Goal: Task Accomplishment & Management: Manage account settings

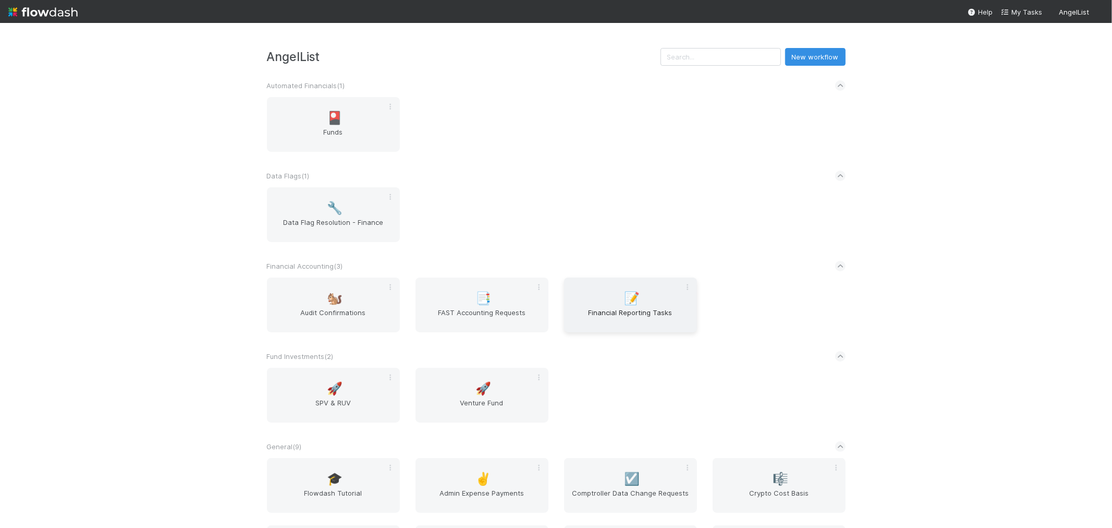
click at [619, 319] on span "Financial Reporting Tasks" at bounding box center [630, 317] width 125 height 21
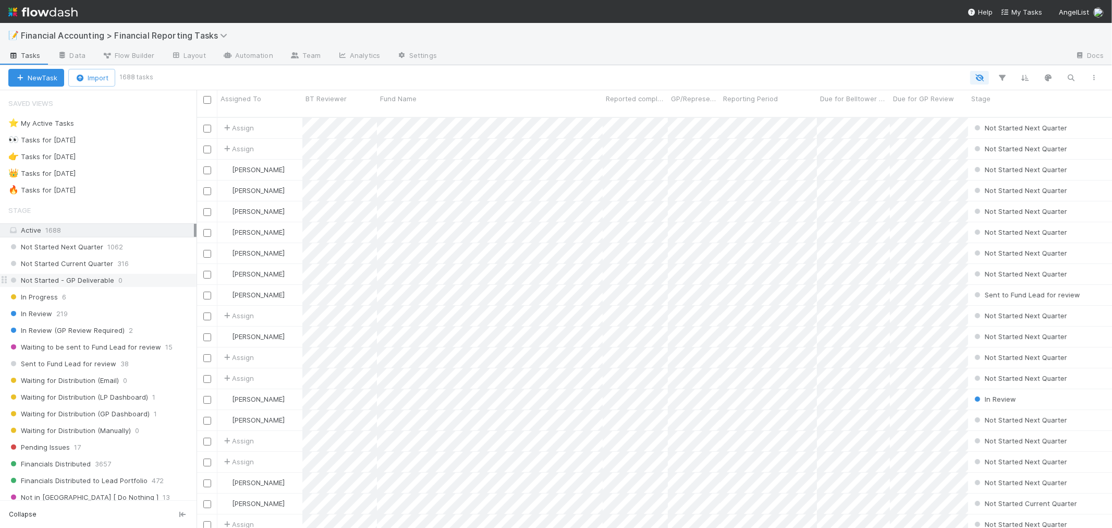
scroll to position [410, 906]
click at [76, 190] on div "🔥 Tasks for 2025-06-30" at bounding box center [41, 190] width 67 height 13
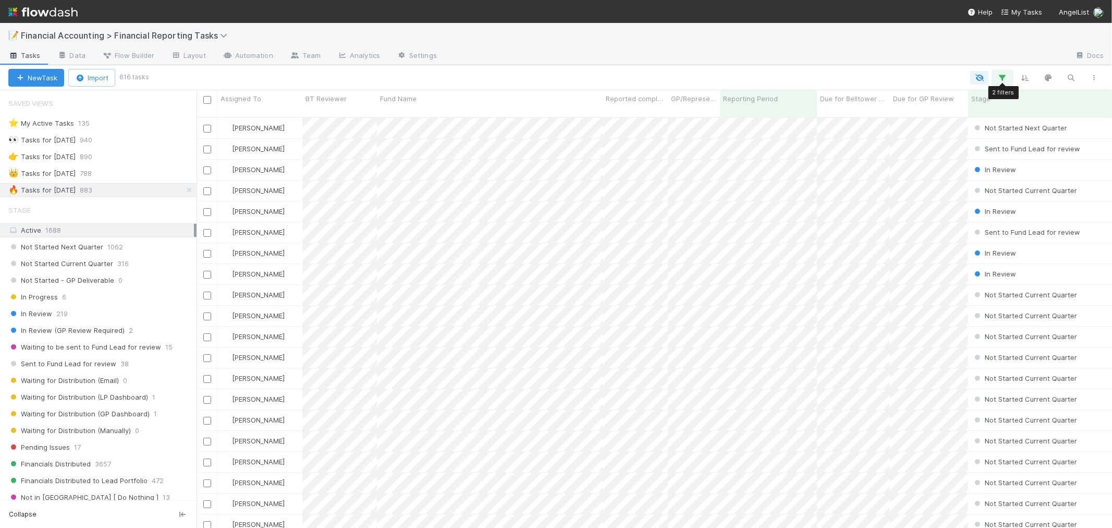
click at [999, 74] on icon "button" at bounding box center [1002, 77] width 10 height 9
click at [825, 148] on div "is not" at bounding box center [801, 149] width 47 height 15
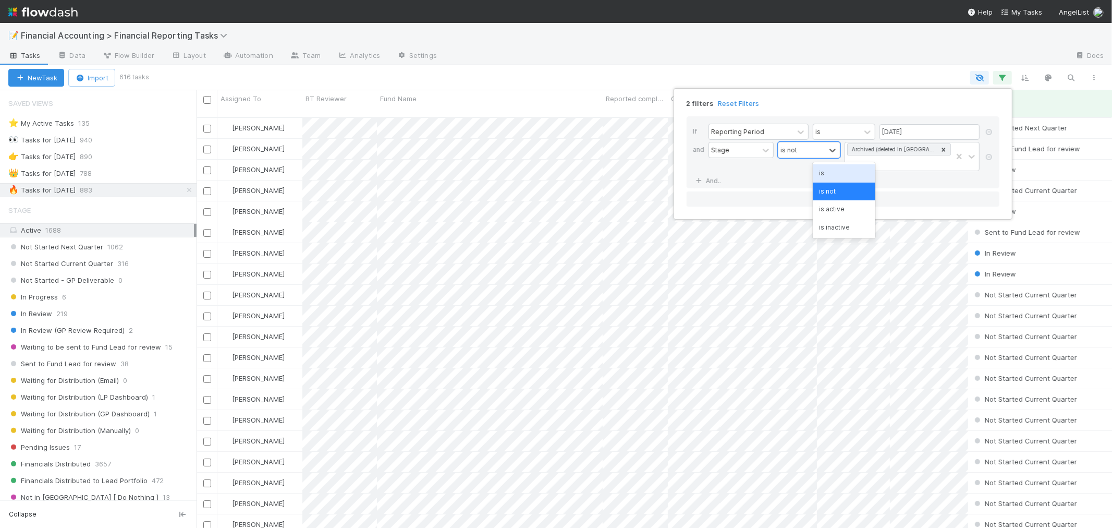
click at [832, 170] on div "is" at bounding box center [844, 173] width 63 height 18
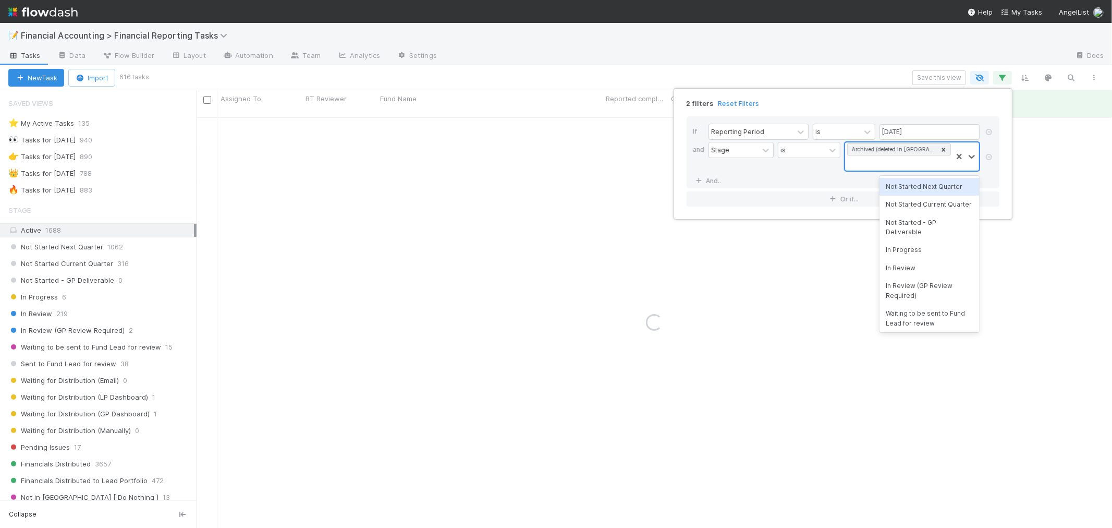
scroll to position [1, 0]
click at [949, 150] on div "Archived (deleted in CT)" at bounding box center [899, 149] width 104 height 12
click at [947, 148] on icon at bounding box center [943, 148] width 7 height 7
click at [914, 167] on div "Not Started Next Quarter" at bounding box center [930, 173] width 100 height 18
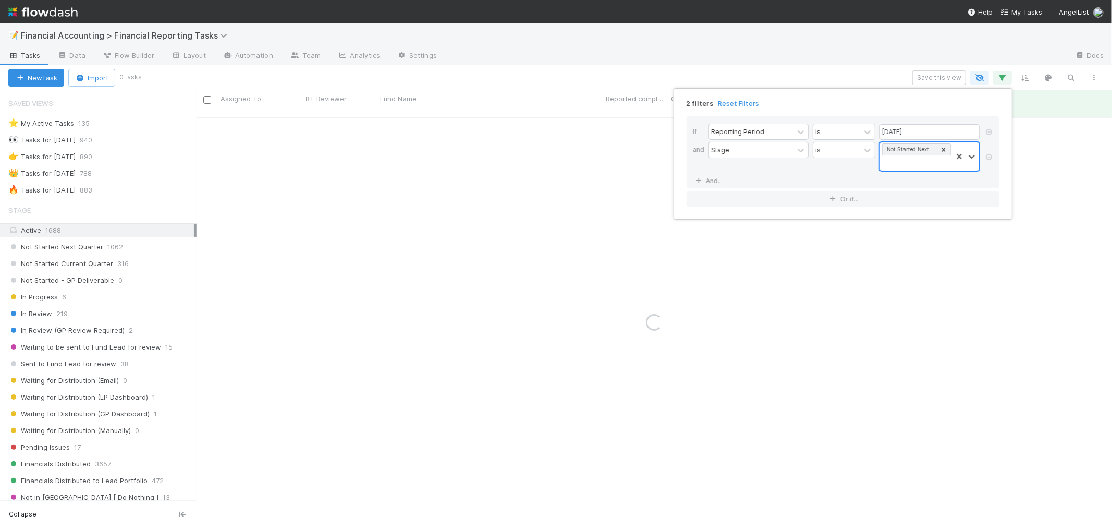
drag, startPoint x: 910, startPoint y: 162, endPoint x: 910, endPoint y: 168, distance: 5.7
click at [910, 163] on div "Not Started Next Quarter" at bounding box center [916, 156] width 72 height 28
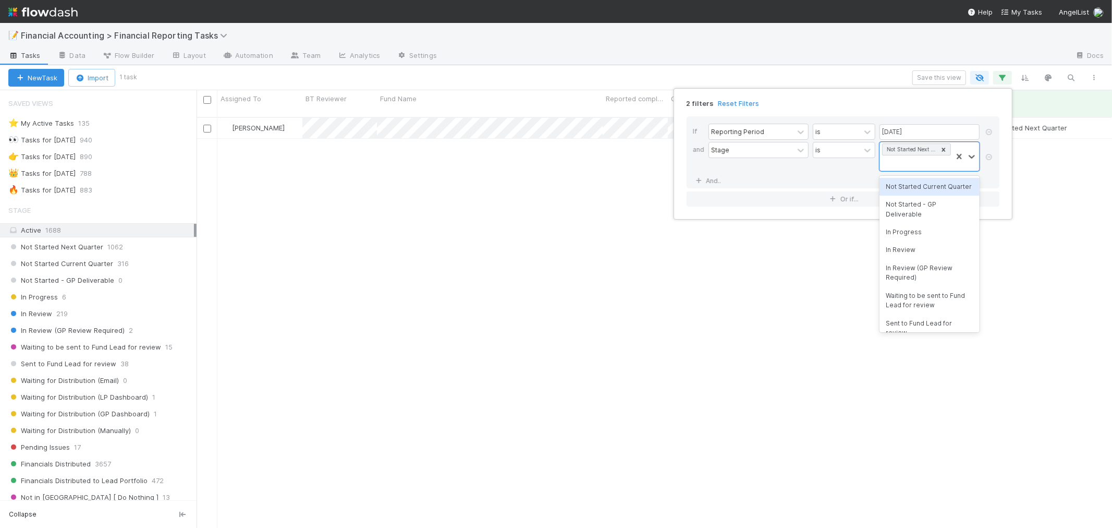
scroll to position [410, 906]
click at [912, 189] on div "Not Started Current Quarter" at bounding box center [930, 187] width 100 height 18
click at [909, 174] on div "Not Started Next Quarter Not Started Current Quarter" at bounding box center [916, 162] width 72 height 41
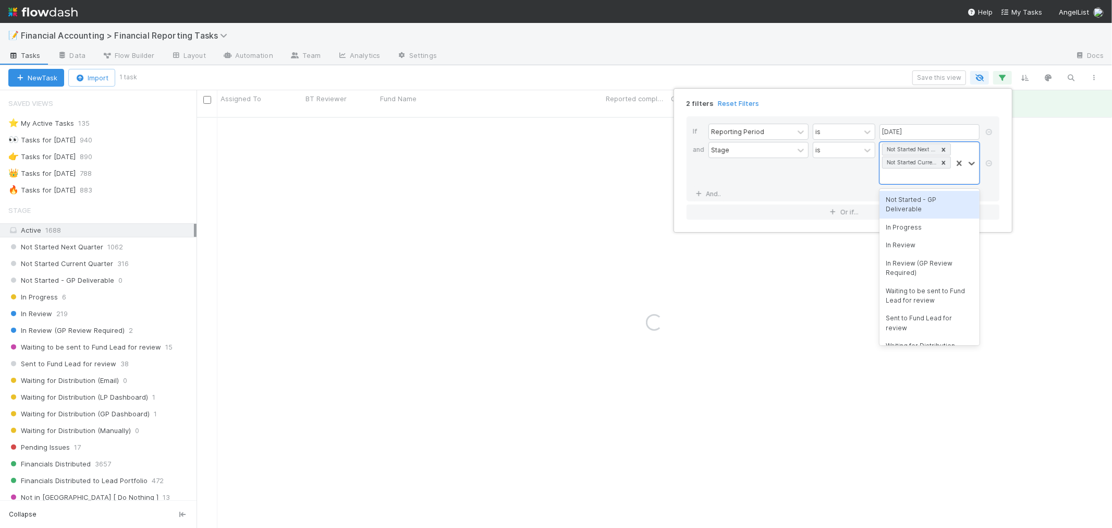
click at [913, 209] on div "Not Started - GP Deliverable" at bounding box center [930, 205] width 100 height 28
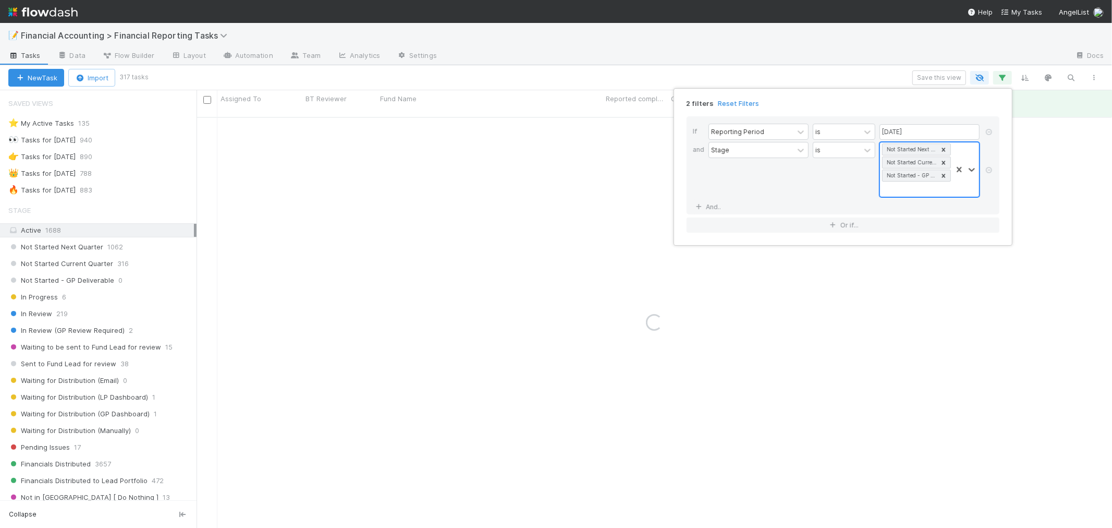
click at [913, 188] on div "Not Started Next Quarter Not Started Current Quarter Not Started - GP Deliverab…" at bounding box center [916, 169] width 72 height 54
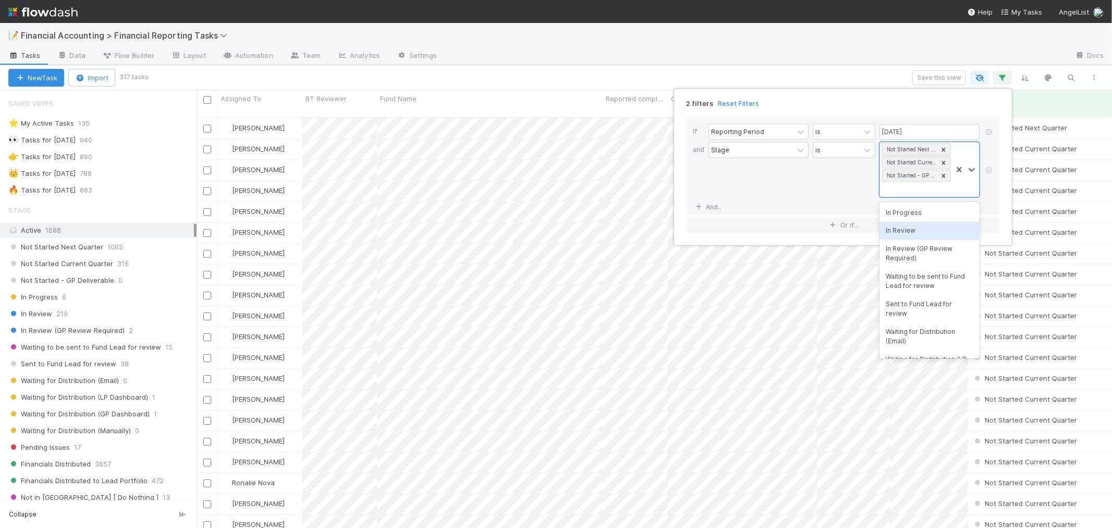
click at [908, 230] on div "In Review" at bounding box center [930, 231] width 100 height 18
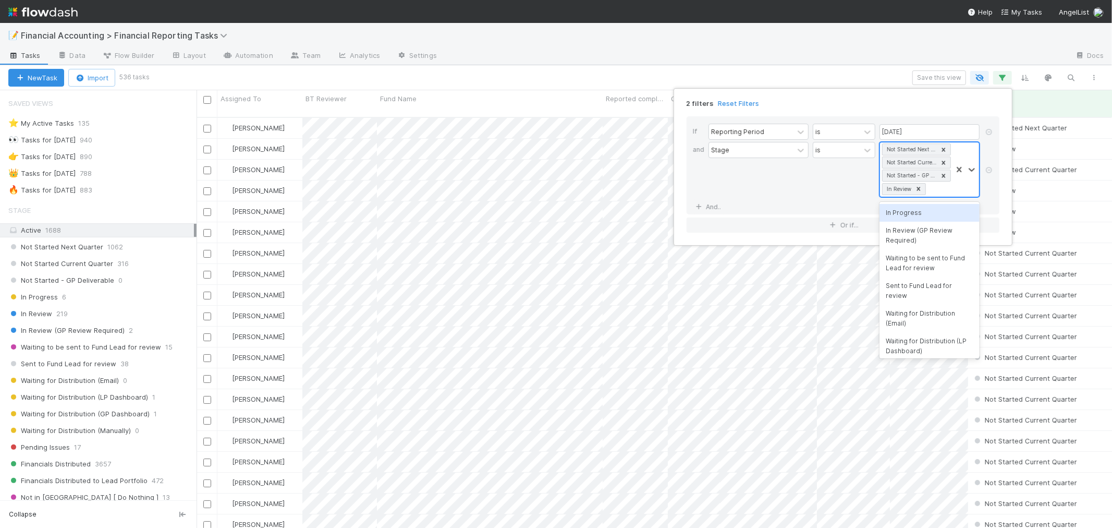
click at [935, 184] on div "Not Started Next Quarter Not Started Current Quarter Not Started - GP Deliverab…" at bounding box center [916, 169] width 72 height 54
click at [914, 264] on div "Waiting to be sent to Fund Lead for review" at bounding box center [930, 263] width 100 height 28
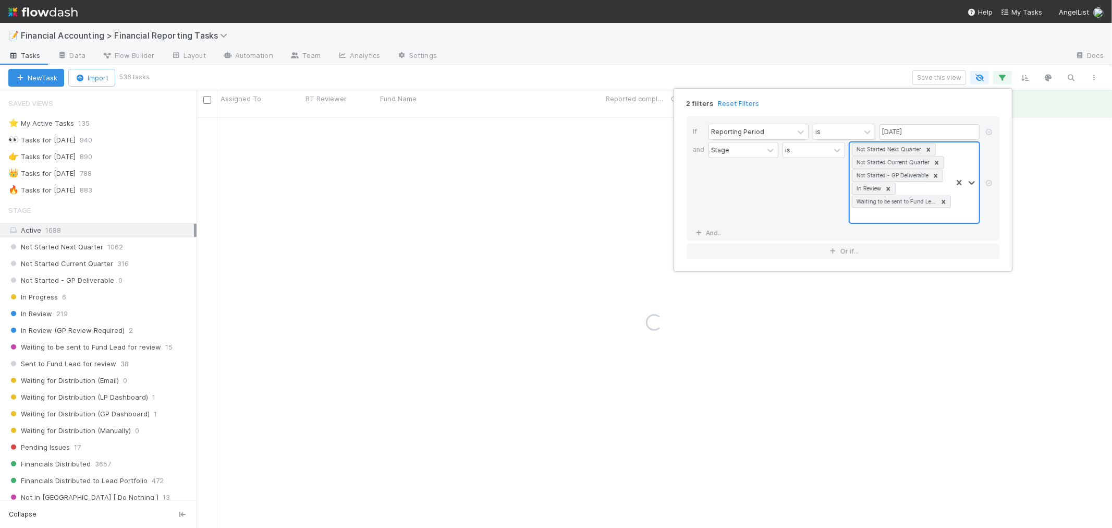
click at [915, 221] on div "Not Started Next Quarter Not Started Current Quarter Not Started - GP Deliverab…" at bounding box center [901, 182] width 102 height 80
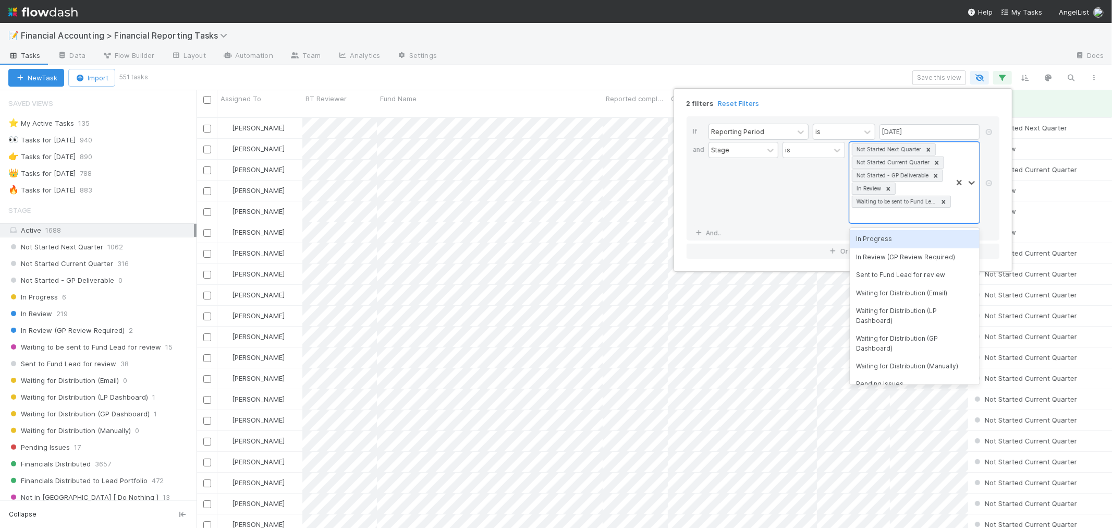
click at [815, 219] on div "is" at bounding box center [814, 182] width 63 height 81
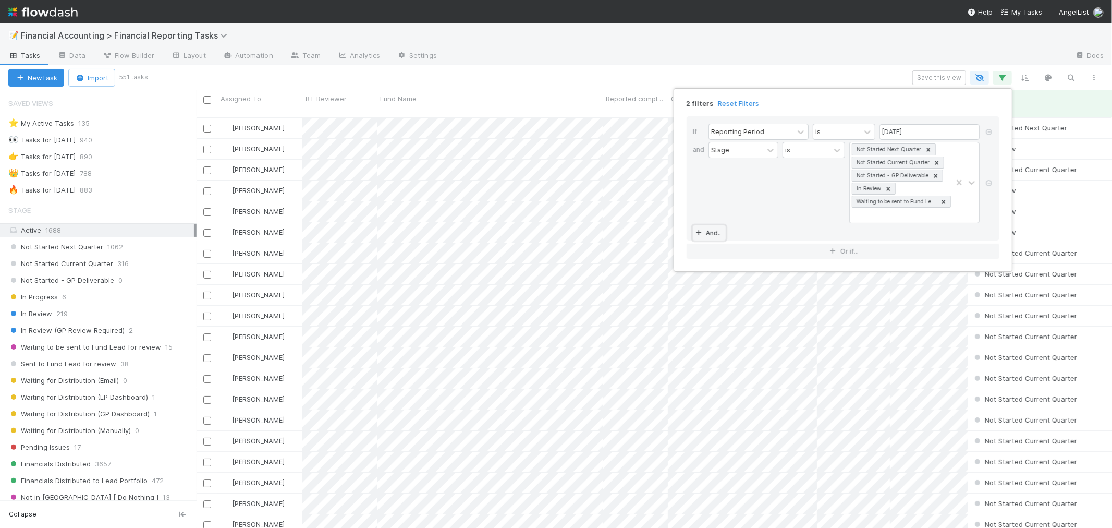
click at [715, 229] on link "And.." at bounding box center [709, 232] width 33 height 15
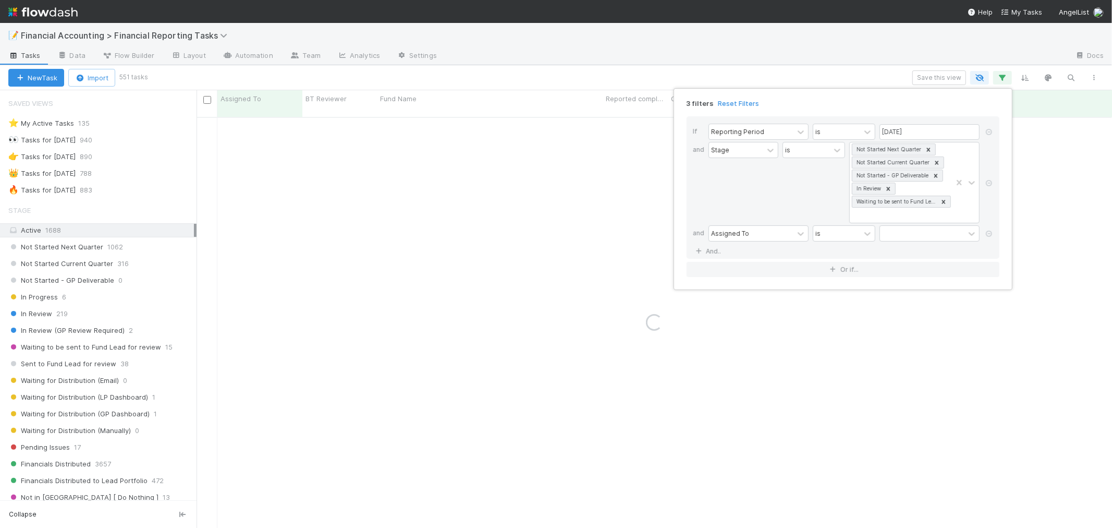
click at [746, 242] on div "Assigned To is" at bounding box center [846, 234] width 275 height 18
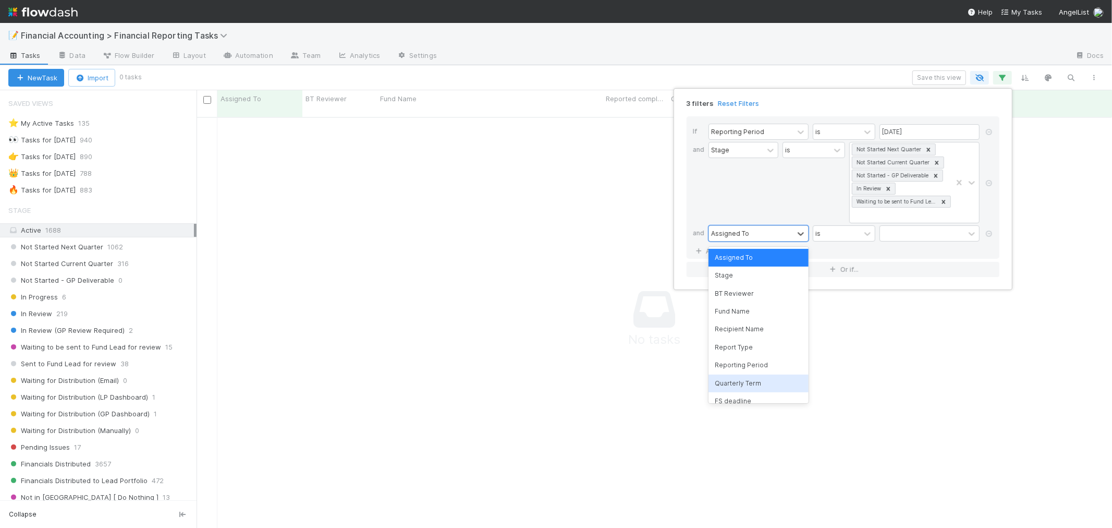
click at [740, 381] on div "Quarterly Term" at bounding box center [759, 383] width 100 height 18
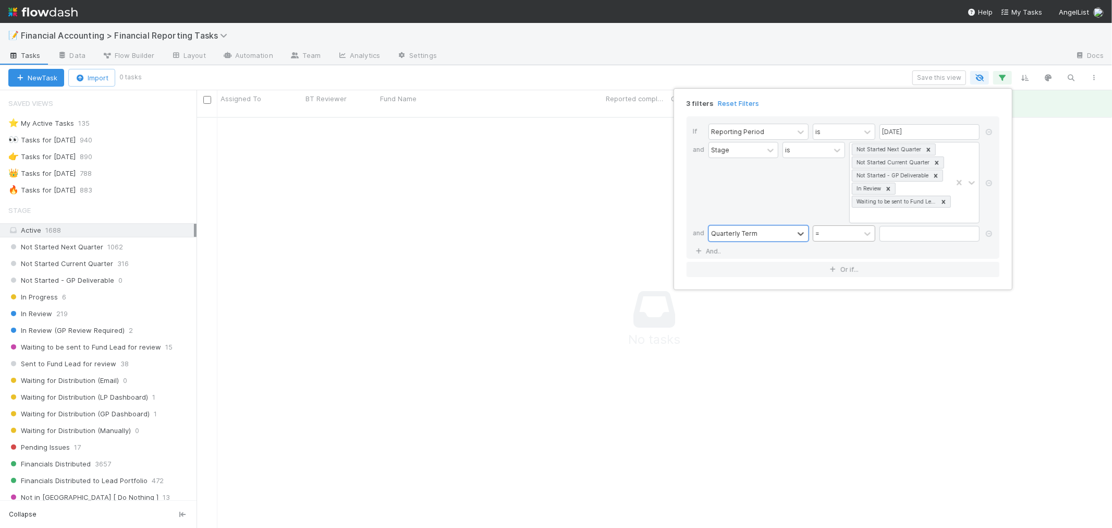
click at [856, 236] on div "=" at bounding box center [836, 233] width 47 height 15
click at [831, 335] on div "≤" at bounding box center [844, 329] width 63 height 18
click at [891, 241] on input "text" at bounding box center [930, 234] width 100 height 16
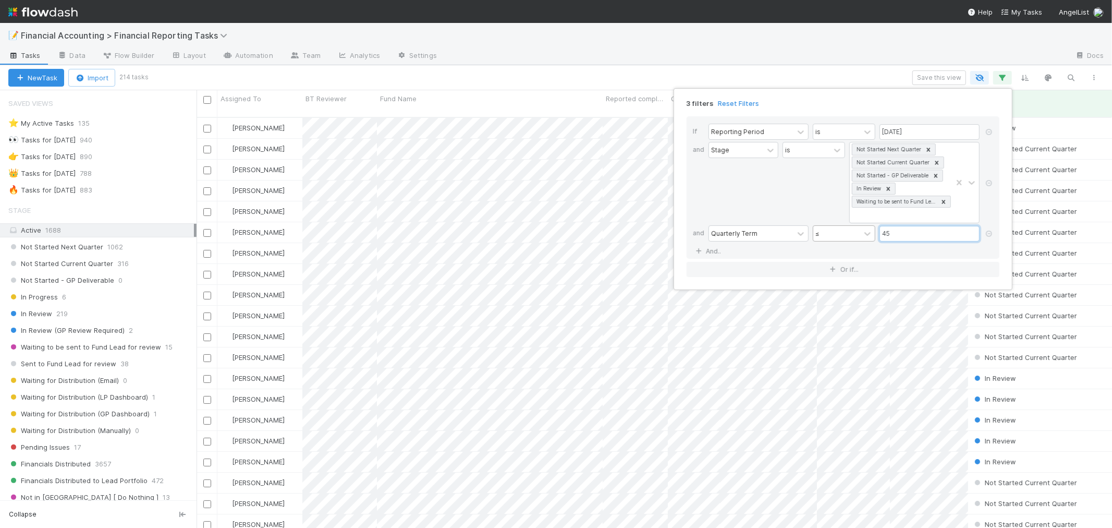
scroll to position [410, 906]
type input "45"
click at [869, 217] on div "Not Started Next Quarter Not Started Current Quarter Not Started - GP Deliverab…" at bounding box center [901, 182] width 102 height 80
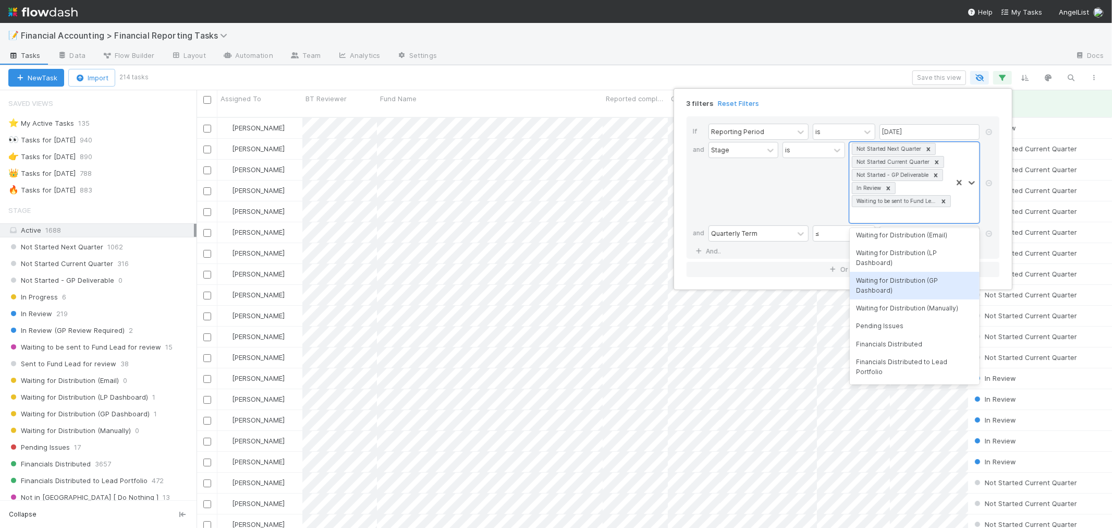
click at [582, 60] on div "3 filters Reset Filters If Reporting Period is 06/30/2025 and Stage is option W…" at bounding box center [556, 264] width 1112 height 528
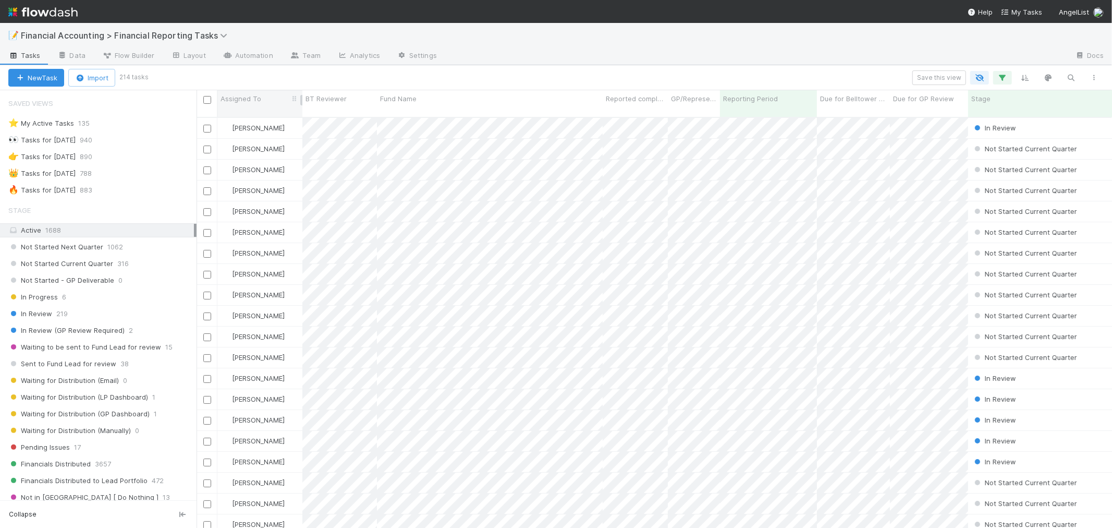
click at [256, 102] on span "Assigned To" at bounding box center [241, 98] width 41 height 10
click at [249, 117] on div "Sort A → Z" at bounding box center [280, 119] width 119 height 16
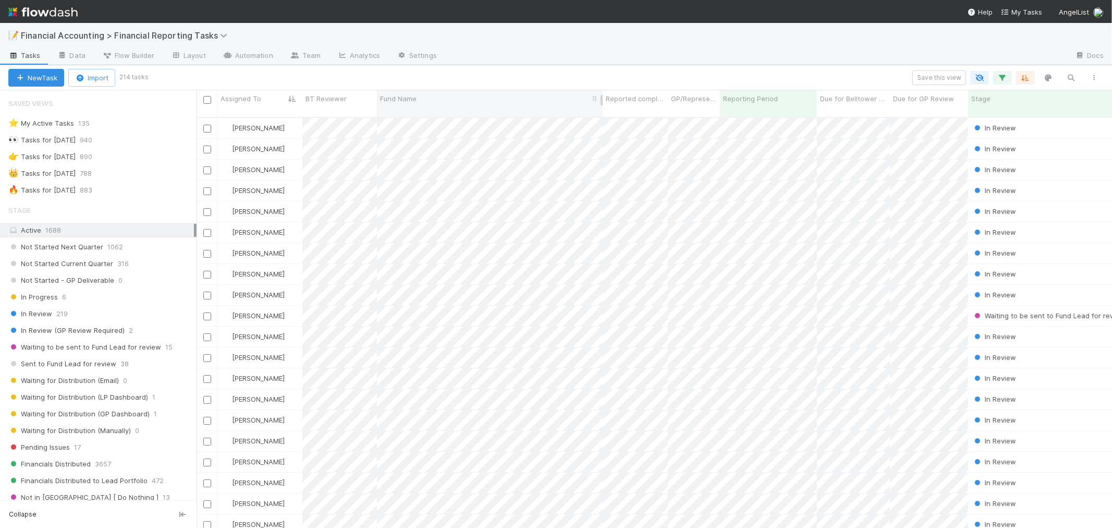
click at [480, 97] on div "Fund Name" at bounding box center [490, 98] width 220 height 10
click at [433, 121] on div "Sort A → Z" at bounding box center [440, 119] width 119 height 16
click at [1007, 75] on icon "button" at bounding box center [1002, 77] width 10 height 9
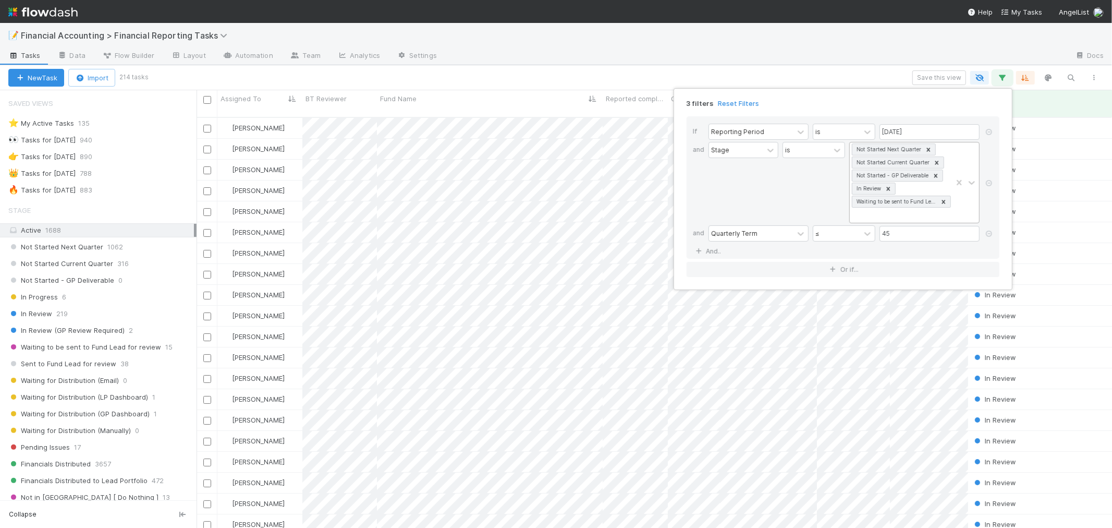
click at [889, 187] on icon at bounding box center [888, 188] width 7 height 7
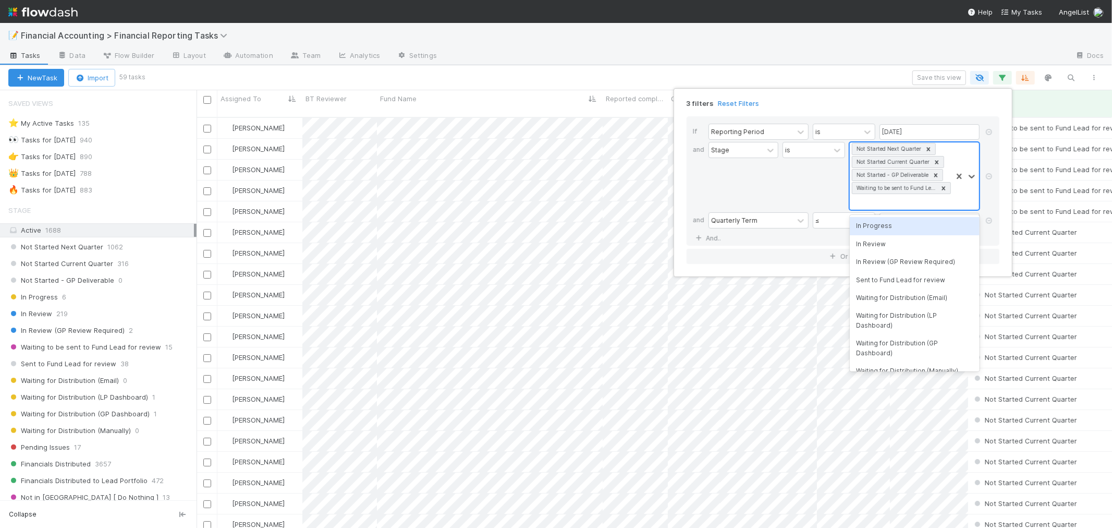
click at [872, 204] on div "Not Started Next Quarter Not Started Current Quarter Not Started - GP Deliverab…" at bounding box center [901, 175] width 102 height 67
click at [867, 224] on div "In Progress" at bounding box center [915, 226] width 130 height 18
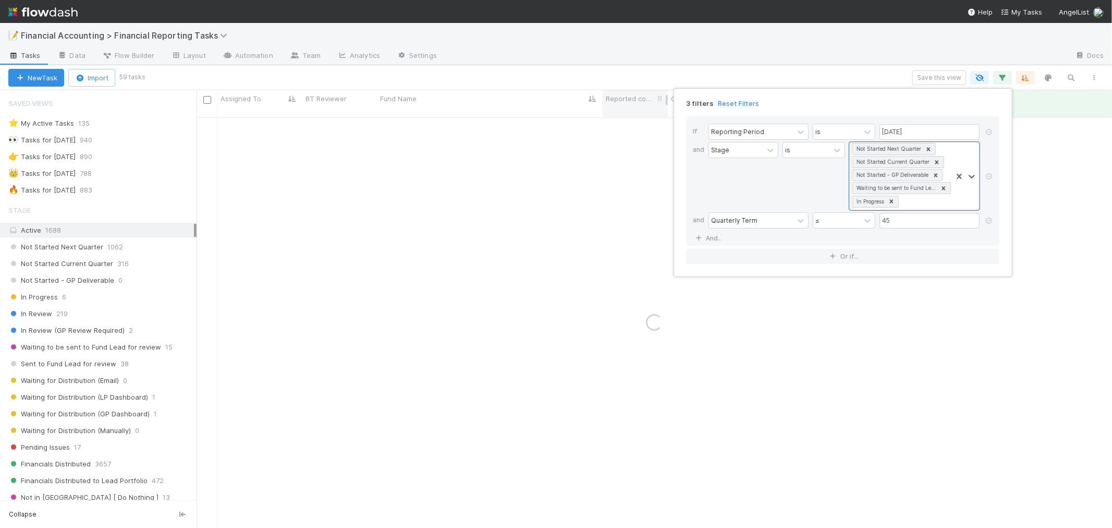
click at [756, 68] on div "3 filters Reset Filters If Reporting Period is 06/30/2025 and Stage is option I…" at bounding box center [556, 264] width 1112 height 528
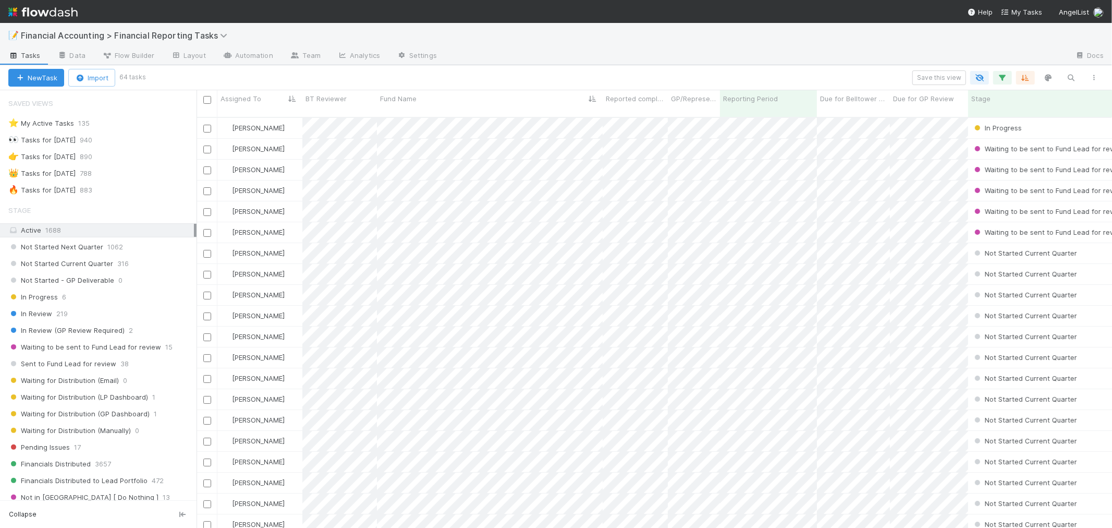
click at [304, 74] on div "Save this view" at bounding box center [625, 77] width 962 height 15
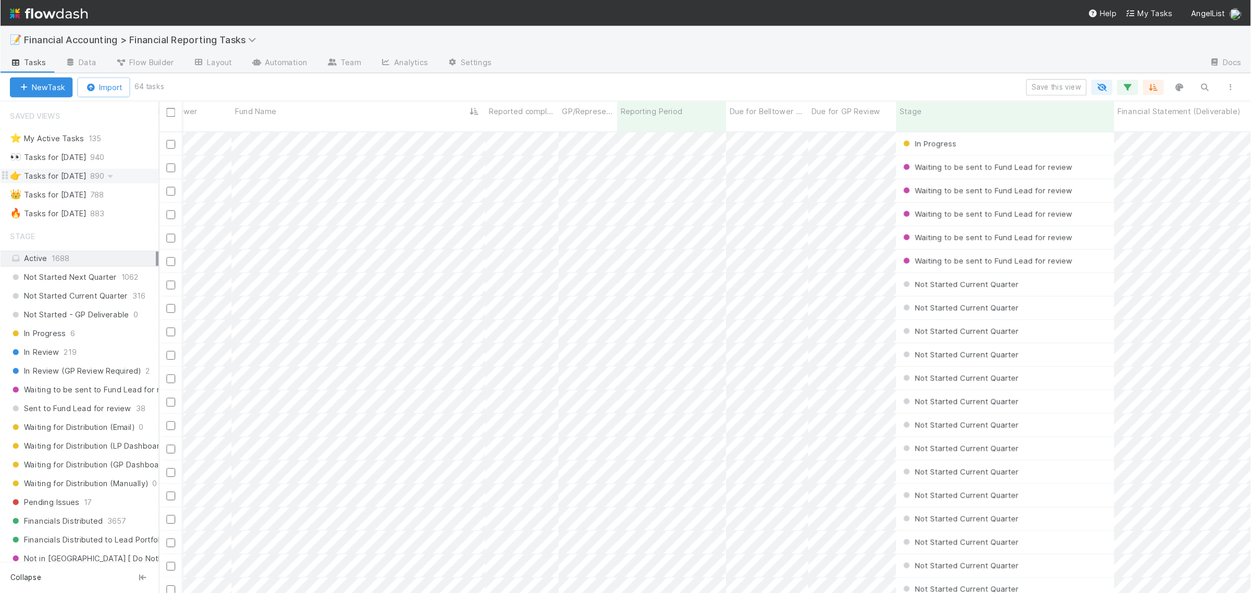
scroll to position [410, 962]
drag, startPoint x: 197, startPoint y: 158, endPoint x: 126, endPoint y: 149, distance: 71.5
click at [131, 150] on div "Saved Views ⭐ My Active Tasks 135 👀 Tasks for 2023-12-31 940 👉 Tasks for 2024-1…" at bounding box center [70, 308] width 141 height 437
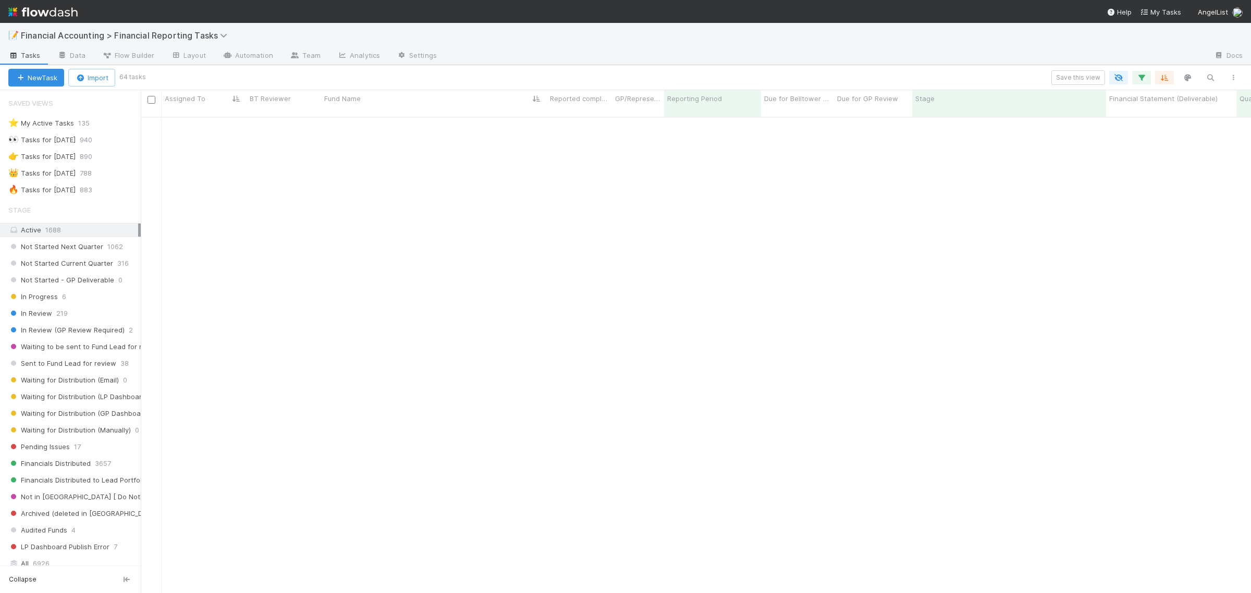
scroll to position [782, 0]
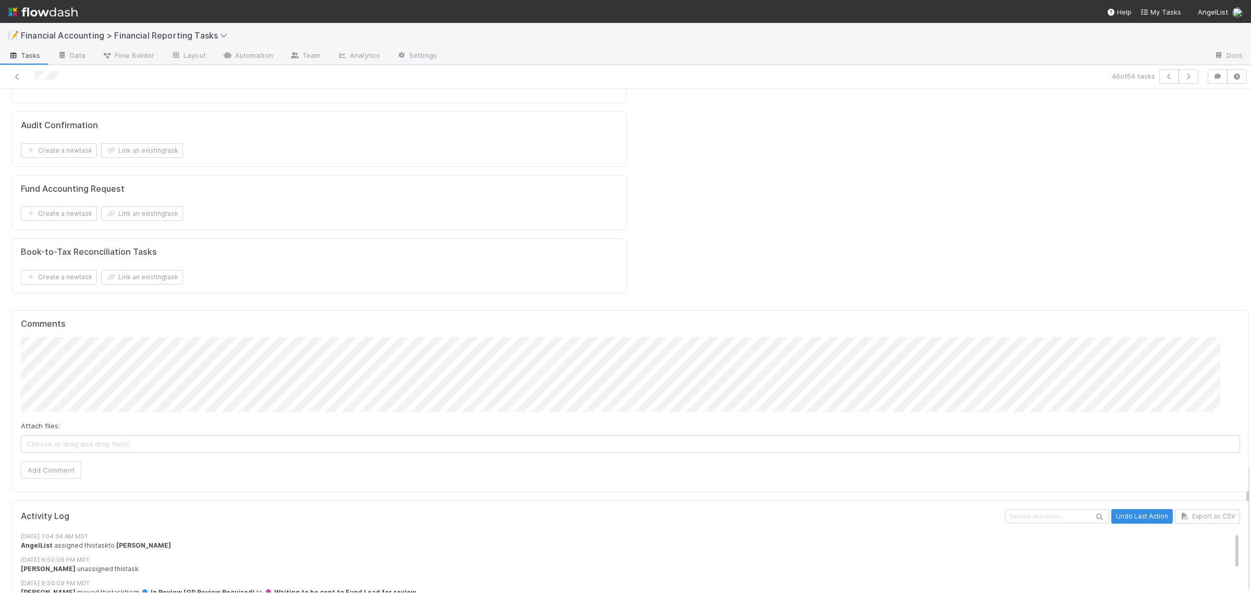
scroll to position [1422, 0]
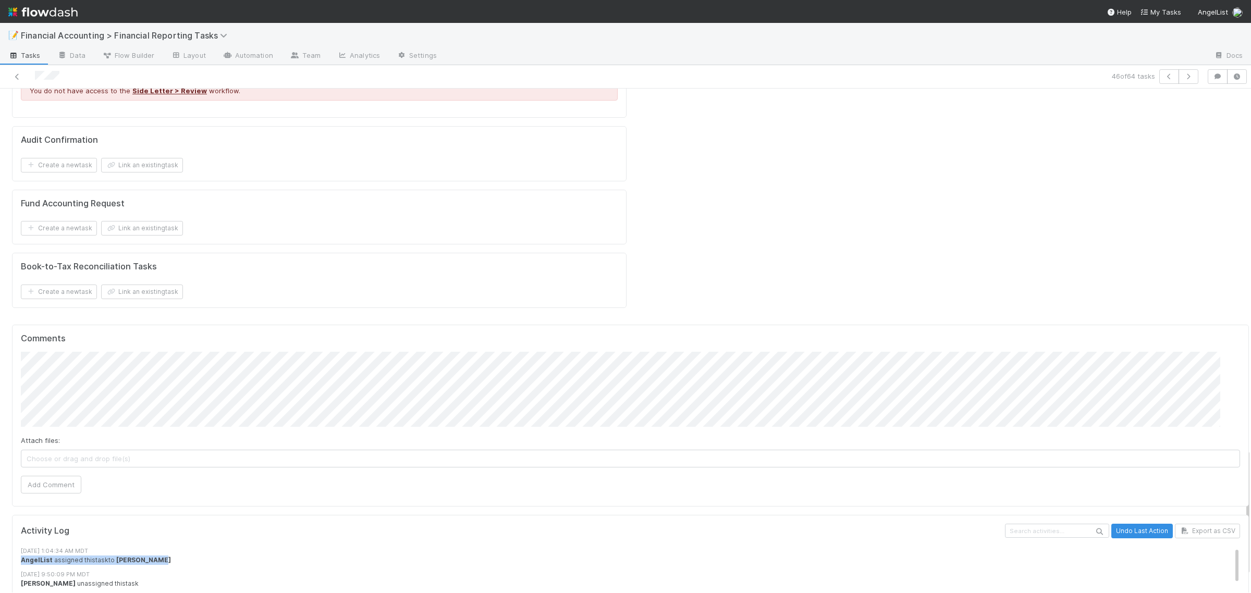
drag, startPoint x: 21, startPoint y: 441, endPoint x: 170, endPoint y: 441, distance: 149.6
click at [170, 527] on div "AngelList assigned this task to Jessica Yuen" at bounding box center [635, 560] width 1229 height 9
drag, startPoint x: 28, startPoint y: 489, endPoint x: 50, endPoint y: 491, distance: 22.0
drag, startPoint x: 335, startPoint y: 484, endPoint x: 296, endPoint y: 486, distance: 39.2
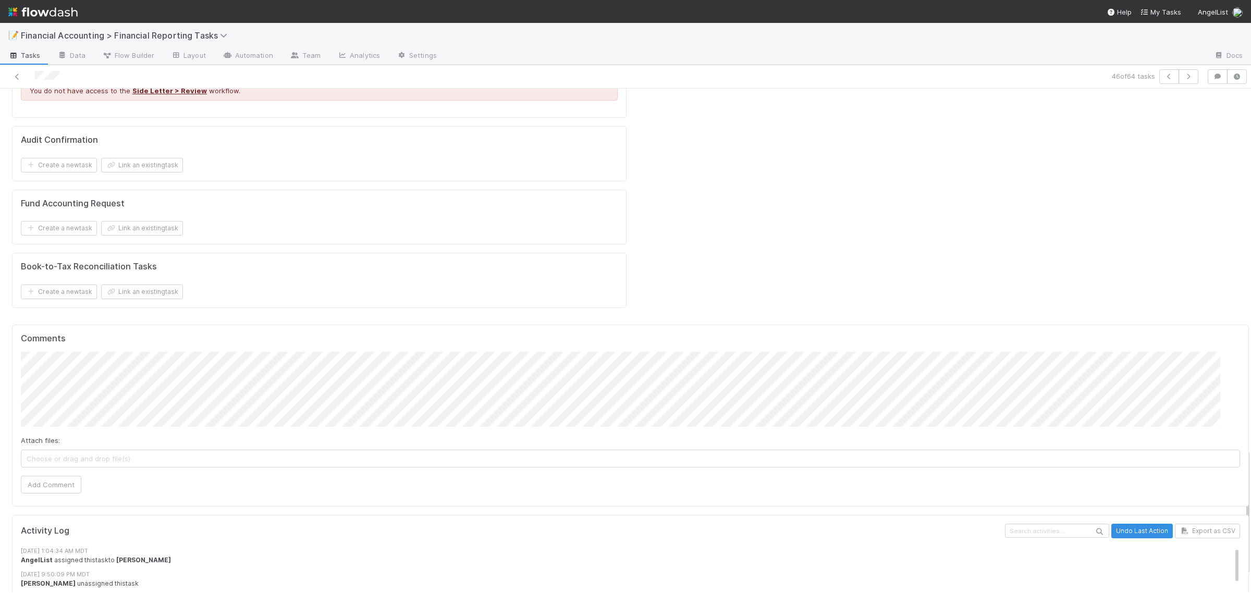
drag, startPoint x: 267, startPoint y: 483, endPoint x: 352, endPoint y: 480, distance: 85.0
click at [352, 527] on div "8/7/25, 9:50:09 PM MDT" at bounding box center [635, 598] width 1229 height 9
click at [353, 527] on div "8/7/25, 9:50:09 PM MDT" at bounding box center [635, 598] width 1229 height 9
drag, startPoint x: 136, startPoint y: 486, endPoint x: 181, endPoint y: 485, distance: 44.8
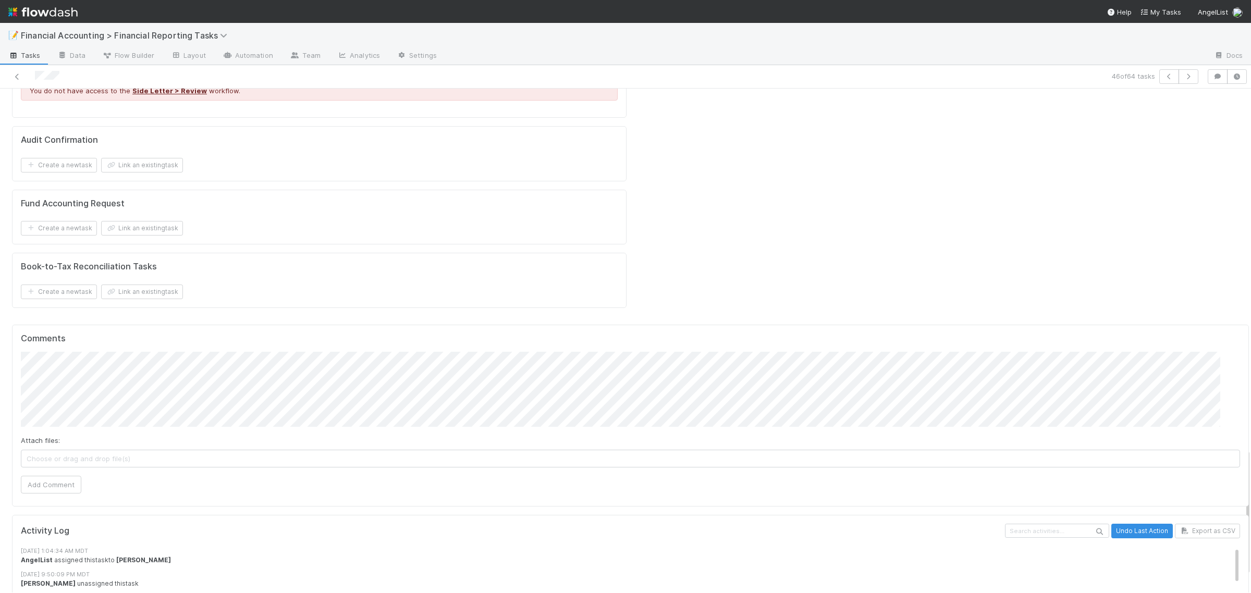
drag, startPoint x: 233, startPoint y: 487, endPoint x: 253, endPoint y: 488, distance: 20.3
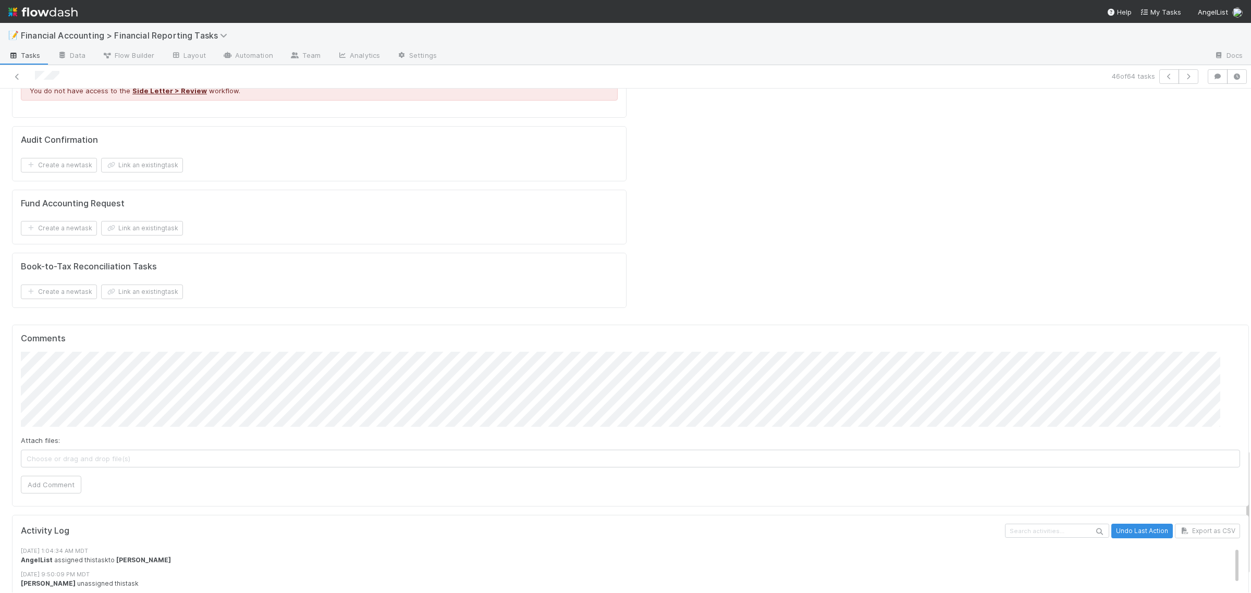
drag, startPoint x: 53, startPoint y: 488, endPoint x: 277, endPoint y: 483, distance: 224.3
click at [277, 527] on div "8/7/25, 9:50:09 PM MDT Kevin Fawcett moved this task from In Review (GP Review …" at bounding box center [635, 603] width 1229 height 18
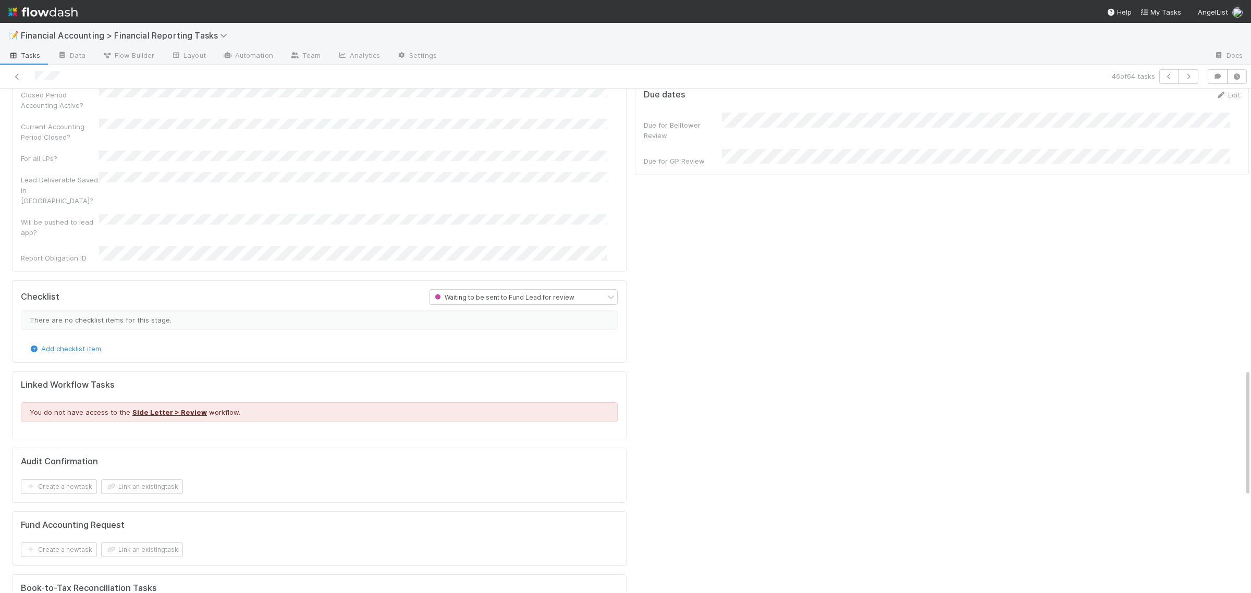
scroll to position [1096, 0]
click at [19, 76] on icon at bounding box center [17, 77] width 10 height 7
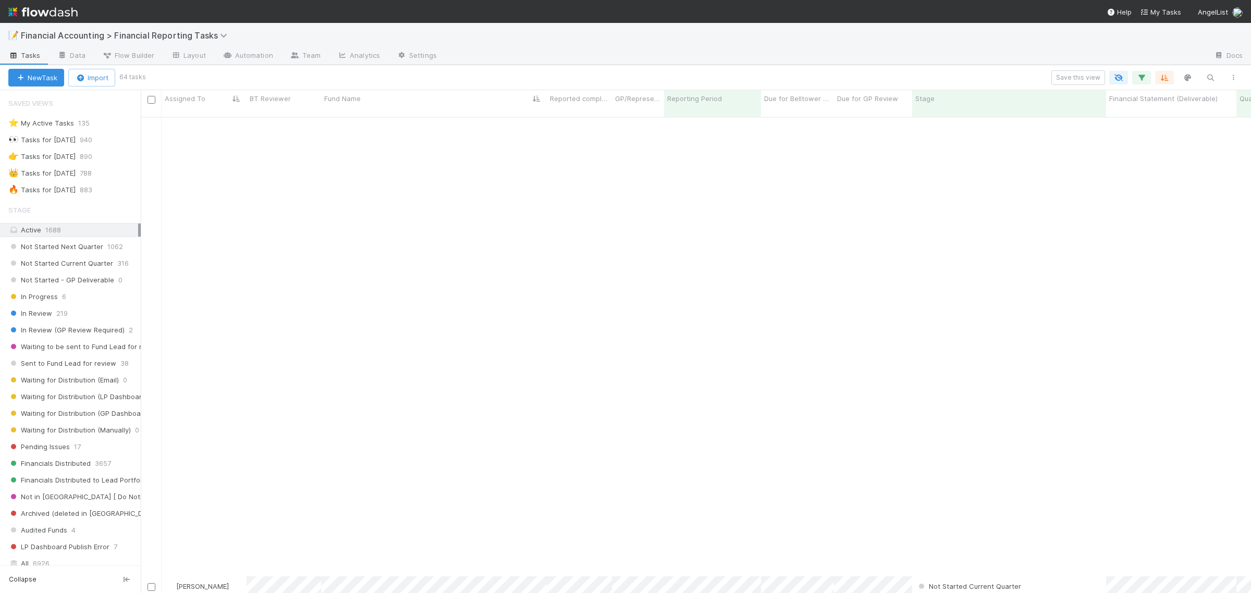
scroll to position [860, 0]
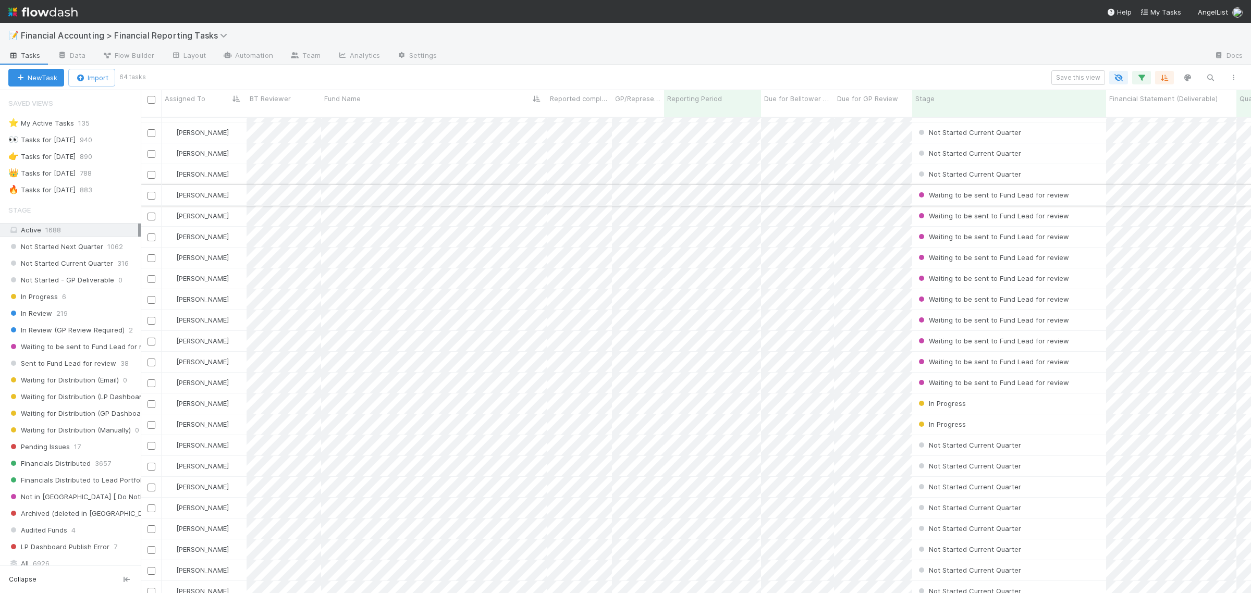
click at [152, 192] on input "checkbox" at bounding box center [152, 196] width 8 height 8
click at [145, 210] on div at bounding box center [151, 215] width 13 height 11
click at [148, 210] on div at bounding box center [151, 215] width 13 height 11
click at [151, 234] on input "checkbox" at bounding box center [152, 238] width 8 height 8
click at [151, 213] on input "checkbox" at bounding box center [152, 217] width 8 height 8
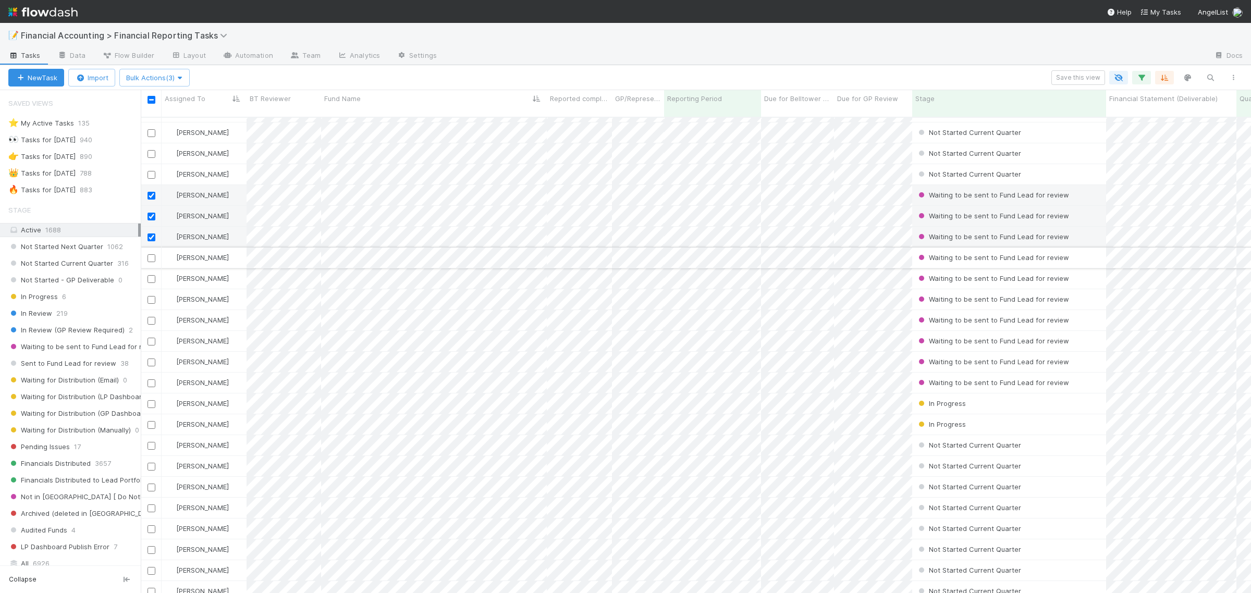
click at [153, 254] on input "checkbox" at bounding box center [152, 258] width 8 height 8
click at [152, 275] on input "checkbox" at bounding box center [152, 279] width 8 height 8
click at [152, 296] on input "checkbox" at bounding box center [152, 300] width 8 height 8
click at [150, 317] on input "checkbox" at bounding box center [152, 321] width 8 height 8
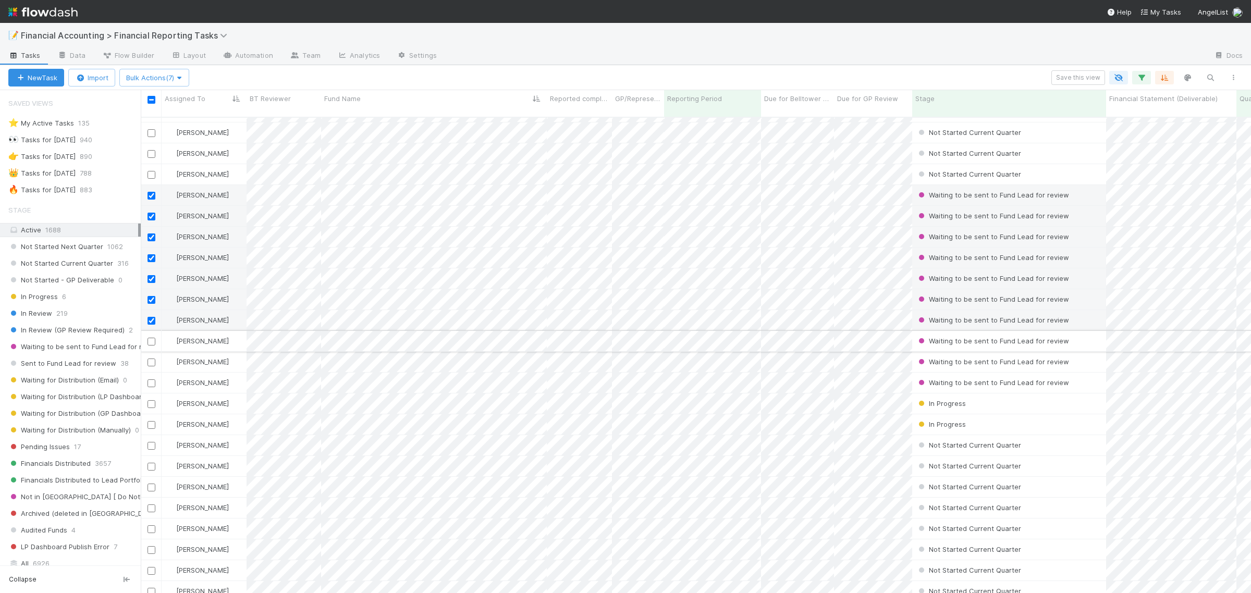
click at [148, 338] on input "checkbox" at bounding box center [152, 342] width 8 height 8
click at [150, 359] on input "checkbox" at bounding box center [152, 363] width 8 height 8
click at [149, 380] on input "checkbox" at bounding box center [152, 384] width 8 height 8
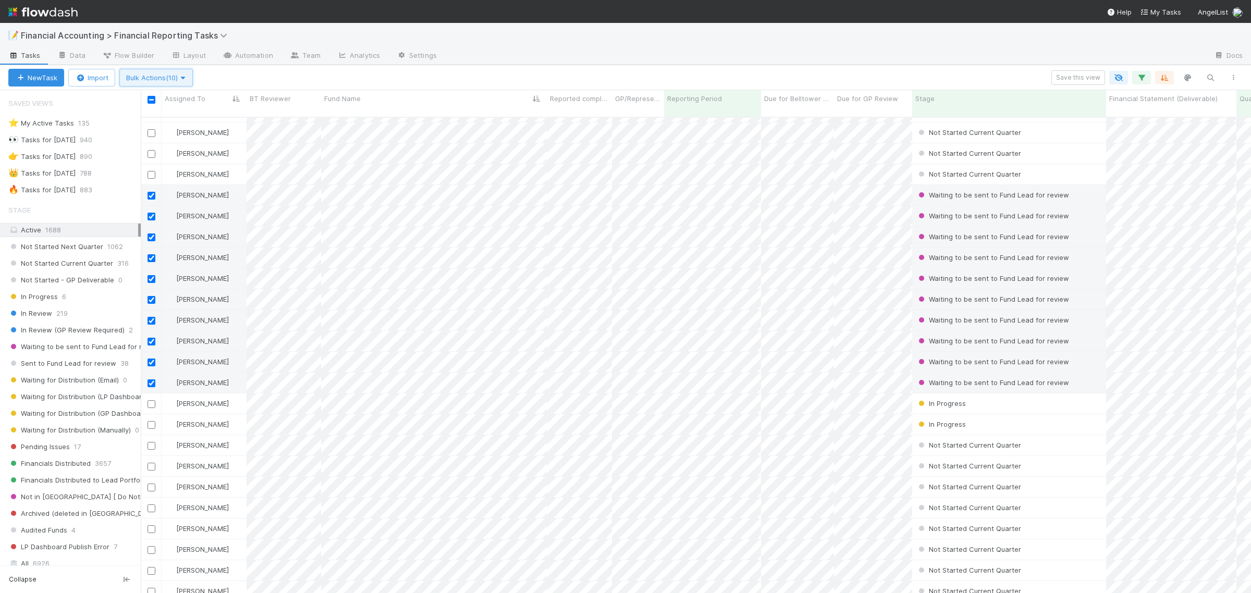
click at [187, 76] on icon "button" at bounding box center [183, 78] width 10 height 7
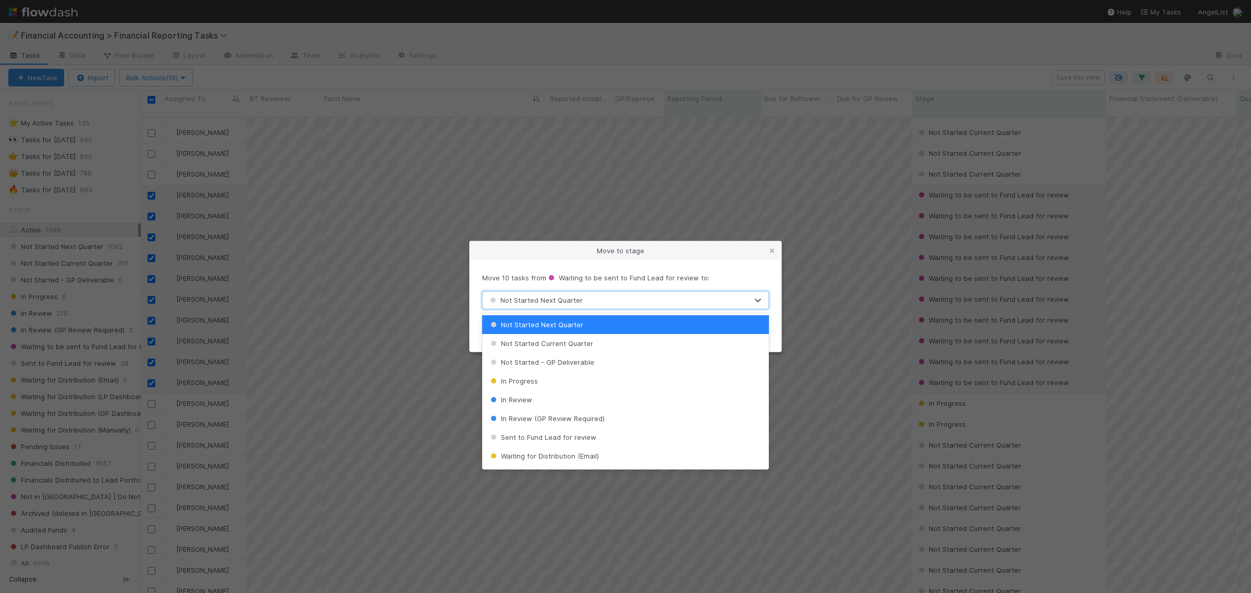
click at [588, 295] on div "Not Started Next Quarter" at bounding box center [615, 300] width 265 height 17
click at [564, 418] on span "In Review (GP Review Required)" at bounding box center [546, 418] width 116 height 8
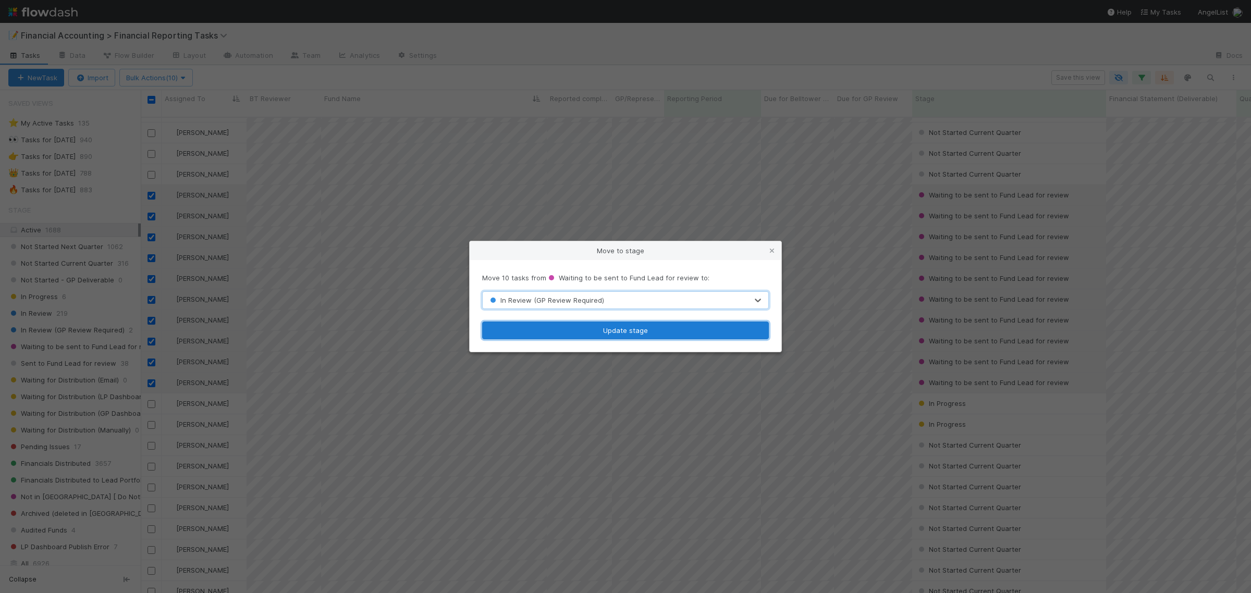
click at [646, 329] on button "Update stage" at bounding box center [625, 331] width 287 height 18
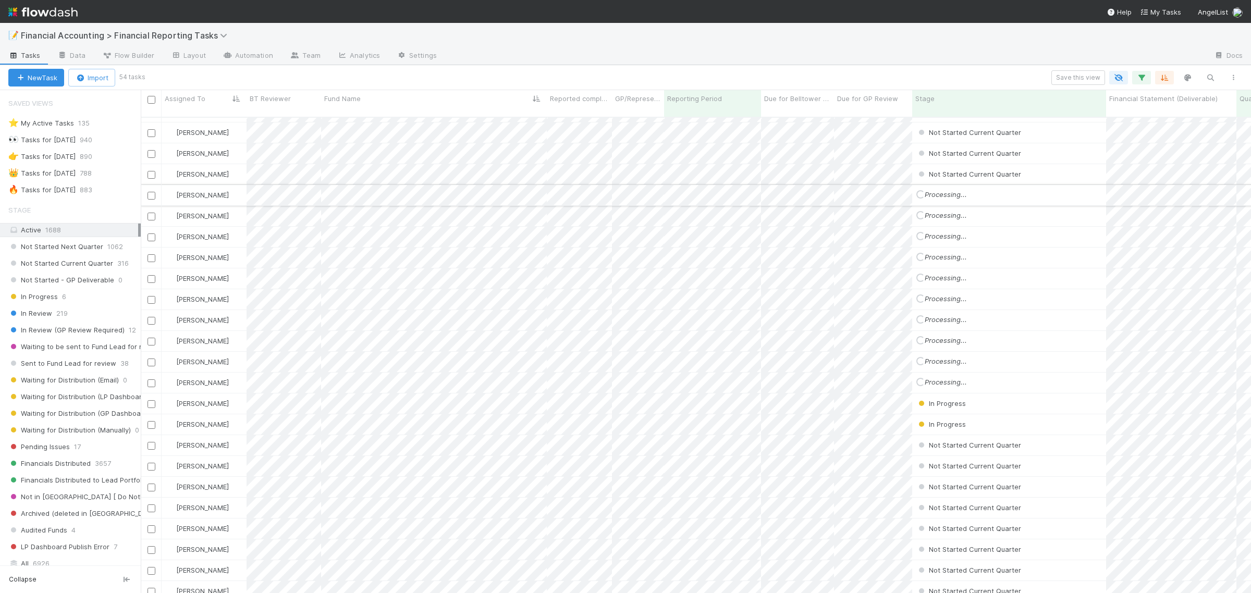
click at [150, 192] on input "checkbox" at bounding box center [152, 196] width 8 height 8
click at [151, 213] on input "checkbox" at bounding box center [152, 217] width 8 height 8
click at [152, 234] on input "checkbox" at bounding box center [152, 238] width 8 height 8
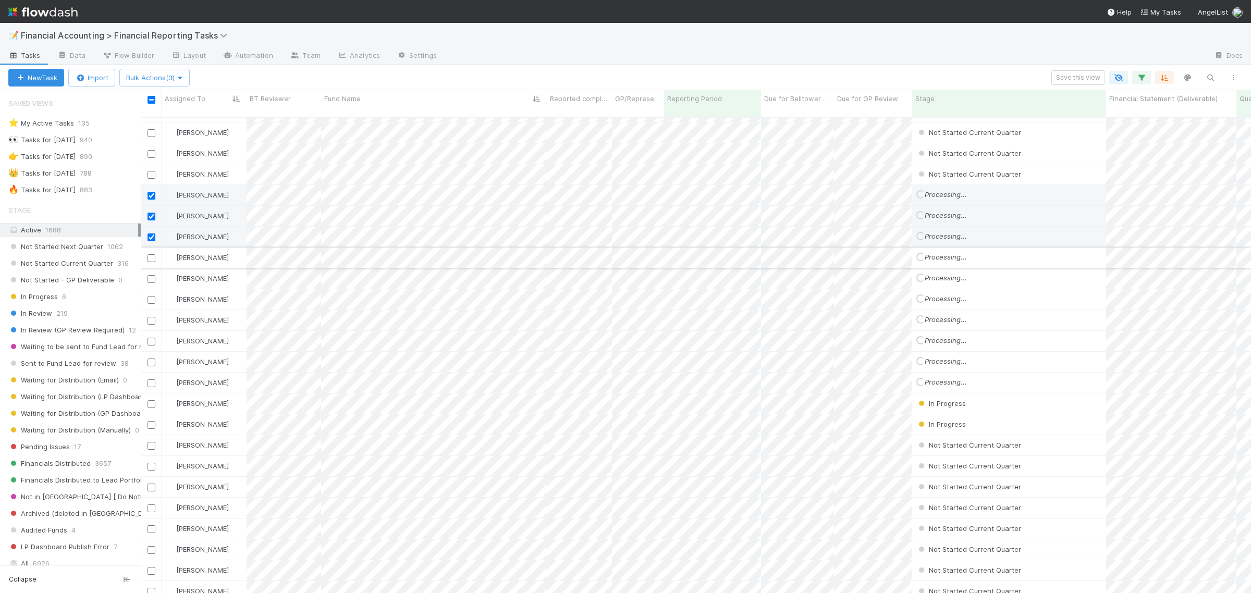
click at [150, 254] on input "checkbox" at bounding box center [152, 258] width 8 height 8
click at [150, 275] on input "checkbox" at bounding box center [152, 279] width 8 height 8
click at [152, 278] on div "Jacob Weiss In Progress 4/1/25, 1:08:29 AM 8/1/25, 4:28:51 PM 0 0 0 Janice Garc…" at bounding box center [696, 360] width 1110 height 484
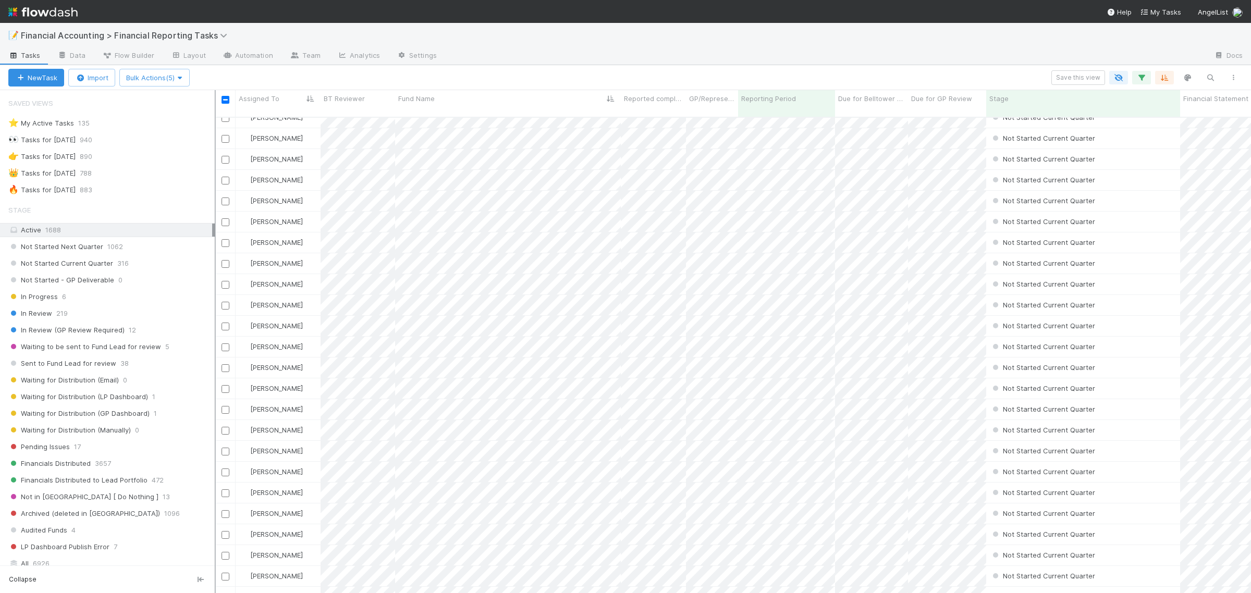
scroll to position [474, 1027]
drag, startPoint x: 142, startPoint y: 350, endPoint x: 215, endPoint y: 350, distance: 72.5
click at [215, 350] on div at bounding box center [215, 341] width 1 height 503
click at [72, 330] on span "In Review (GP Review Required)" at bounding box center [66, 330] width 116 height 13
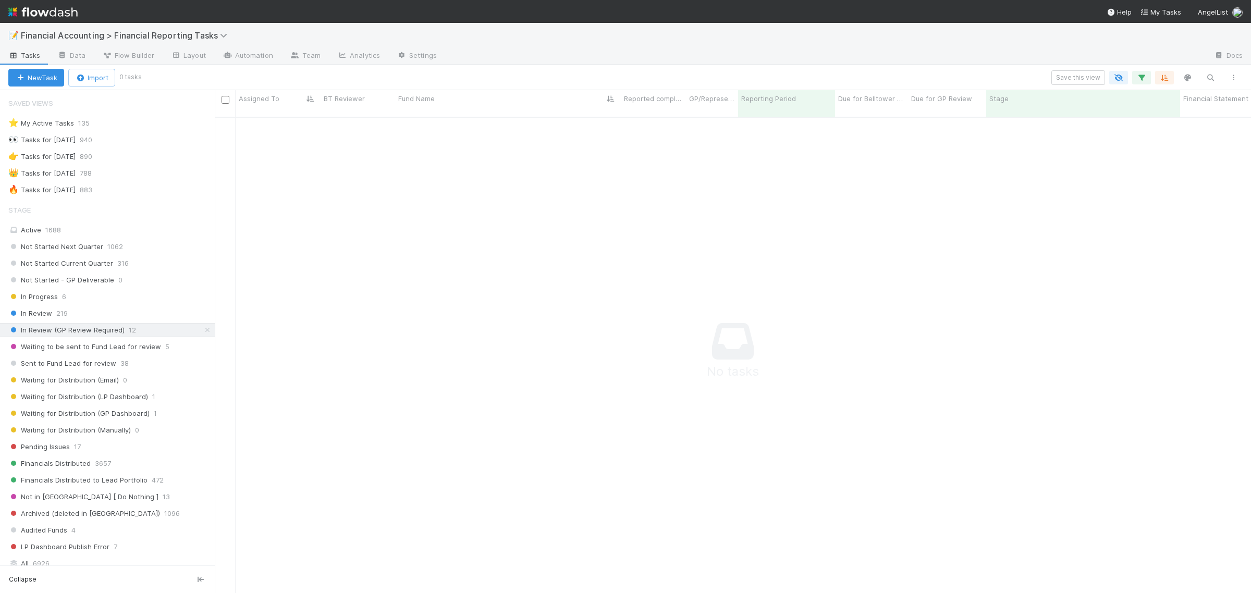
scroll to position [465, 1017]
click at [60, 234] on span "1688" at bounding box center [53, 230] width 16 height 8
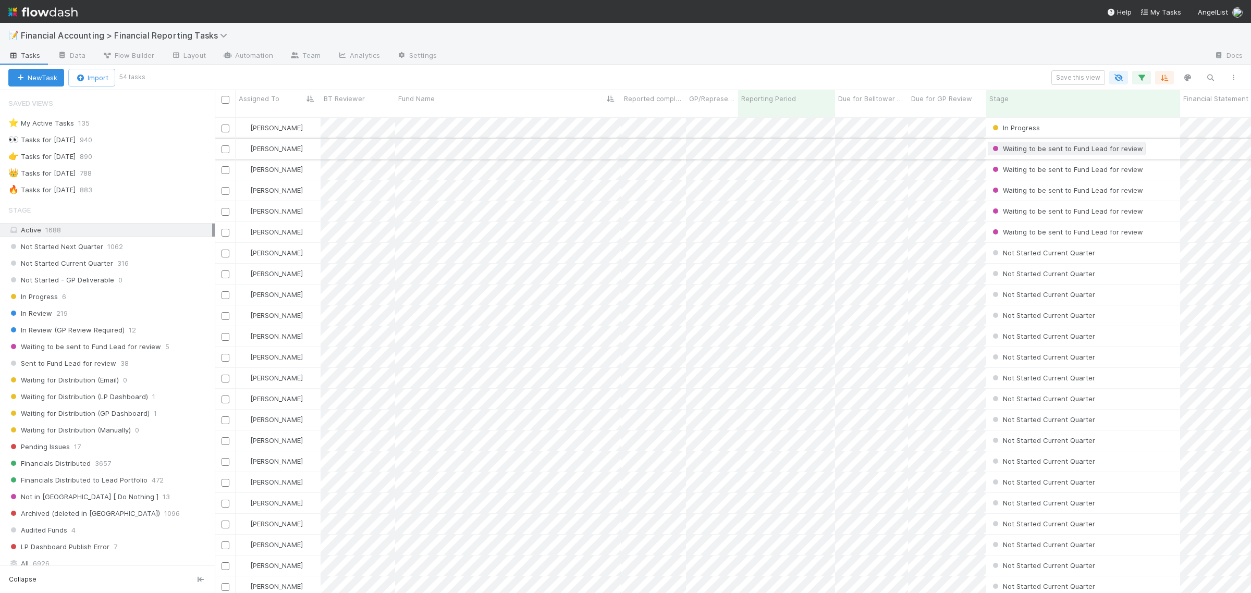
click at [1080, 144] on span "Waiting to be sent to Fund Lead for review" at bounding box center [1067, 148] width 153 height 8
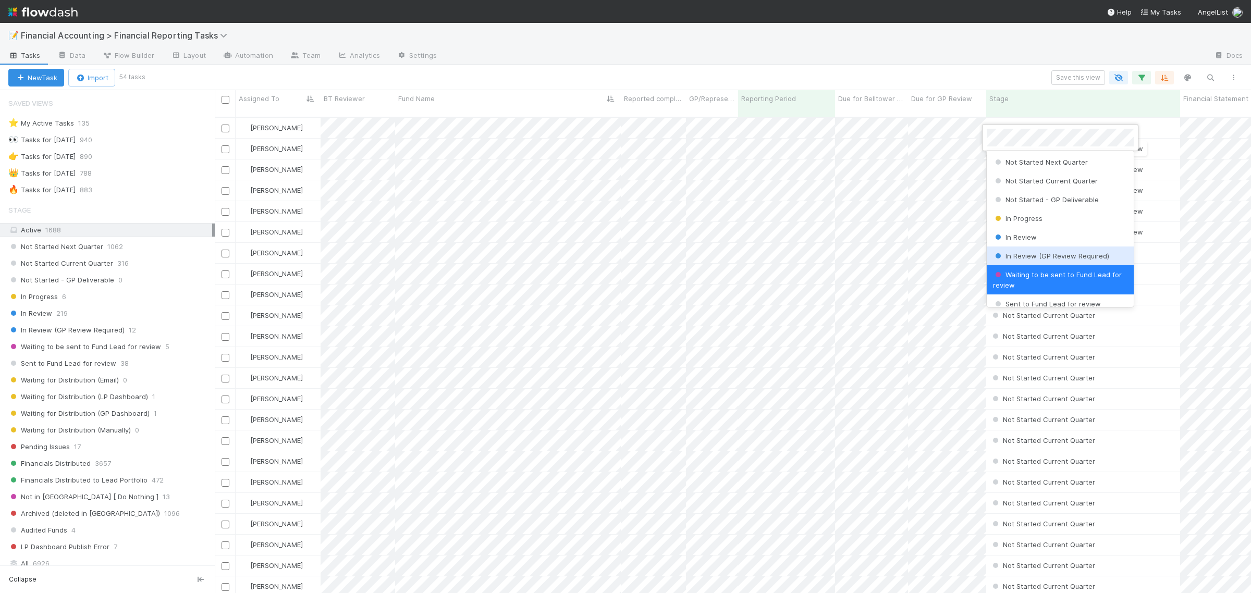
click at [1051, 254] on span "In Review (GP Review Required)" at bounding box center [1051, 256] width 116 height 8
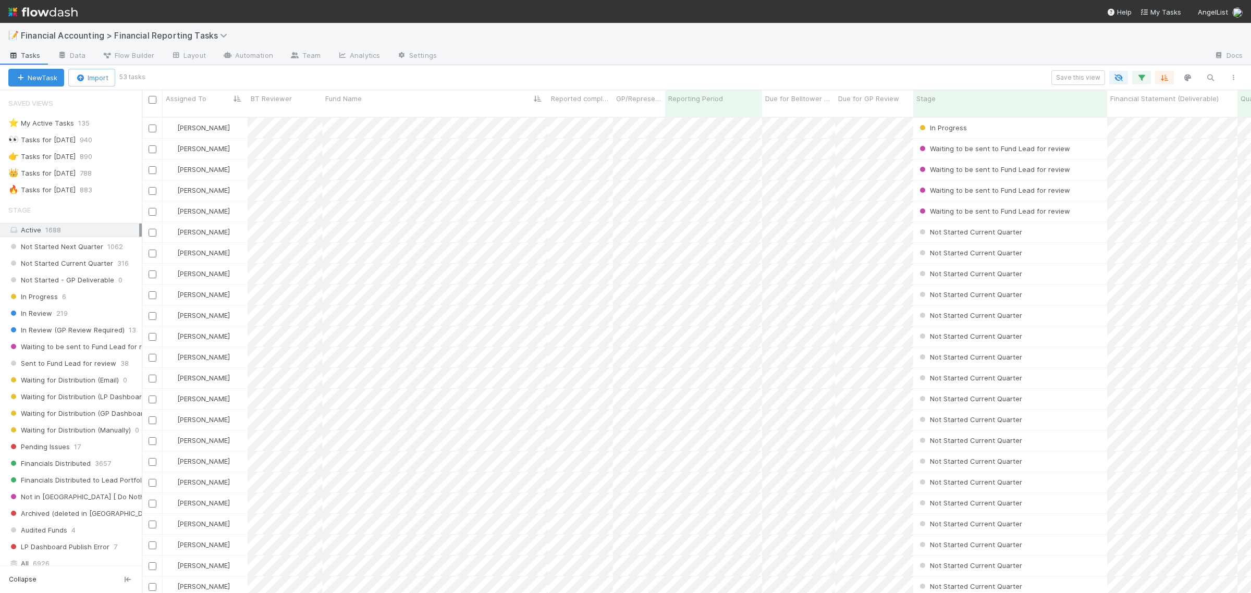
scroll to position [474, 1101]
drag, startPoint x: 215, startPoint y: 221, endPoint x: 134, endPoint y: 217, distance: 80.9
click at [134, 217] on div "Saved Views ⭐ My Active Tasks 135 👀 Tasks for 2023-12-31 940 👉 Tasks for 2024-1…" at bounding box center [70, 341] width 141 height 503
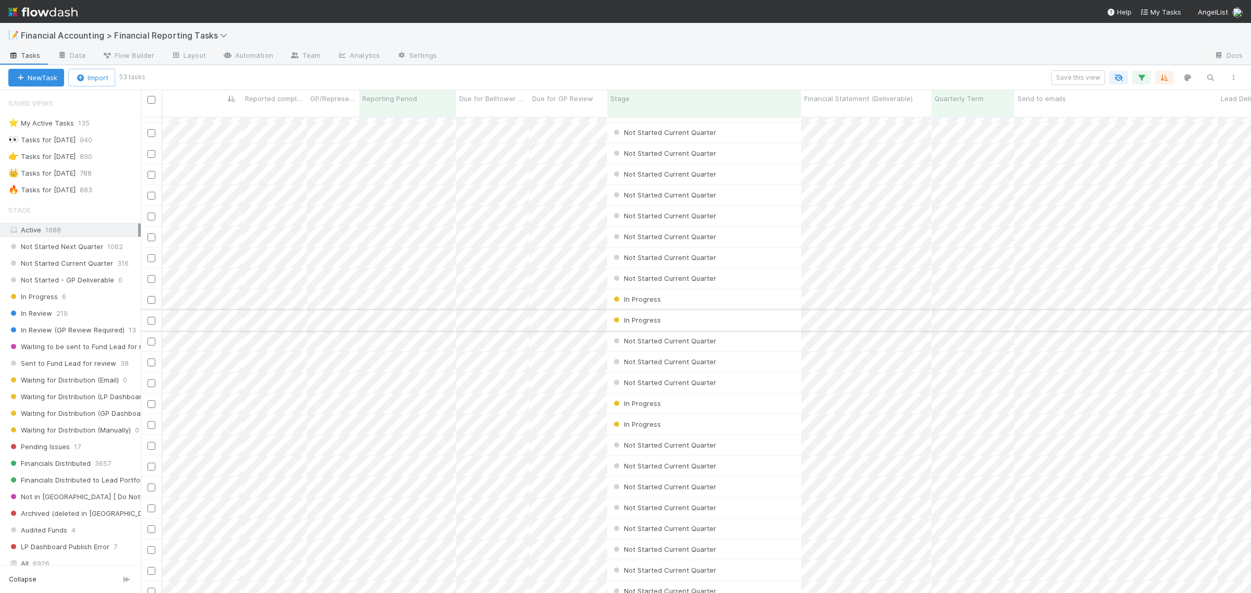
scroll to position [0, 382]
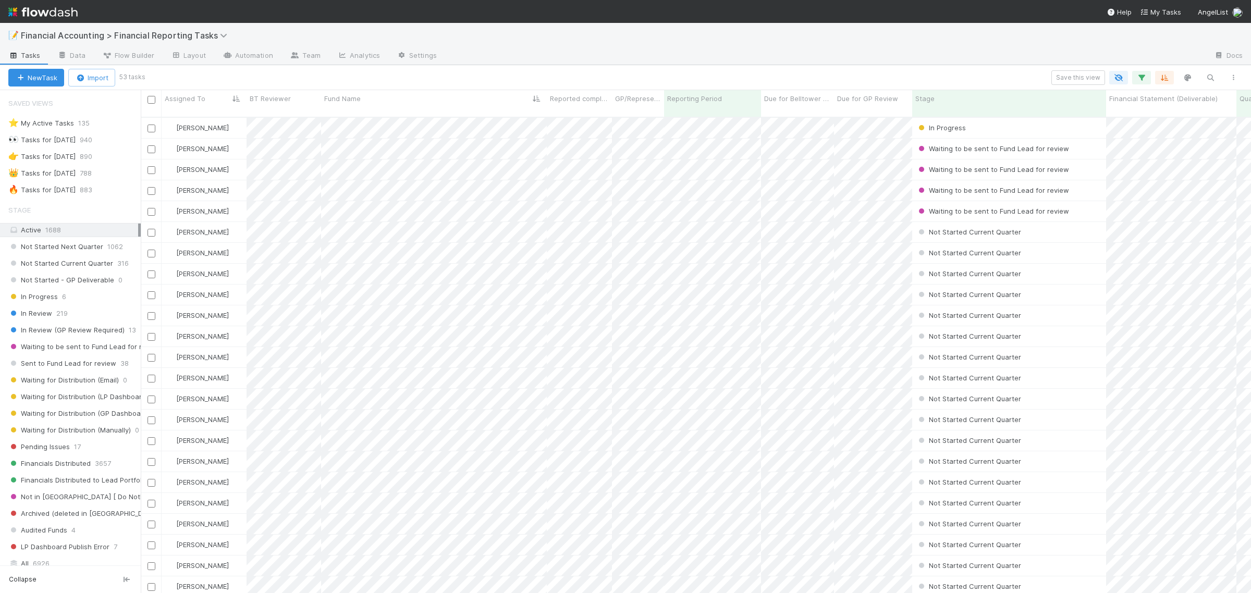
click at [1111, 70] on div "3 filters Save this view 3 filters 3 filters 3 filters 3 filters" at bounding box center [694, 77] width 1102 height 15
click at [1111, 76] on icon "button" at bounding box center [1142, 77] width 10 height 9
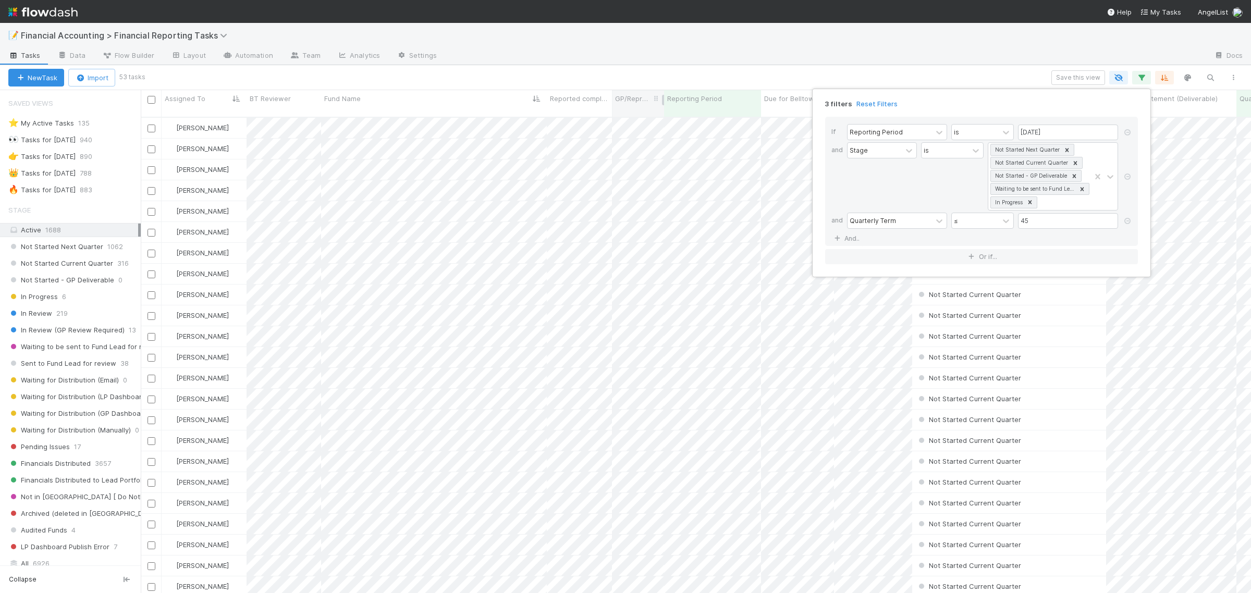
drag, startPoint x: 705, startPoint y: 68, endPoint x: 651, endPoint y: 97, distance: 61.6
click at [705, 68] on div "3 filters Reset Filters If Reporting Period is 06/30/2025 and Stage is Not Star…" at bounding box center [625, 296] width 1251 height 593
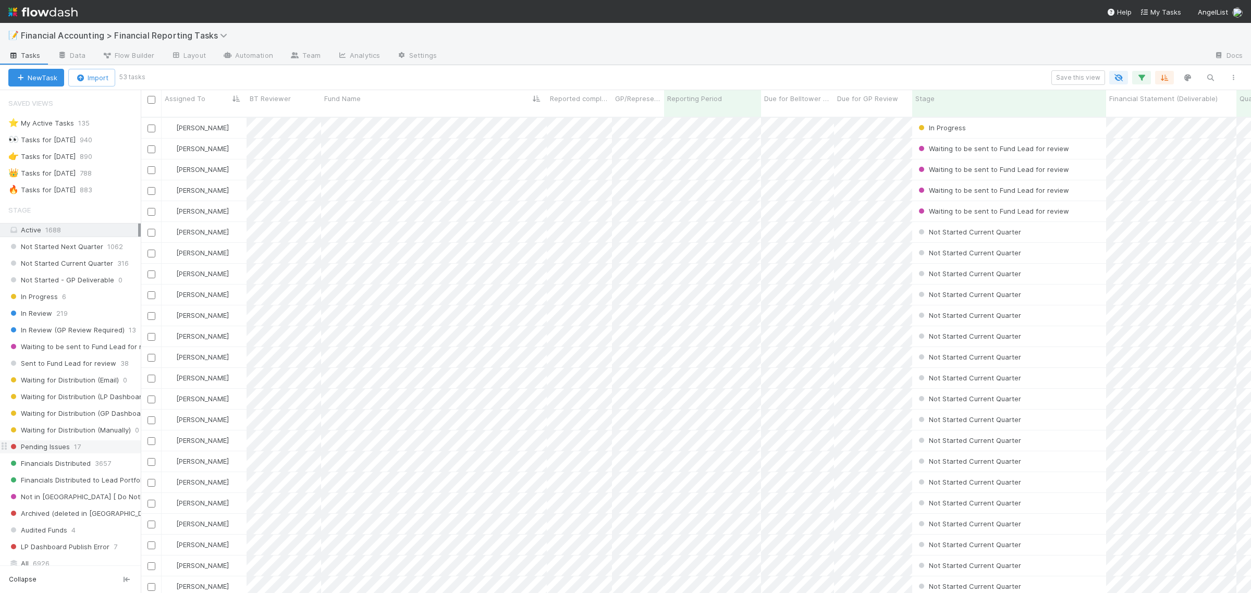
click at [62, 454] on span "Pending Issues" at bounding box center [39, 447] width 62 height 13
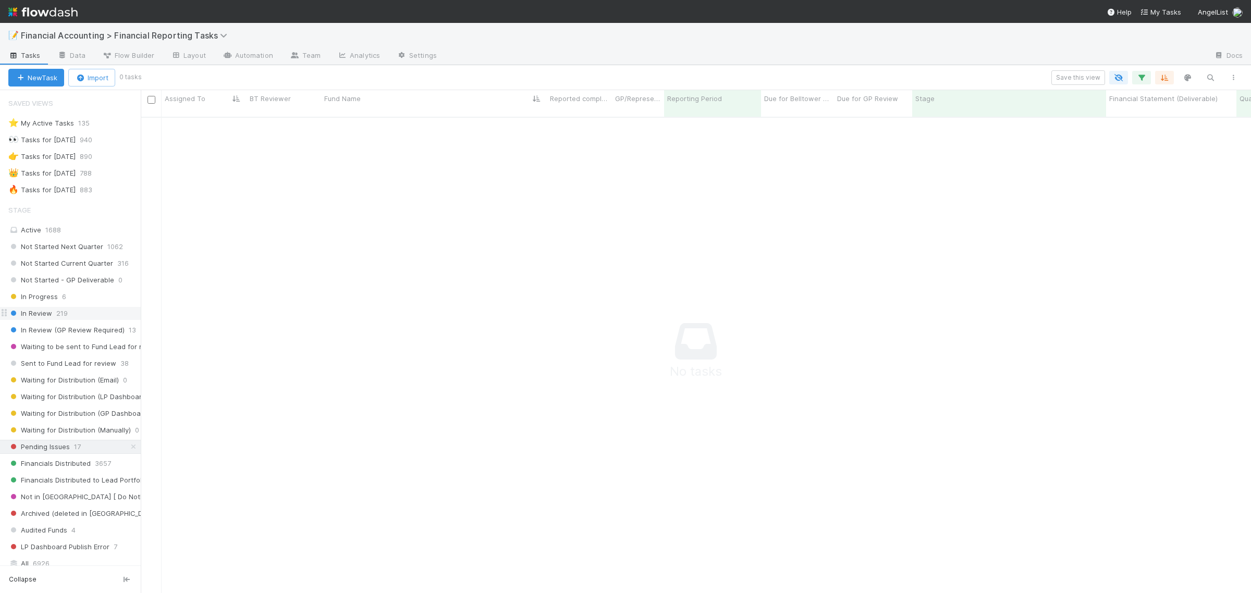
click at [58, 312] on span "219" at bounding box center [61, 313] width 11 height 13
click at [1111, 73] on icon "button" at bounding box center [1142, 77] width 10 height 9
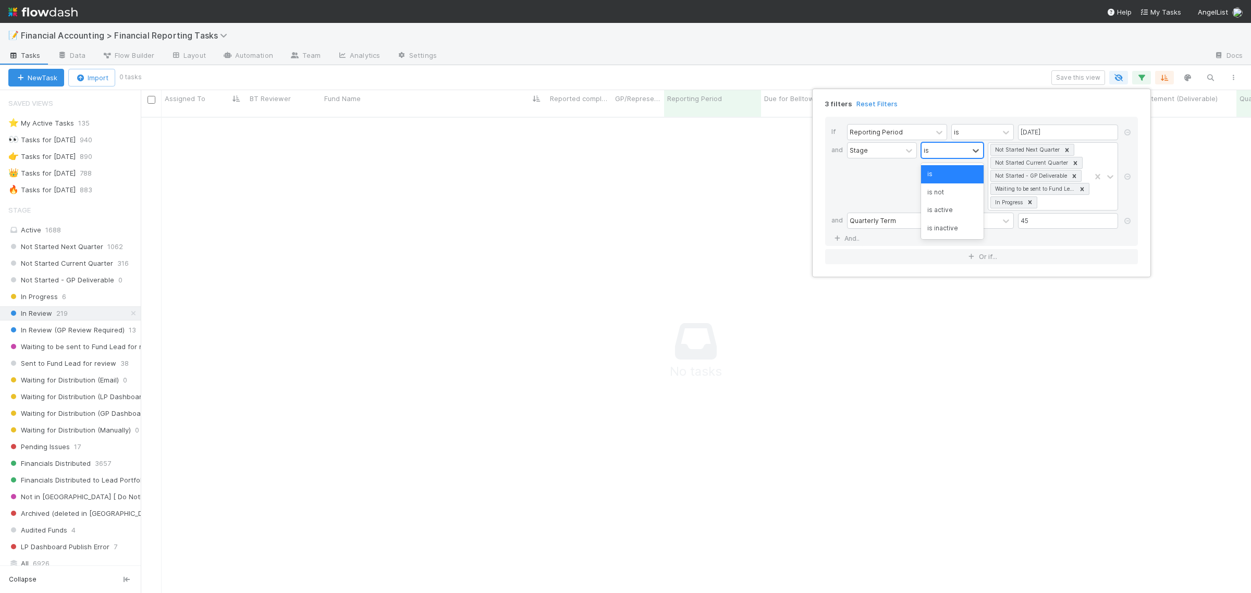
click at [957, 156] on div "is" at bounding box center [945, 150] width 47 height 15
click at [956, 154] on div "is" at bounding box center [945, 150] width 47 height 15
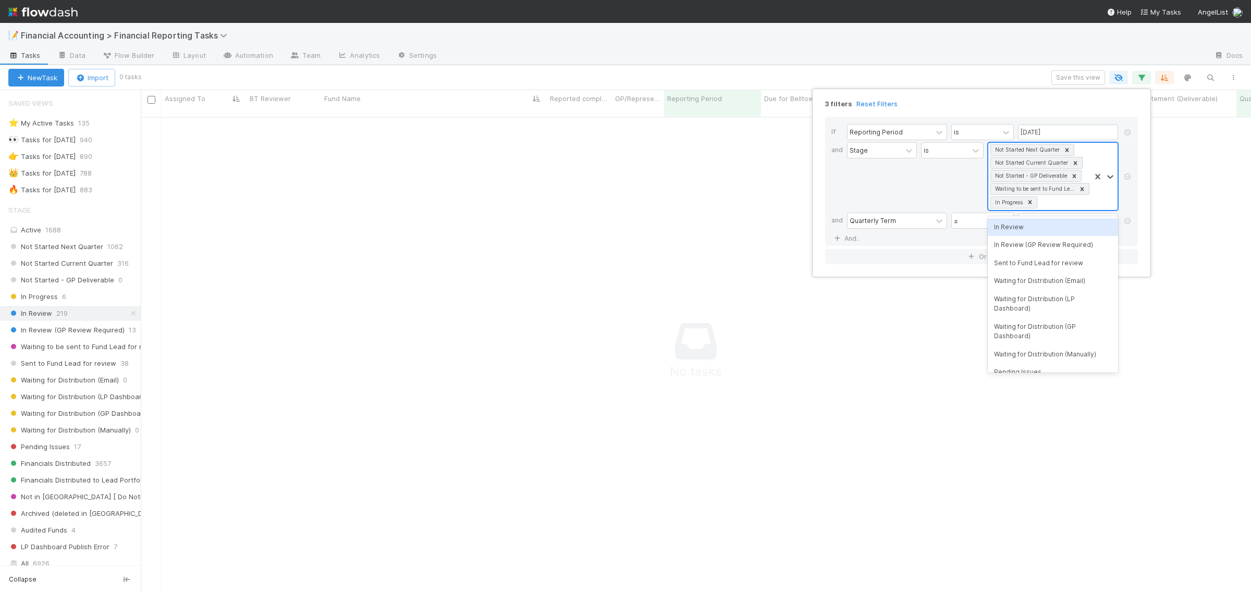
click at [1045, 202] on div "Not Started Next Quarter Not Started Current Quarter Not Started - GP Deliverab…" at bounding box center [1039, 176] width 102 height 67
click at [1018, 233] on div "In Review" at bounding box center [1053, 227] width 130 height 18
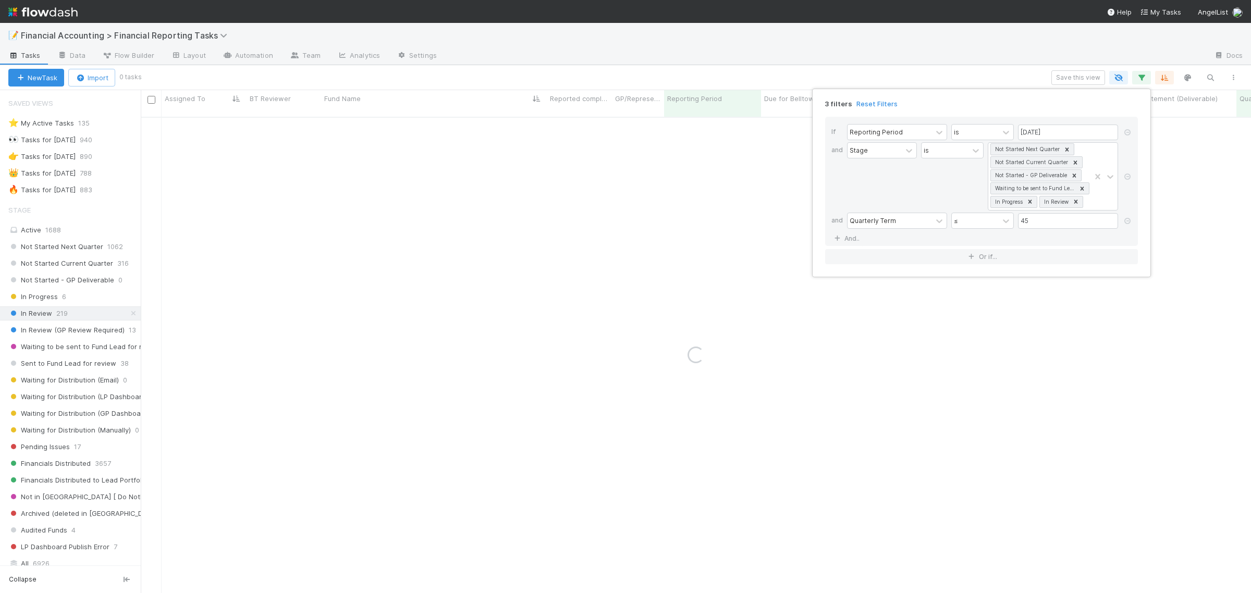
click at [661, 76] on div "3 filters Reset Filters If Reporting Period is 06/30/2025 and Stage is Not Star…" at bounding box center [625, 296] width 1251 height 593
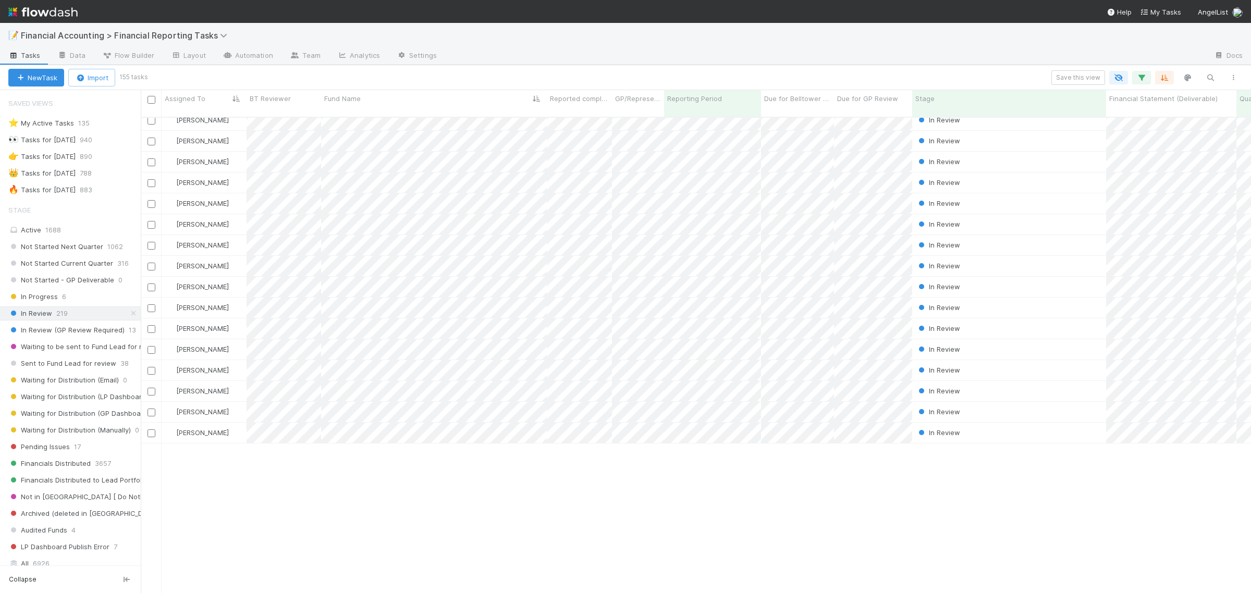
scroll to position [0, 0]
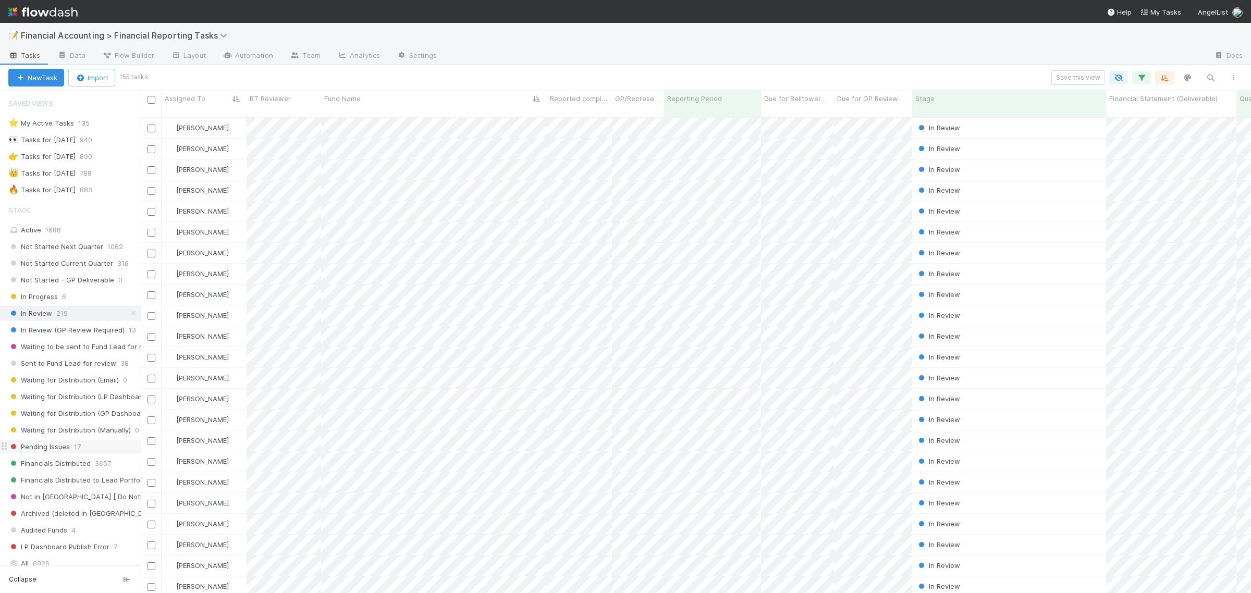
click at [53, 454] on span "Pending Issues" at bounding box center [39, 447] width 62 height 13
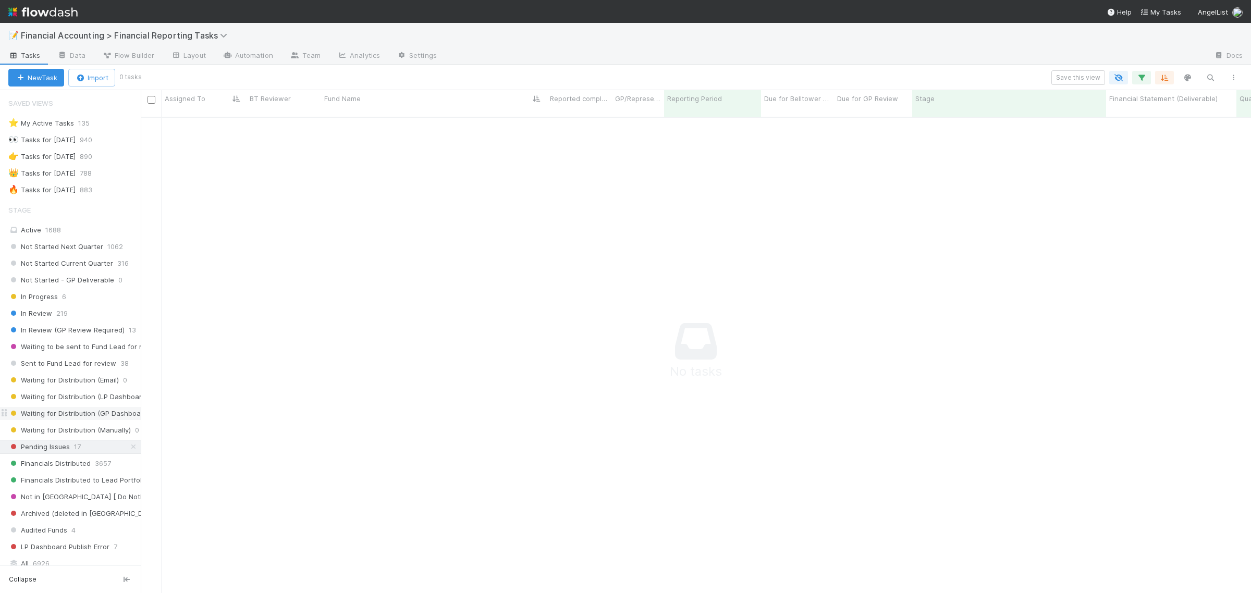
scroll to position [465, 1091]
click at [1111, 76] on icon "button" at bounding box center [1142, 77] width 10 height 9
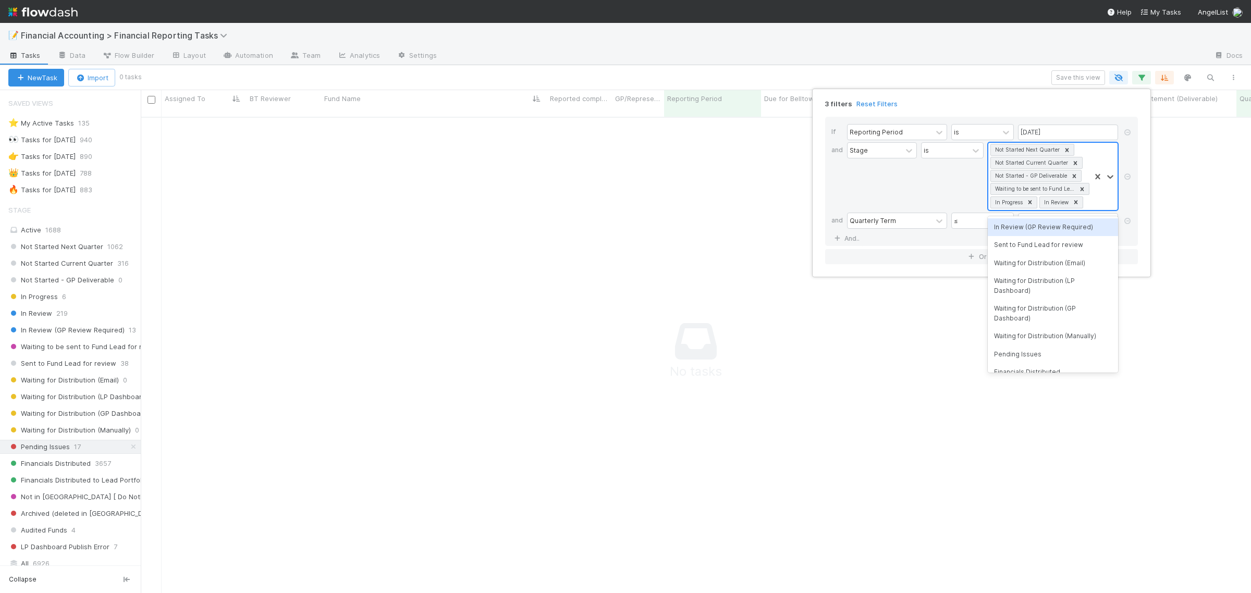
click at [1093, 206] on div at bounding box center [1104, 176] width 27 height 67
click at [1036, 353] on div "Pending Issues" at bounding box center [1053, 355] width 130 height 18
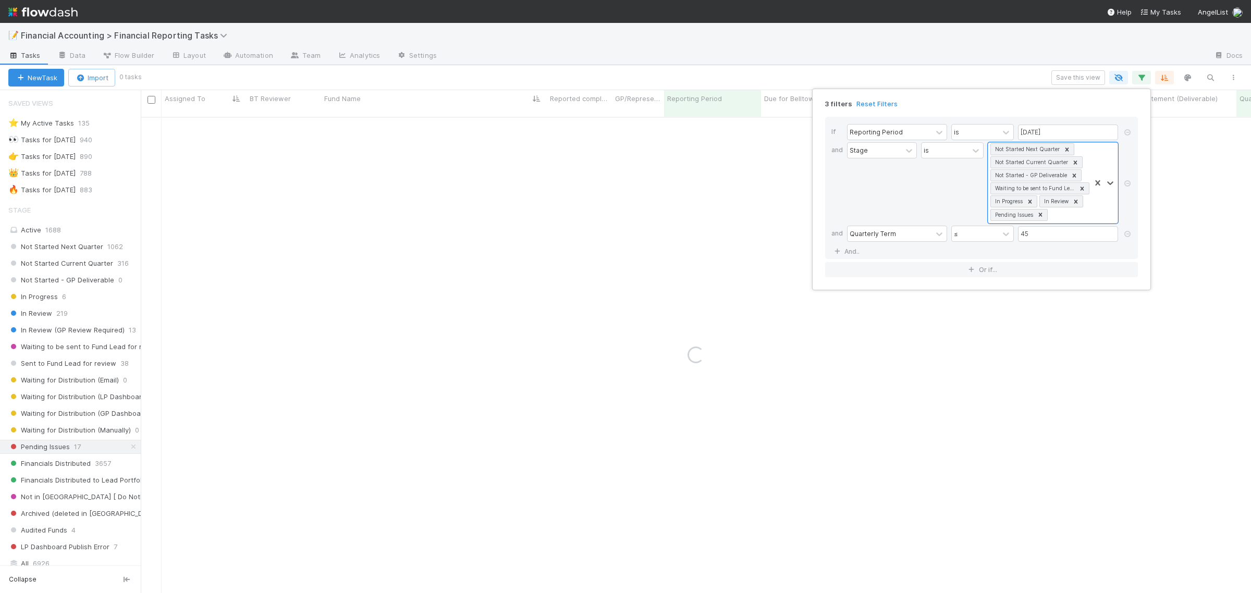
click at [871, 67] on div "3 filters Reset Filters If Reporting Period is 06/30/2025 and Stage is option P…" at bounding box center [625, 296] width 1251 height 593
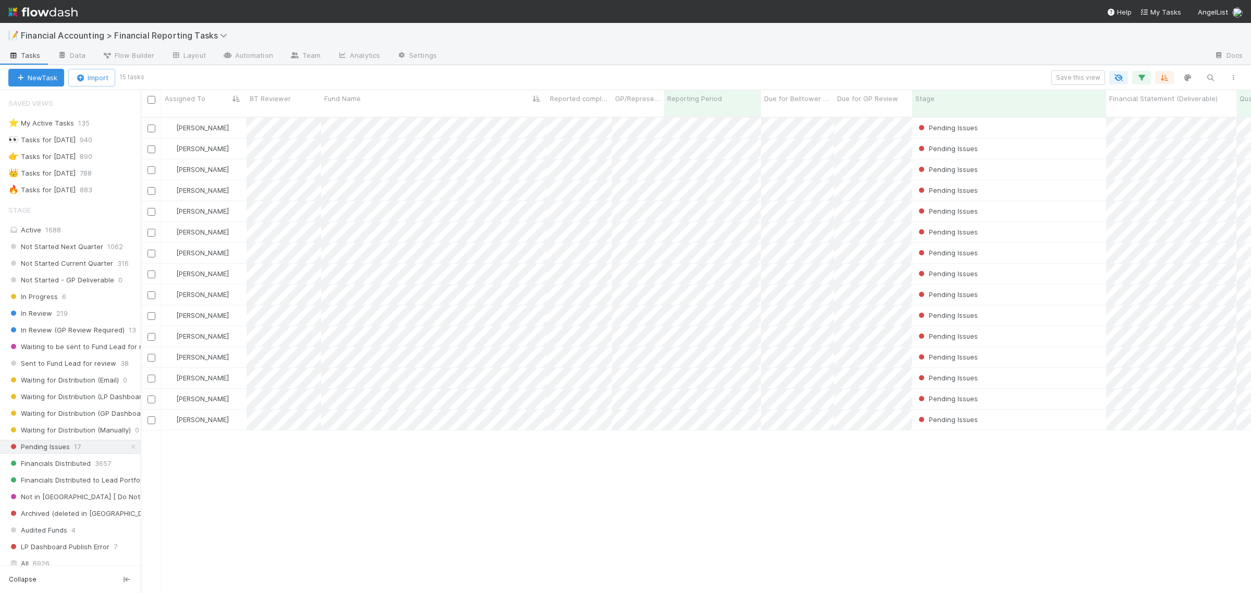
scroll to position [474, 1101]
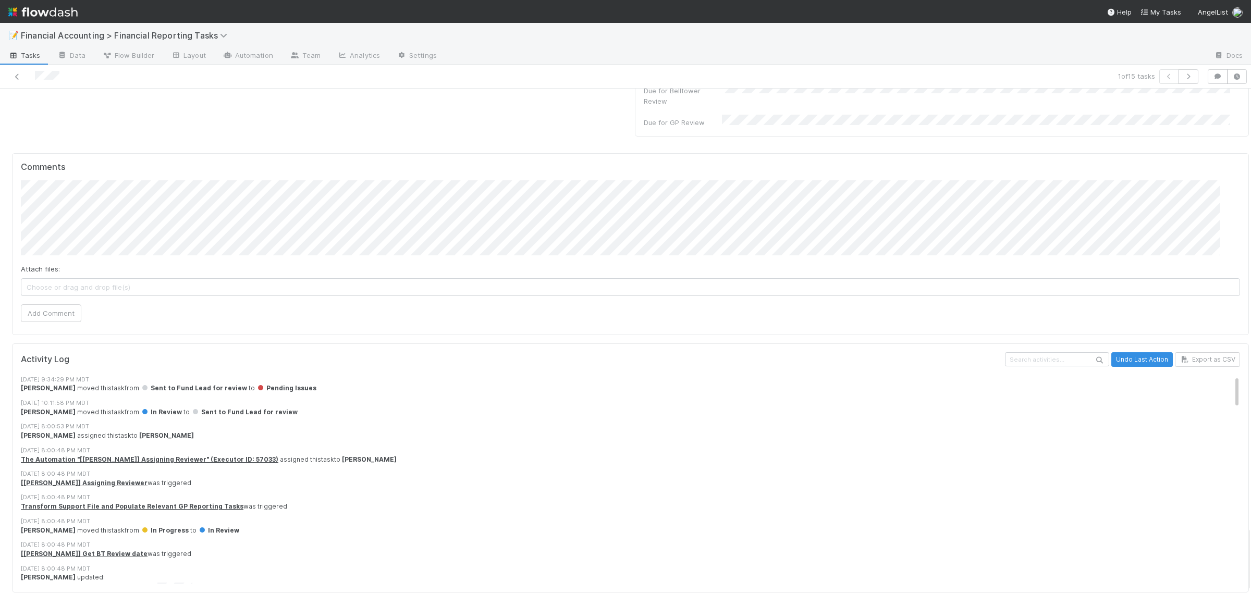
scroll to position [3344, 0]
click at [16, 74] on icon at bounding box center [17, 77] width 10 height 7
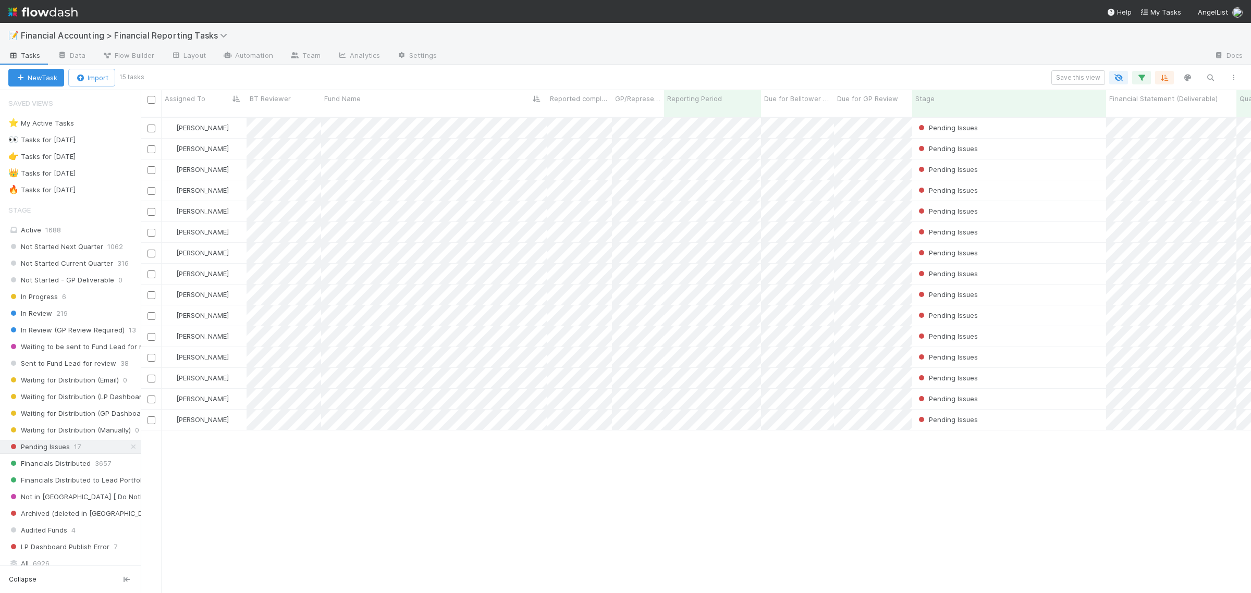
scroll to position [474, 1101]
click at [937, 124] on span "Pending Issues" at bounding box center [948, 128] width 62 height 8
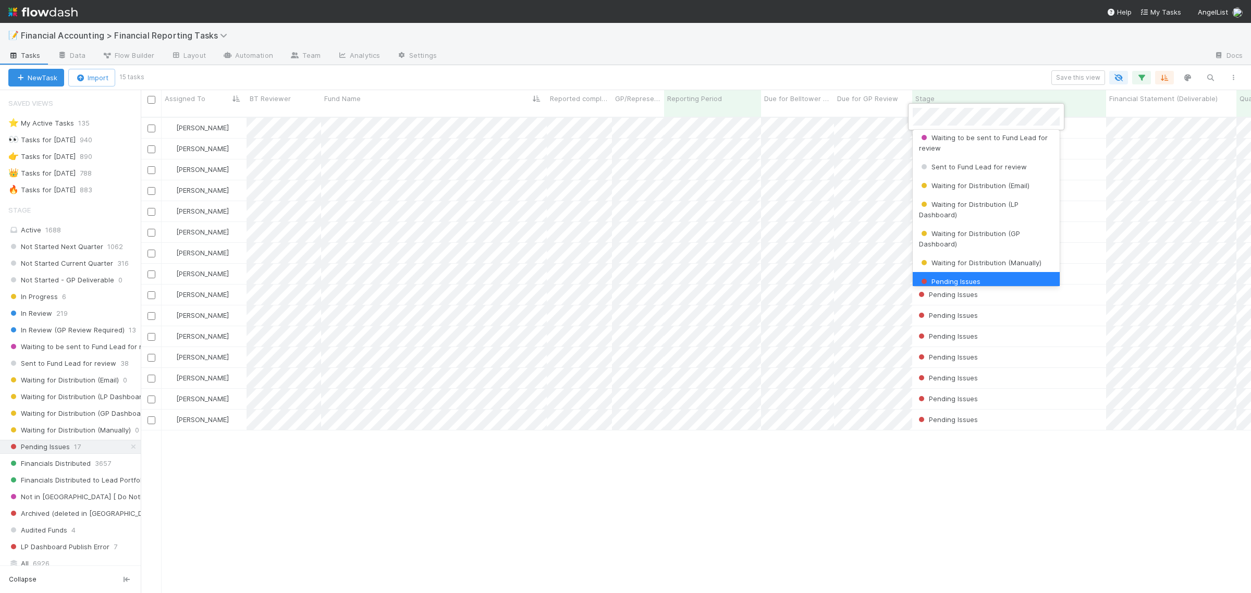
scroll to position [116, 0]
click at [988, 170] on span "Sent to Fund Lead for review" at bounding box center [973, 167] width 108 height 8
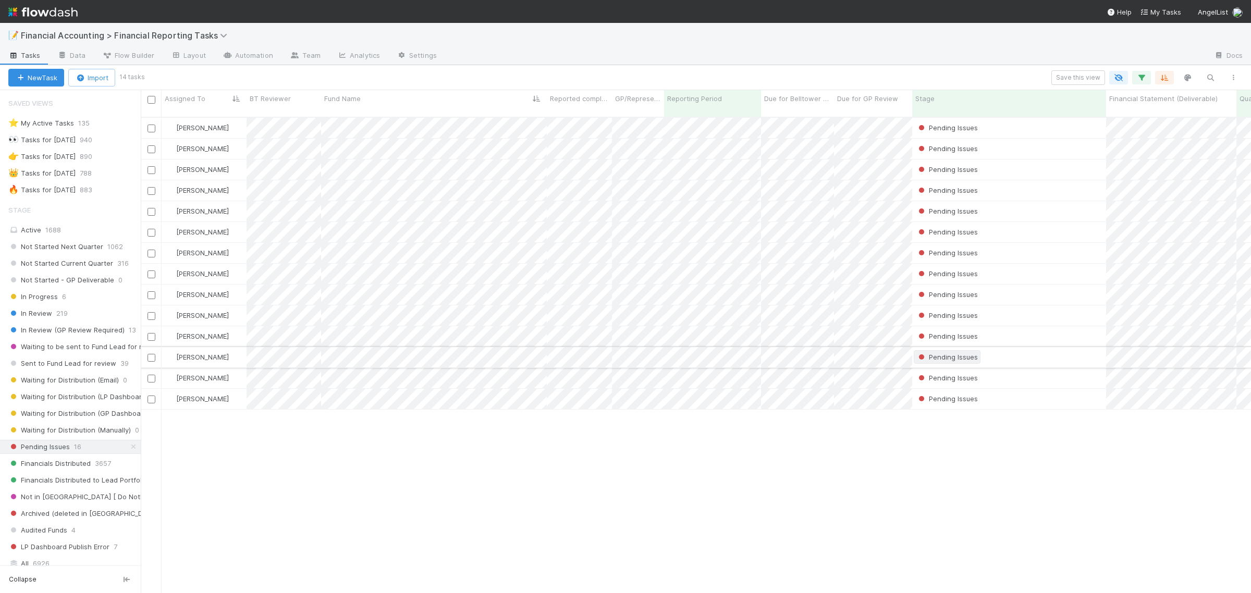
click at [944, 353] on span "Pending Issues" at bounding box center [948, 357] width 62 height 8
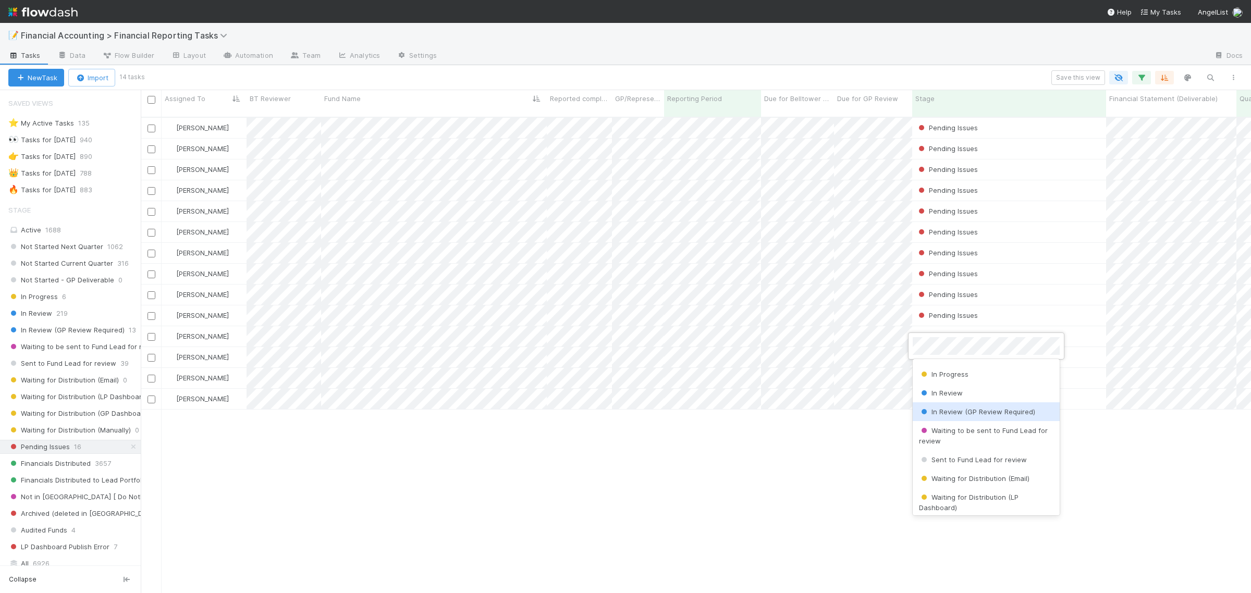
scroll to position [65, 0]
click at [979, 449] on span "Sent to Fund Lead for review" at bounding box center [973, 447] width 108 height 8
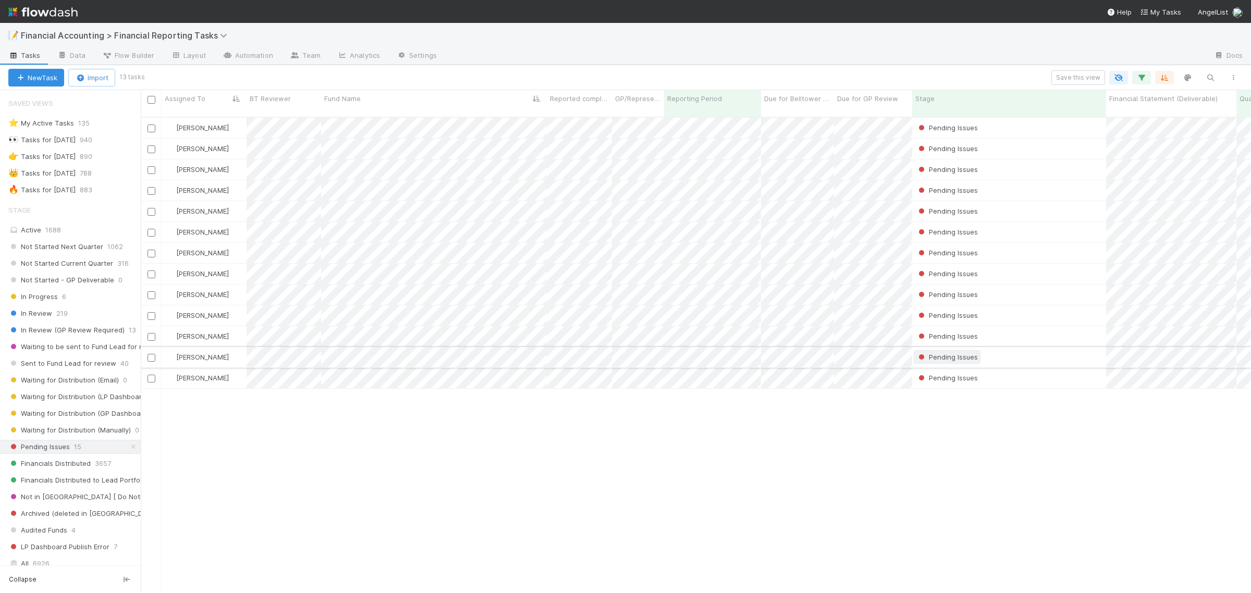
click at [945, 353] on span "Pending Issues" at bounding box center [948, 357] width 62 height 8
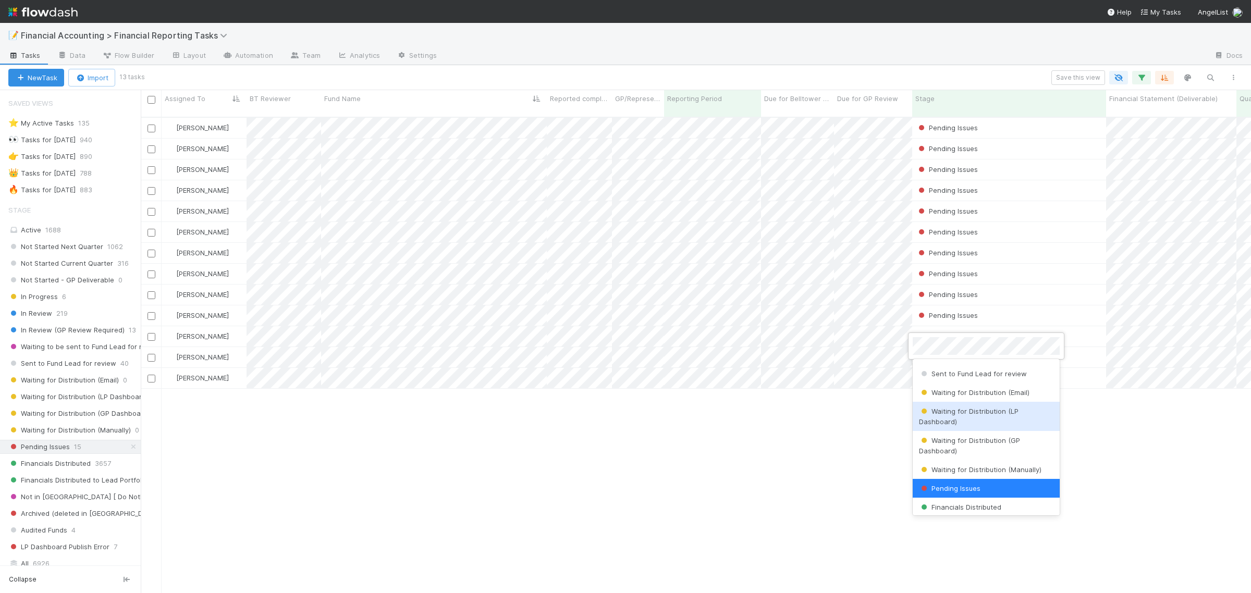
scroll to position [62, 0]
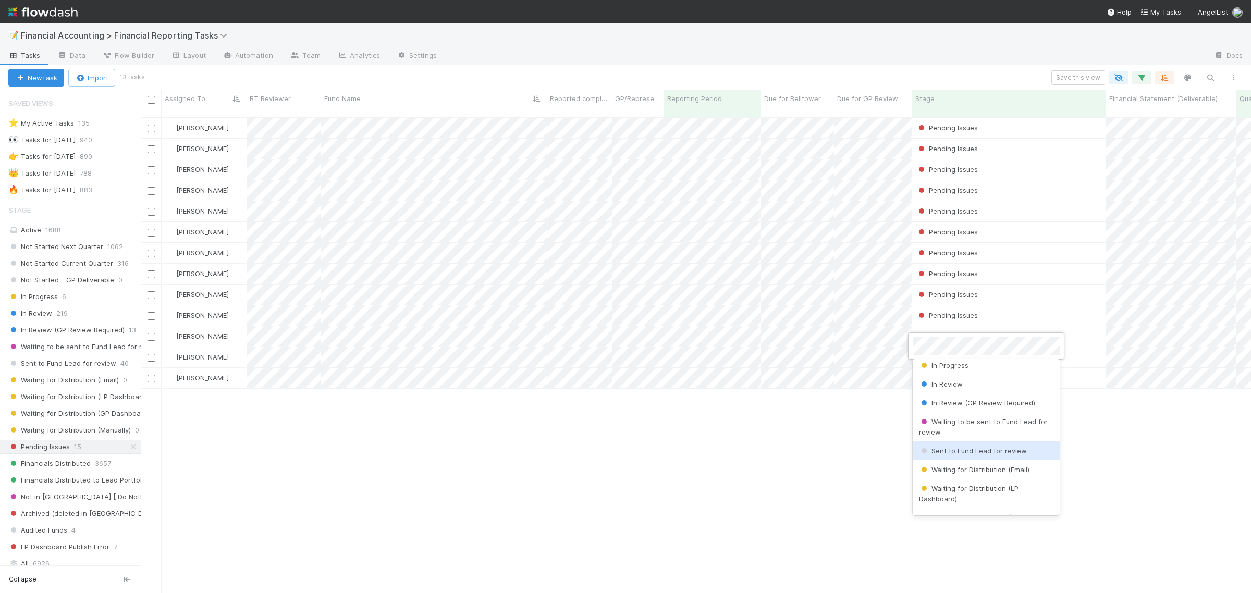
click at [975, 453] on span "Sent to Fund Lead for review" at bounding box center [973, 451] width 108 height 8
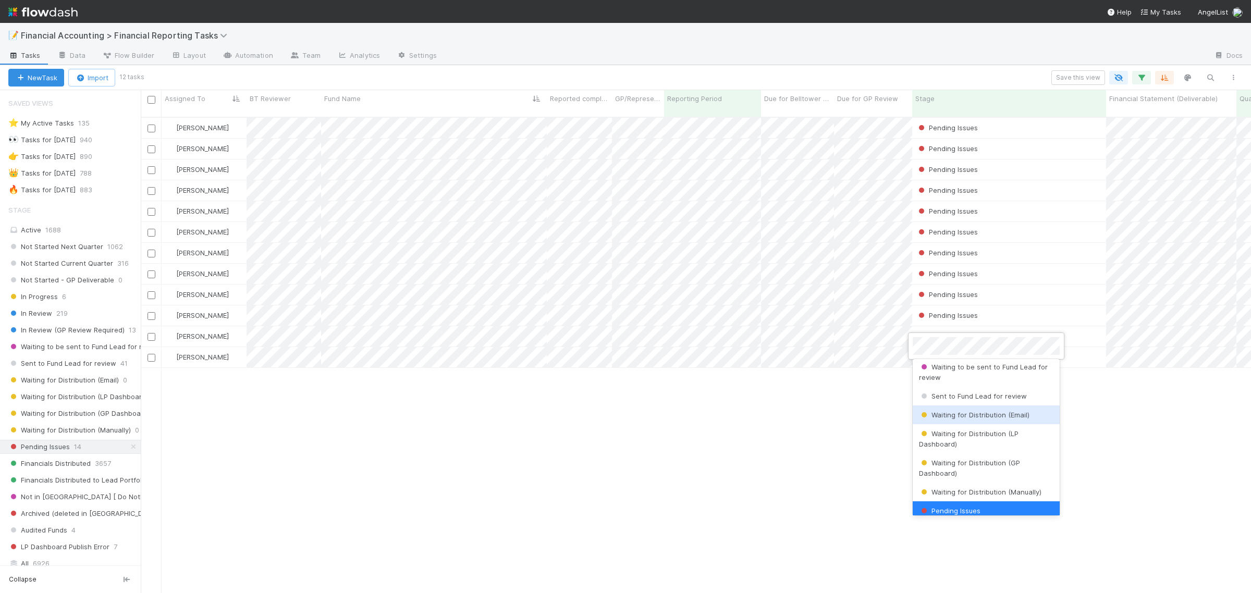
scroll to position [116, 0]
click at [976, 395] on span "Sent to Fund Lead for review" at bounding box center [973, 397] width 108 height 8
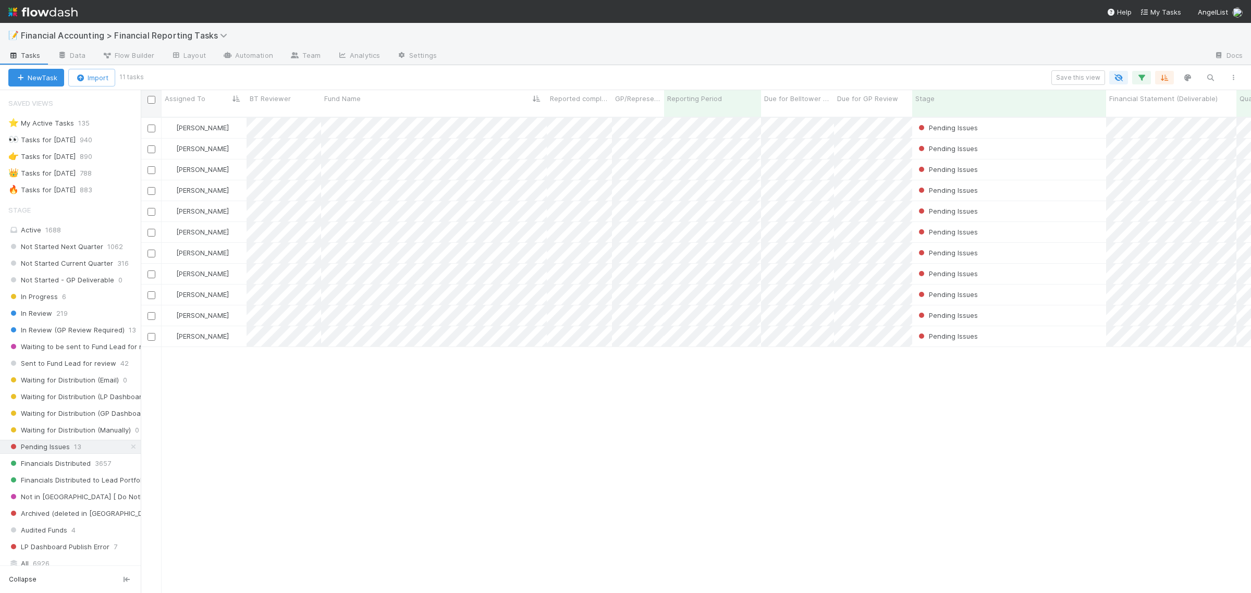
click at [153, 100] on input "checkbox" at bounding box center [152, 100] width 8 height 8
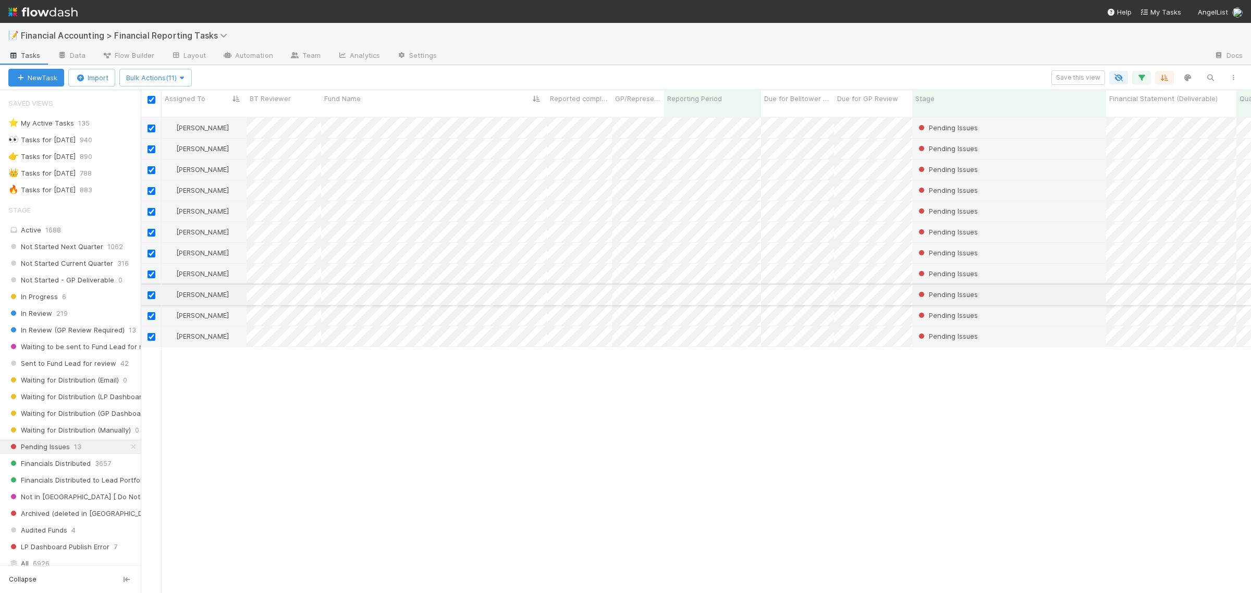
click at [148, 291] on input "checkbox" at bounding box center [152, 295] width 8 height 8
checkbox input "false"
click at [150, 312] on input "checkbox" at bounding box center [152, 316] width 8 height 8
click at [150, 333] on input "checkbox" at bounding box center [152, 337] width 8 height 8
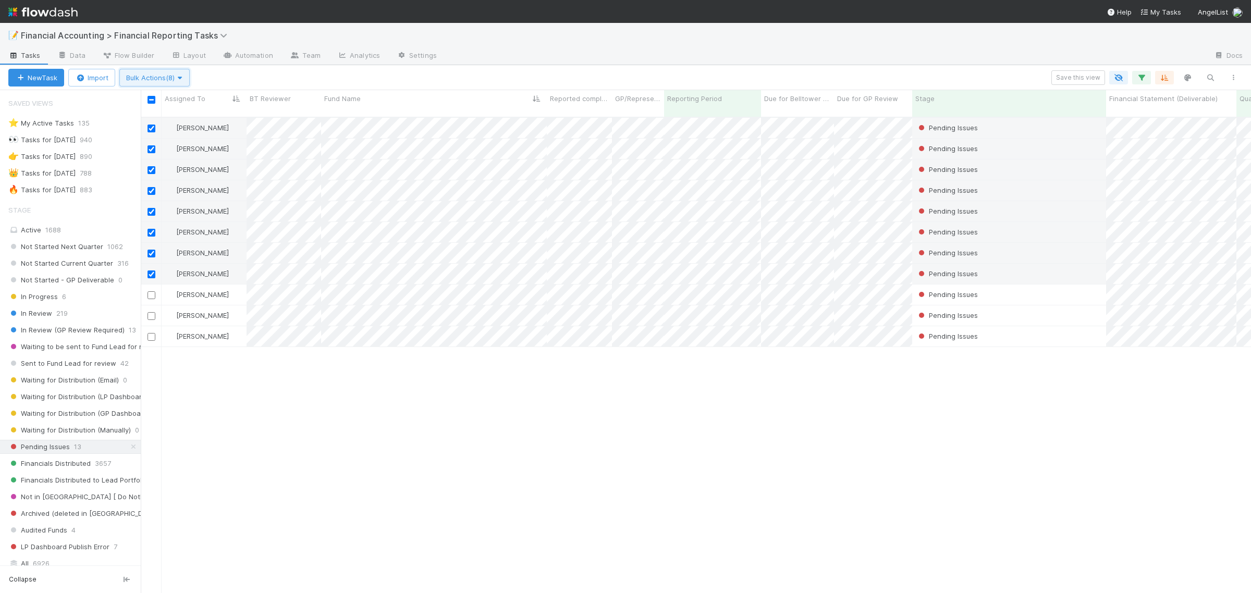
click at [185, 77] on icon "button" at bounding box center [180, 78] width 10 height 7
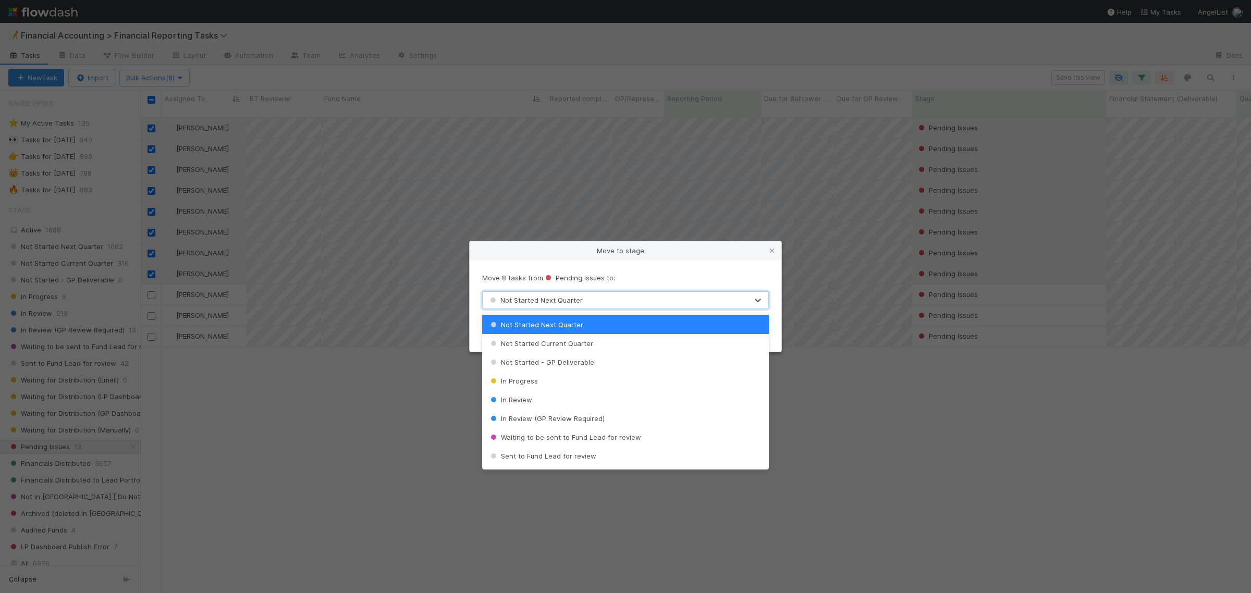
click at [597, 300] on div "Not Started Next Quarter" at bounding box center [615, 300] width 265 height 17
click at [584, 455] on span "Sent to Fund Lead for review" at bounding box center [542, 456] width 108 height 8
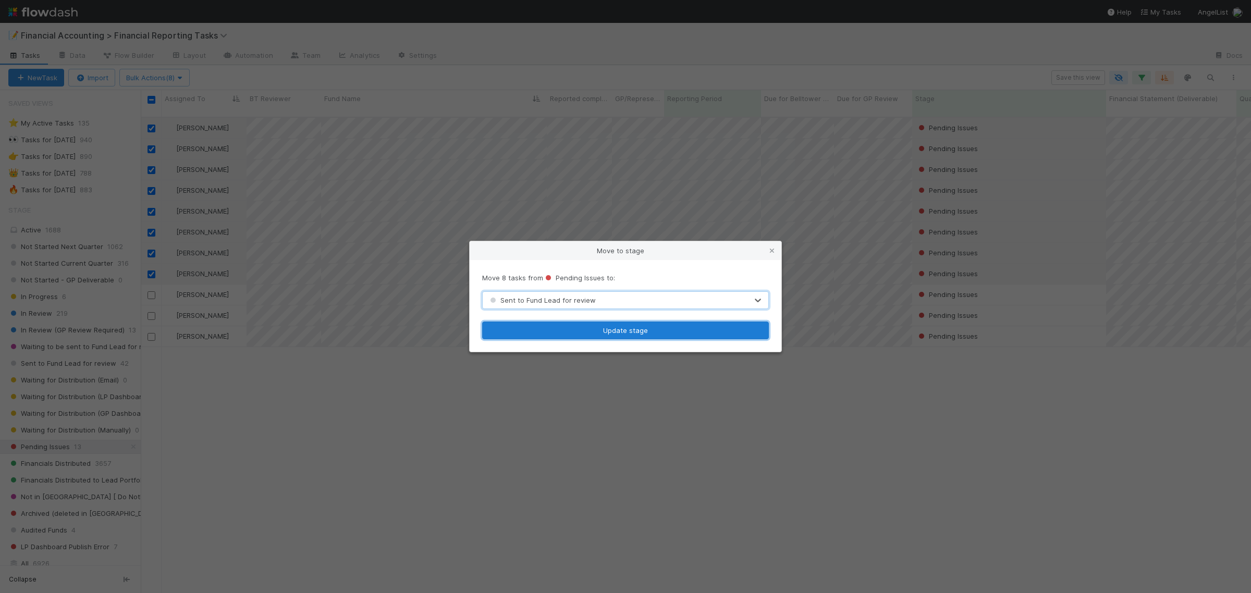
click at [547, 329] on button "Update stage" at bounding box center [625, 331] width 287 height 18
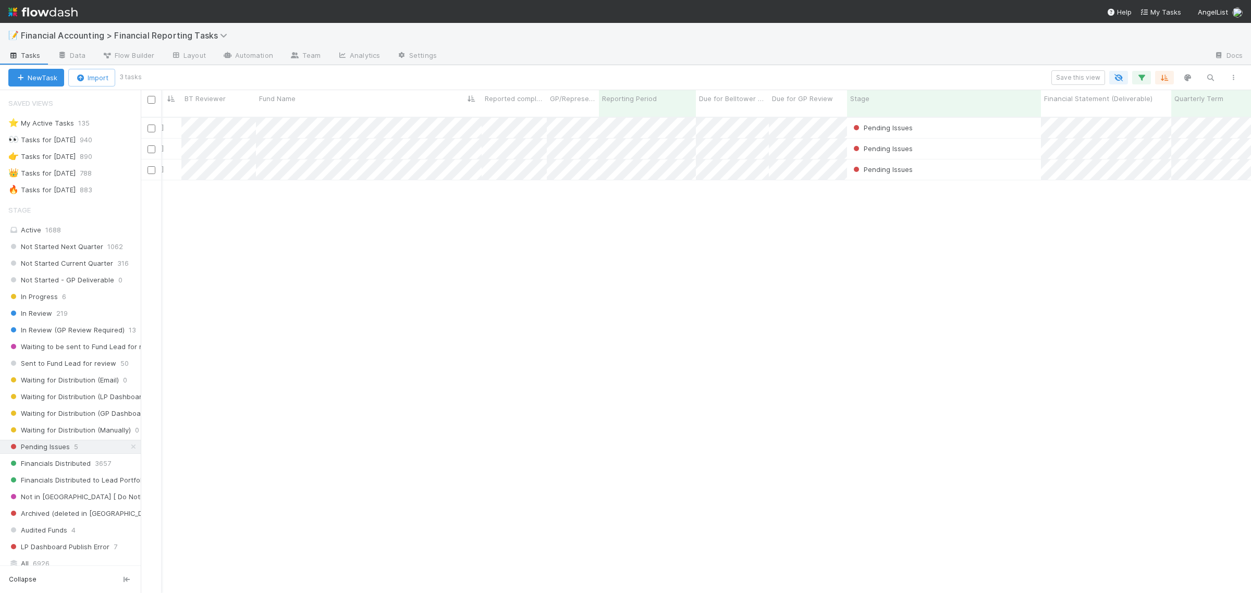
scroll to position [0, 0]
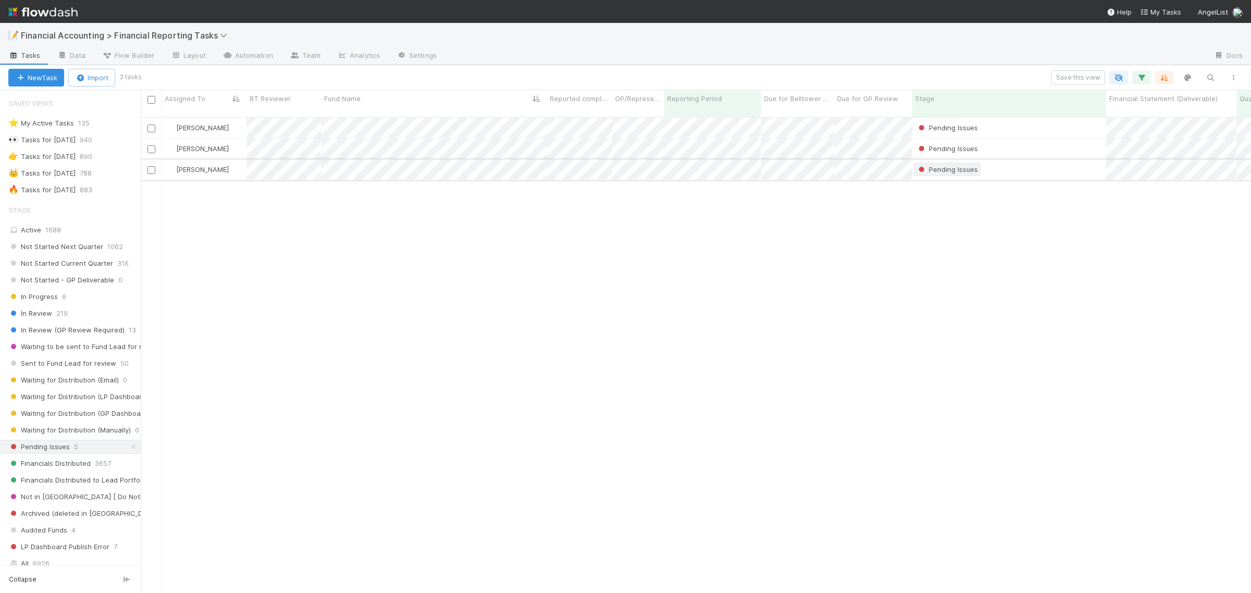
click at [954, 163] on span "Pending Issues" at bounding box center [947, 170] width 67 height 14
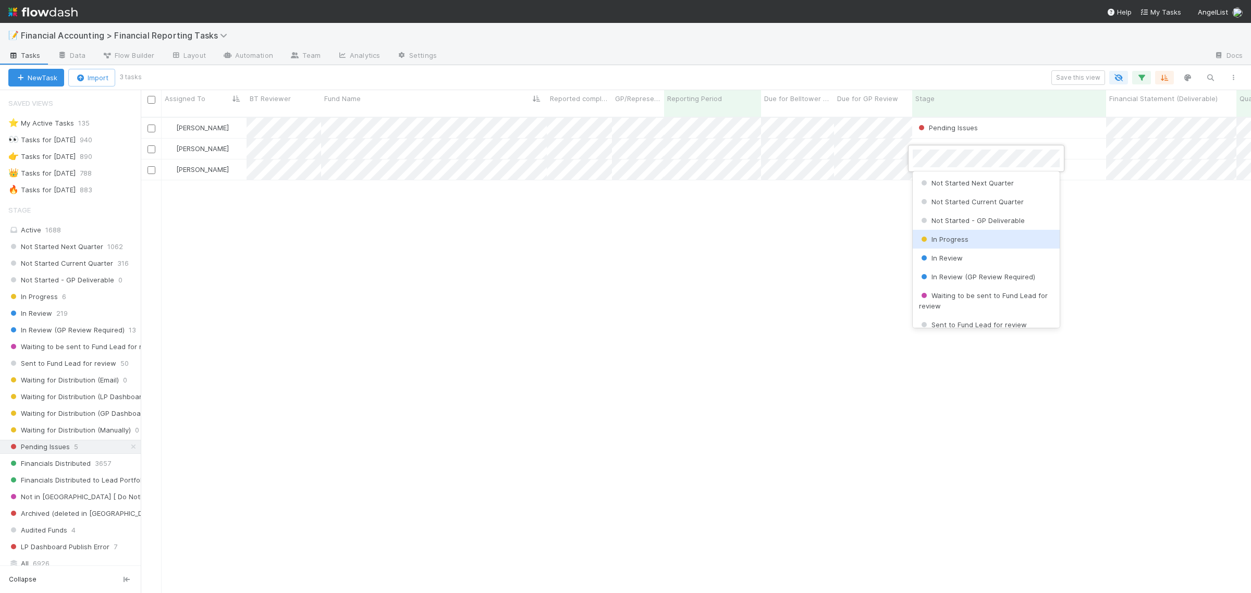
click at [975, 240] on div "In Progress" at bounding box center [986, 239] width 147 height 19
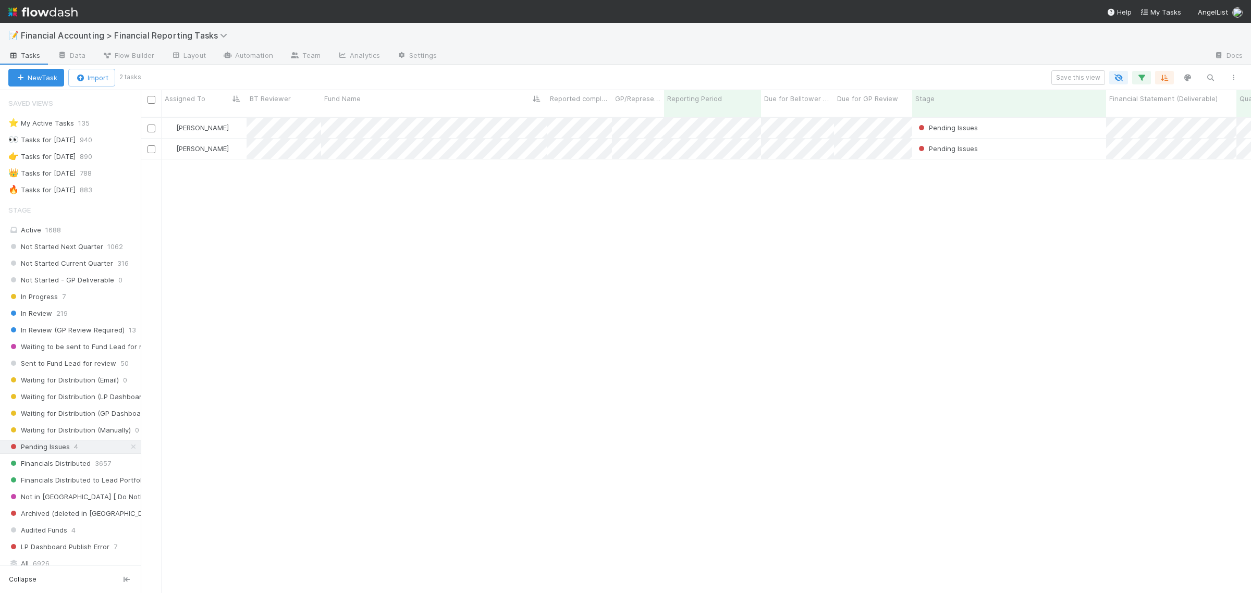
click at [575, 232] on div "Don Walker Pending Issues 4/1/25, 1:07:56 AM 8/6/25, 7:57:27 PM 0 0 0 Zach Byer…" at bounding box center [696, 360] width 1110 height 484
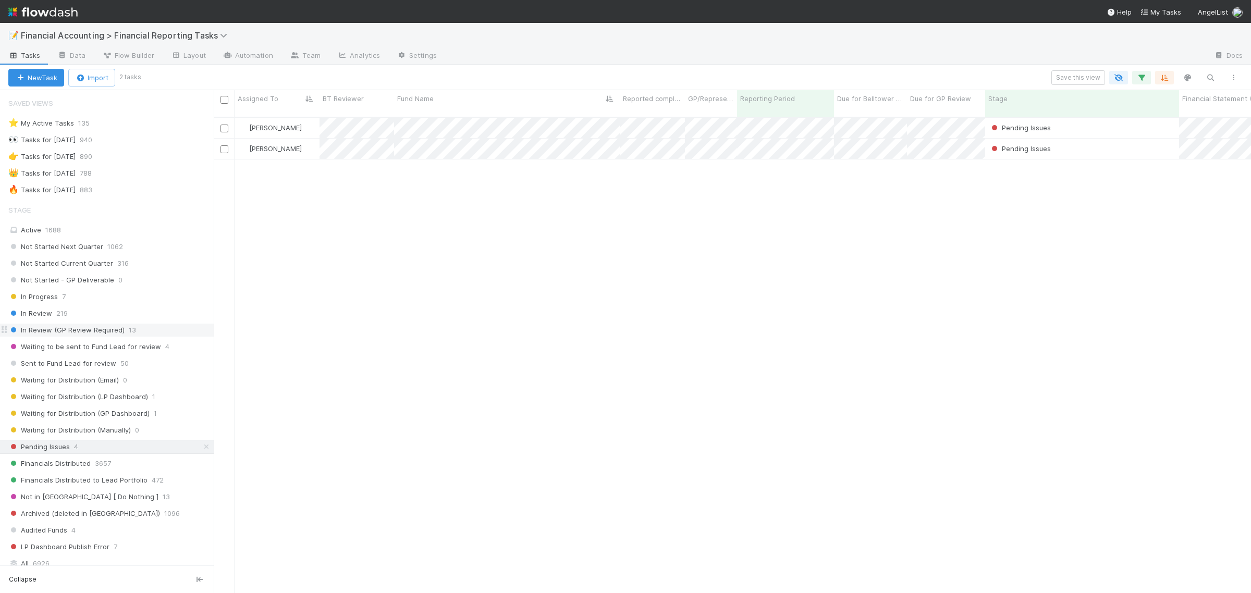
scroll to position [10, 10]
drag, startPoint x: 141, startPoint y: 330, endPoint x: 212, endPoint y: 332, distance: 70.4
click at [212, 332] on div at bounding box center [212, 341] width 1 height 503
drag, startPoint x: 212, startPoint y: 128, endPoint x: 176, endPoint y: 127, distance: 36.5
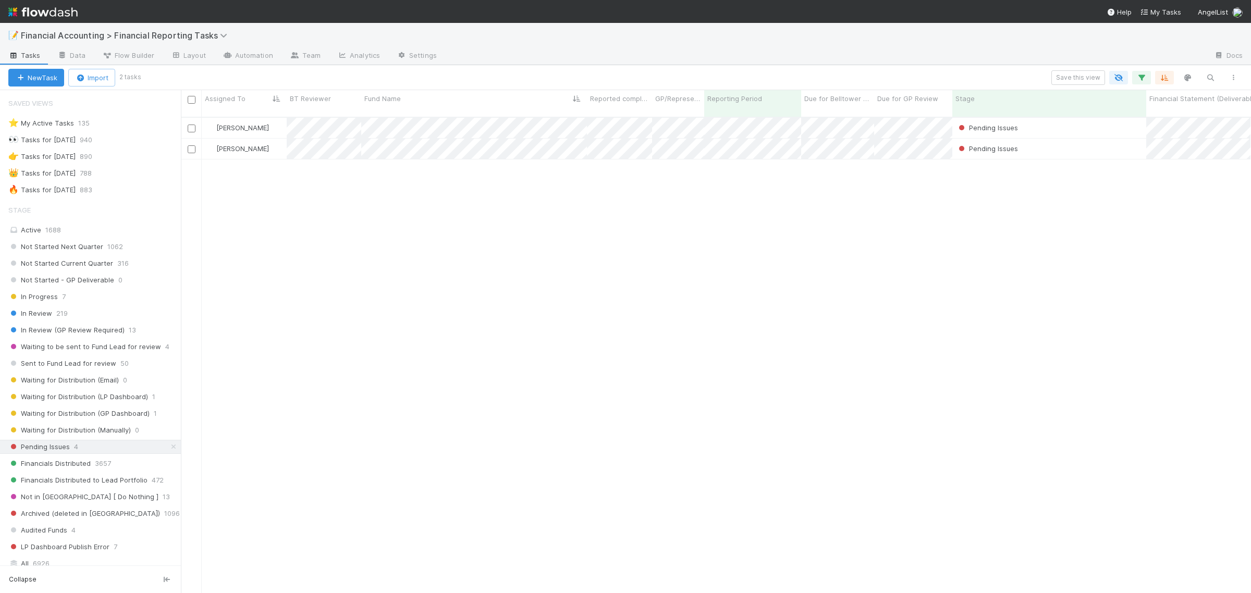
click at [180, 128] on div "Saved Views ⭐ My Active Tasks 135 👀 Tasks for 2023-12-31 940 👉 Tasks for 2024-1…" at bounding box center [90, 341] width 181 height 503
click at [155, 34] on span "Financial Accounting > Financial Reporting Tasks" at bounding box center [127, 35] width 212 height 10
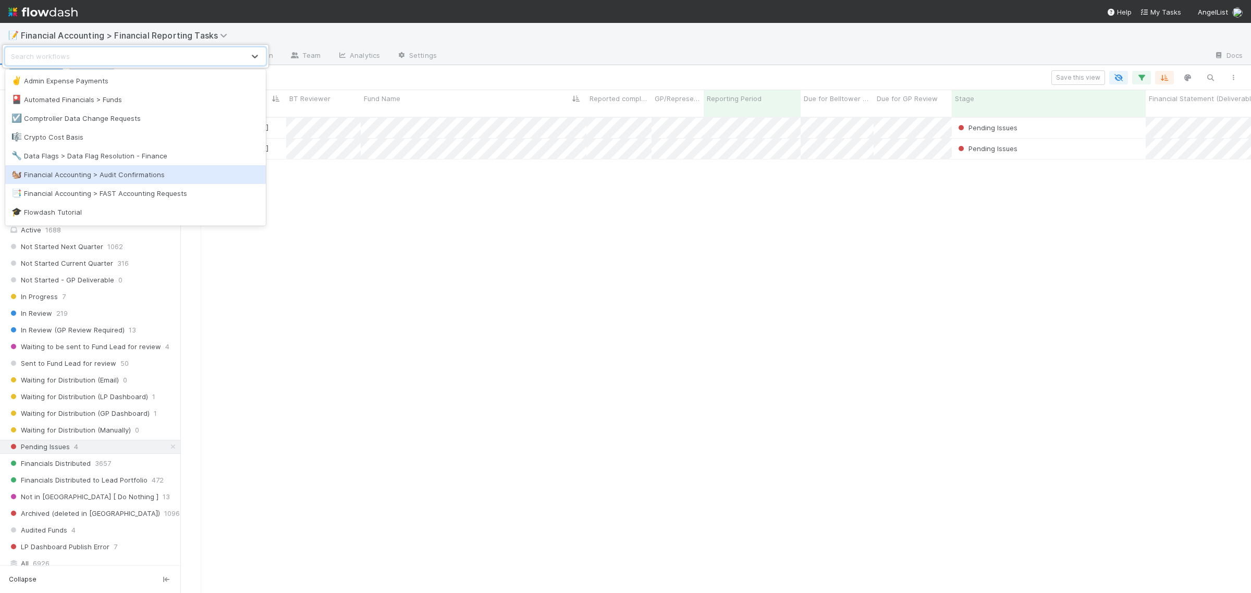
scroll to position [65, 0]
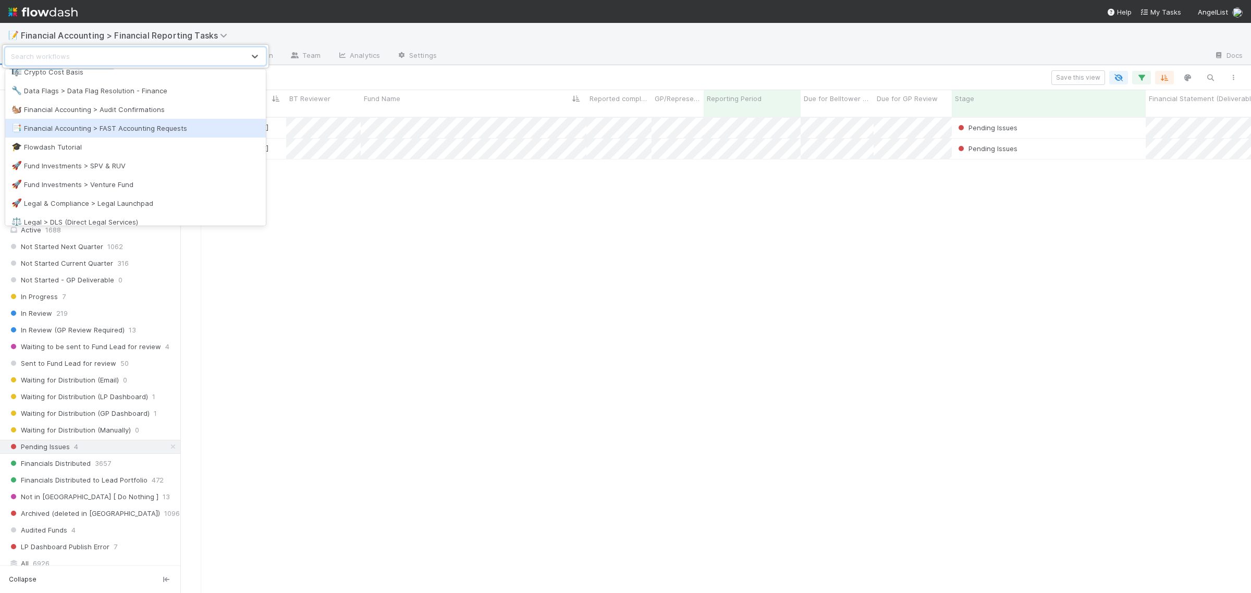
click at [139, 128] on div "📑 Financial Accounting > FAST Accounting Requests" at bounding box center [135, 128] width 248 height 10
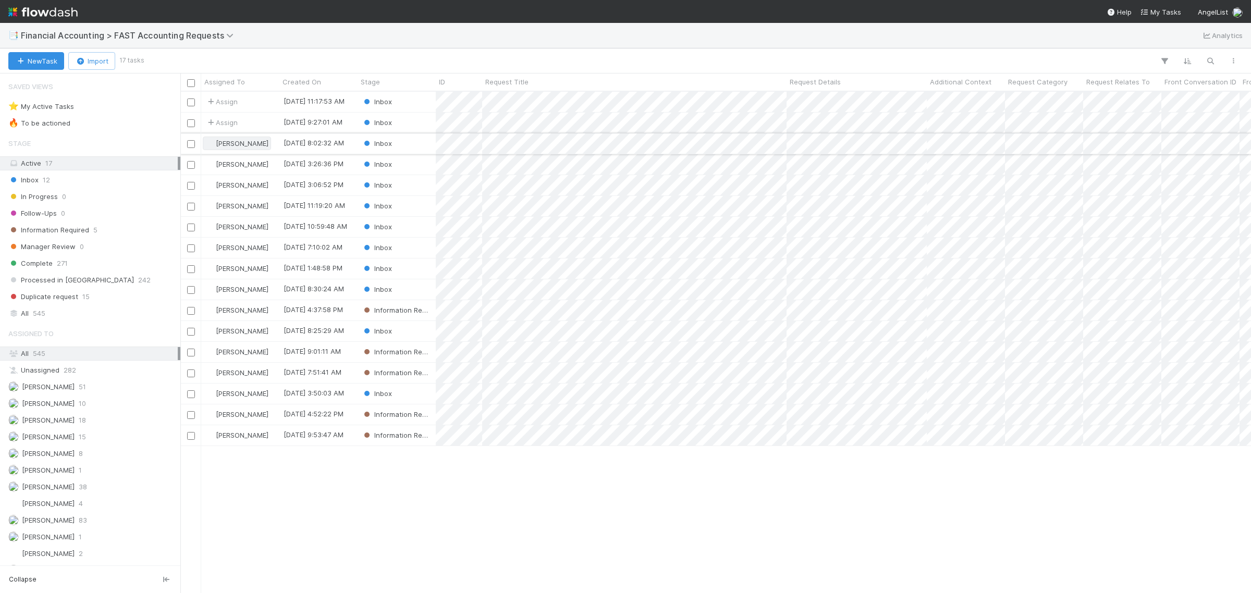
scroll to position [492, 1061]
click at [215, 97] on span "Assign" at bounding box center [221, 101] width 32 height 10
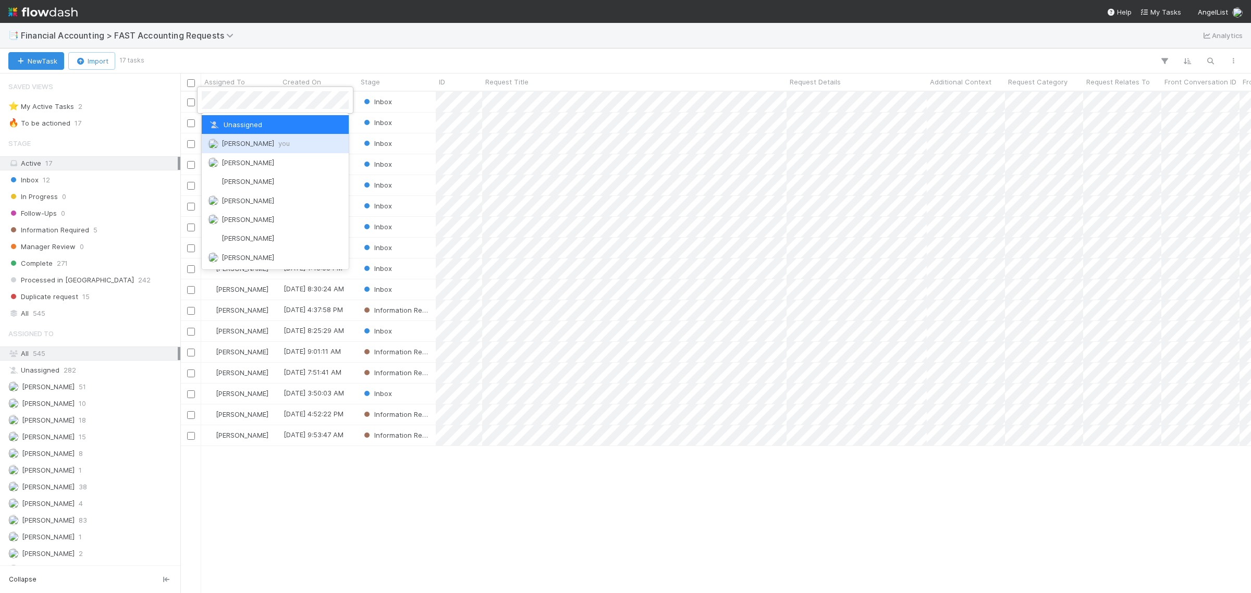
click at [249, 151] on div "Zach Byers you" at bounding box center [275, 143] width 147 height 19
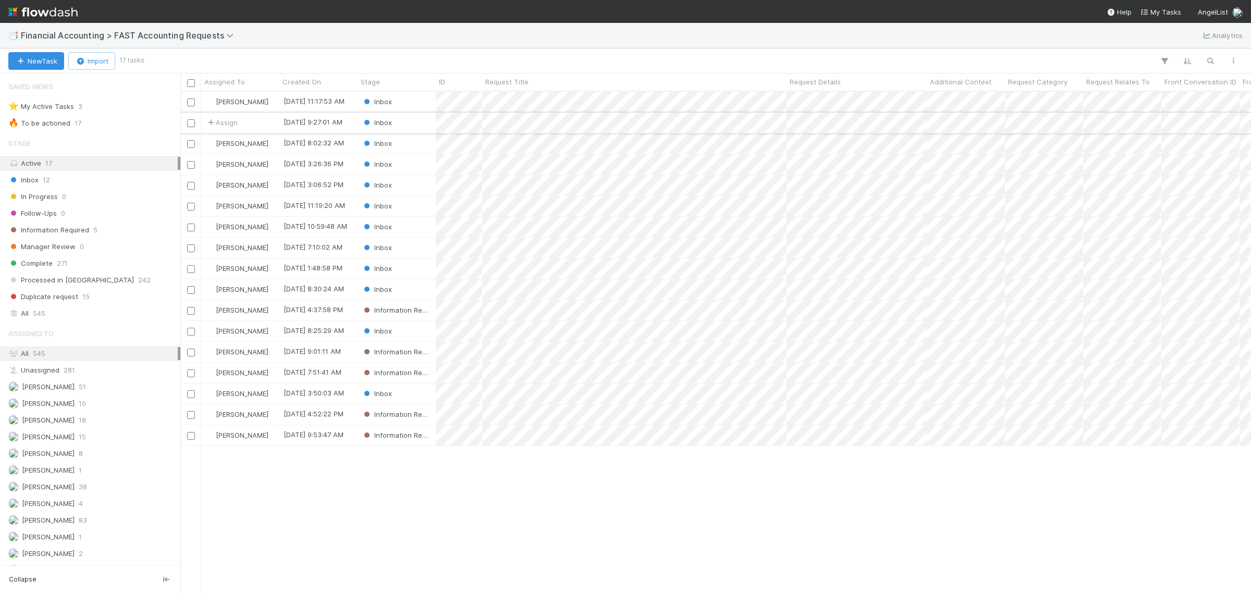
click at [271, 120] on div "Assign" at bounding box center [240, 123] width 78 height 20
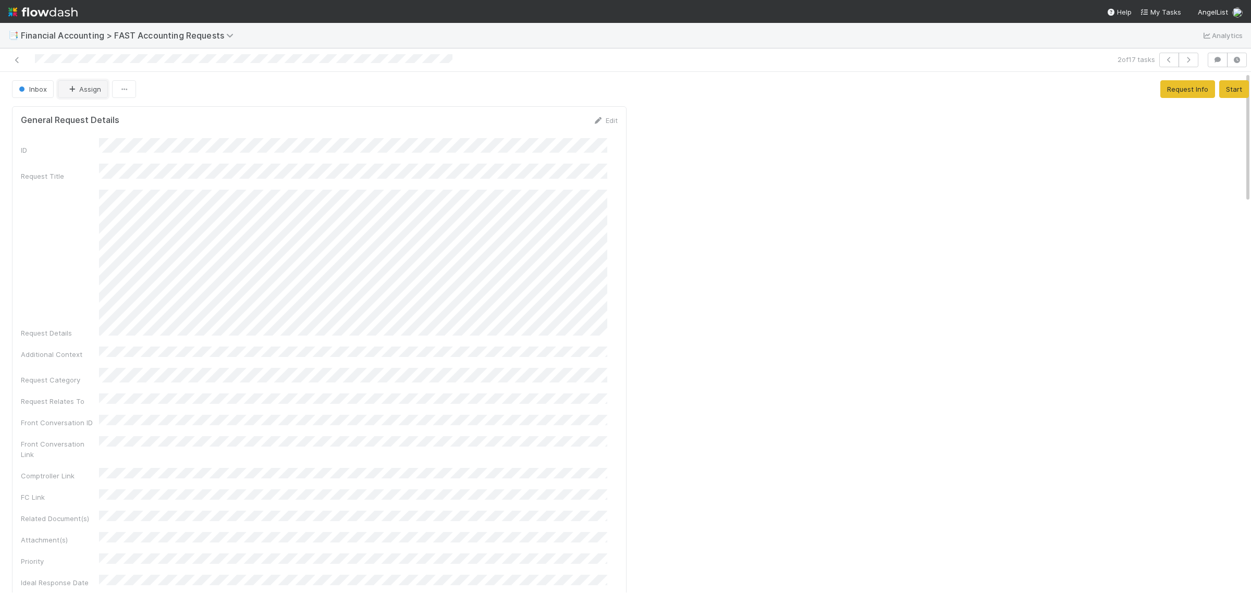
click at [79, 94] on button "Assign" at bounding box center [83, 89] width 50 height 18
click at [95, 123] on div "[PERSON_NAME]" at bounding box center [127, 115] width 147 height 19
click at [16, 62] on icon at bounding box center [17, 60] width 10 height 7
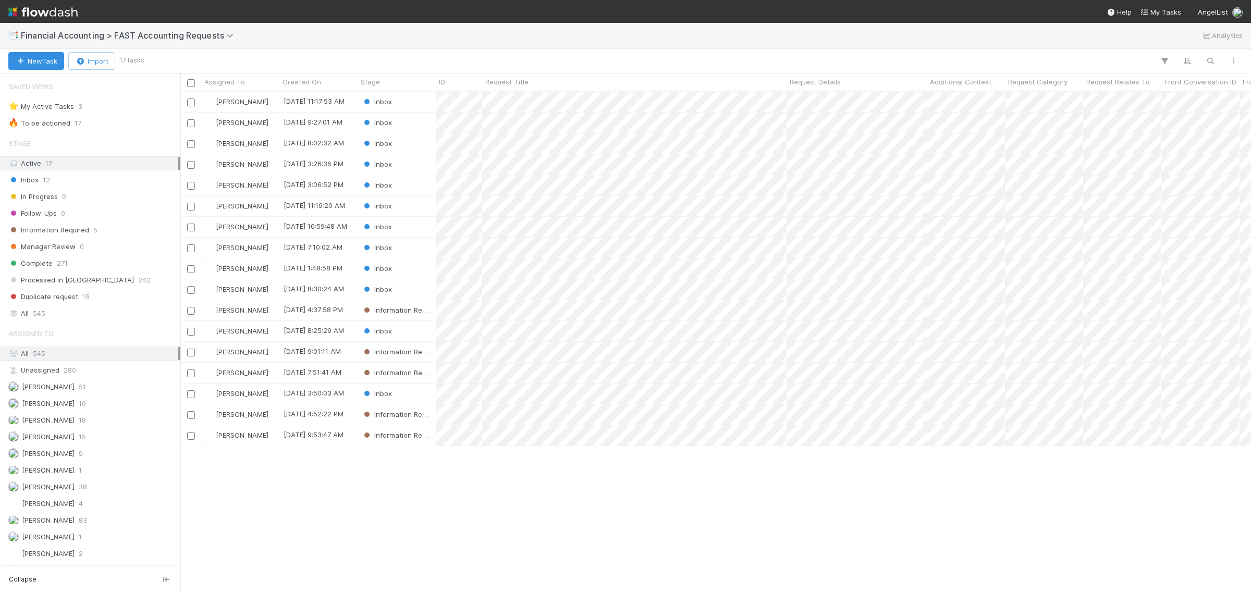
scroll to position [492, 1061]
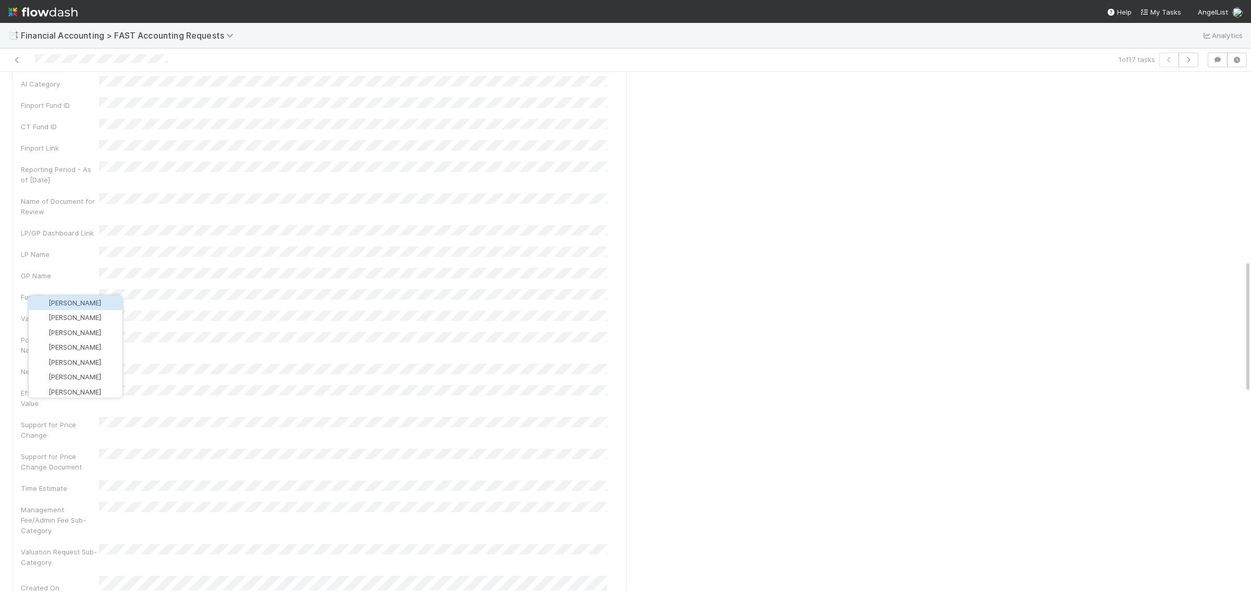
scroll to position [736, 0]
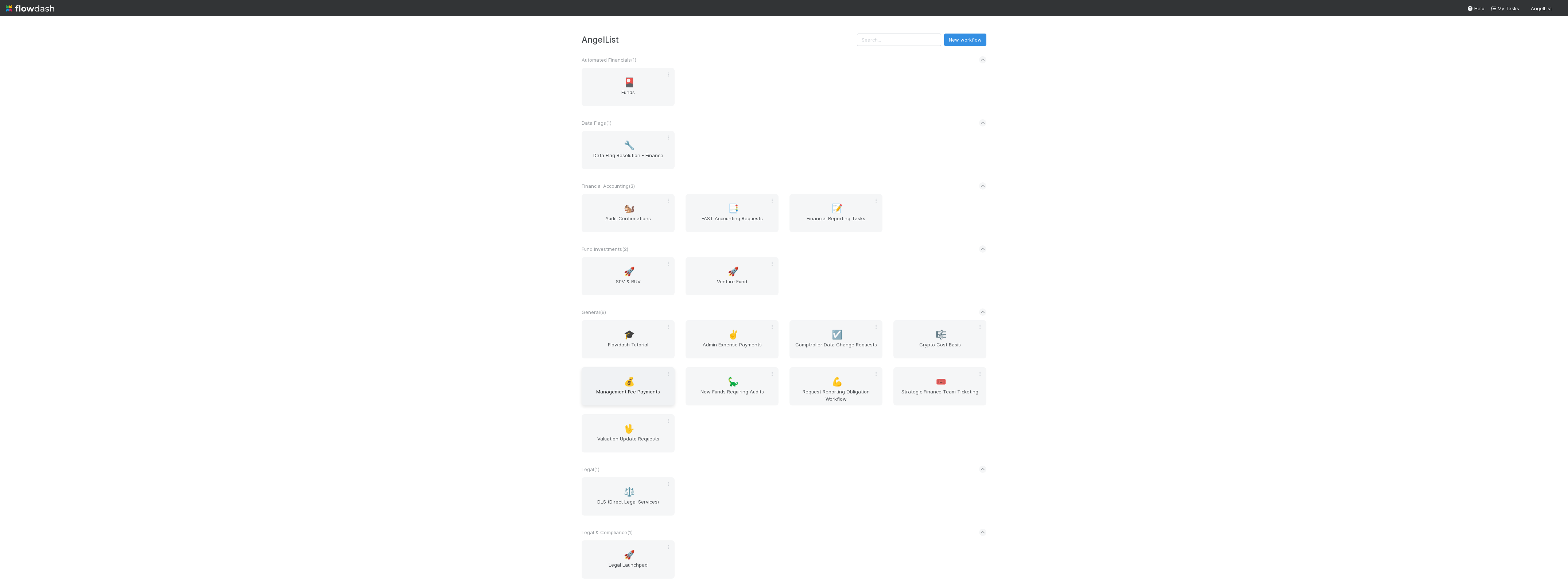
click at [639, 394] on span "Management Fee Payments" at bounding box center [628, 395] width 87 height 15
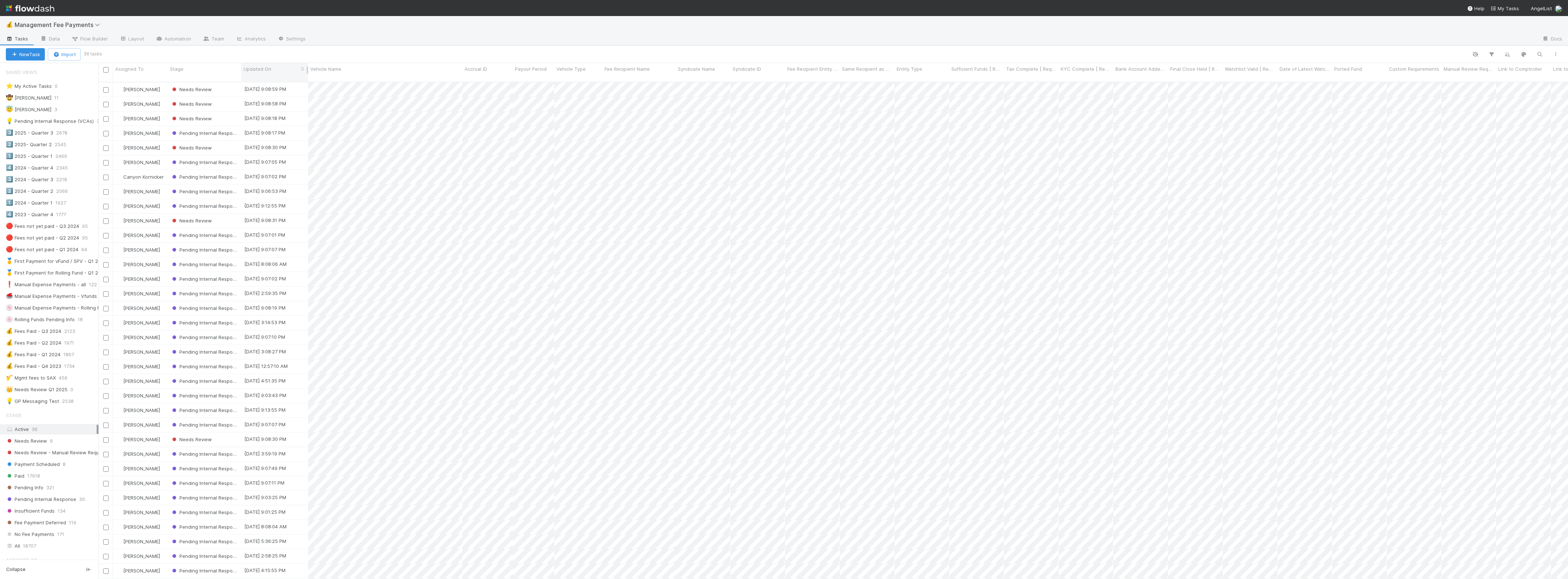
drag, startPoint x: 240, startPoint y: 67, endPoint x: 283, endPoint y: 70, distance: 43.1
click at [241, 70] on div "Stage" at bounding box center [204, 72] width 73 height 19
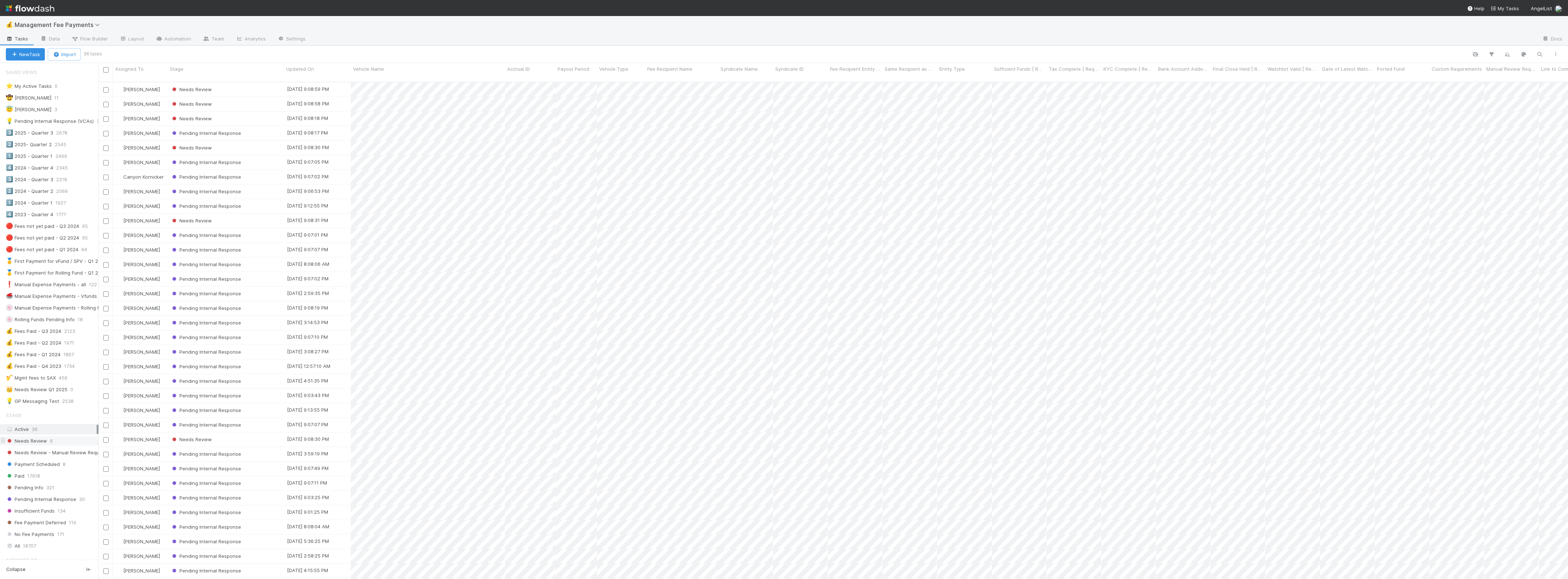
click at [41, 445] on span "Needs Review" at bounding box center [26, 441] width 41 height 9
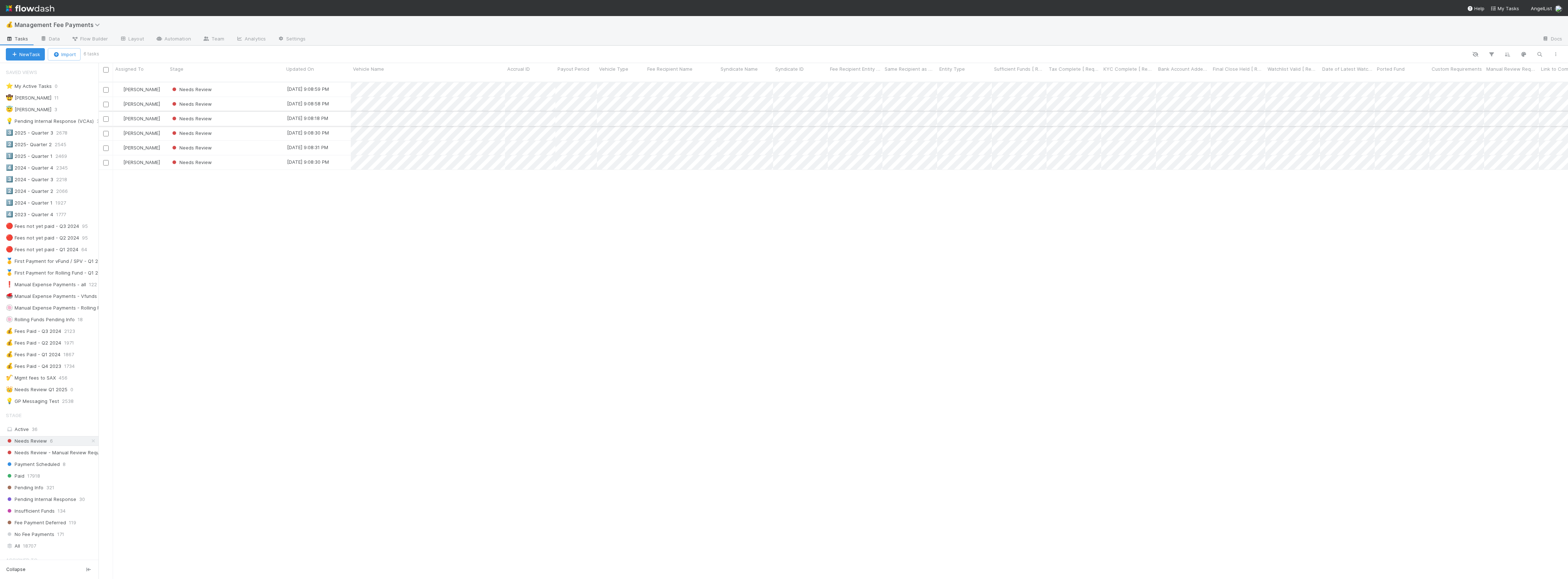
scroll to position [496, 1462]
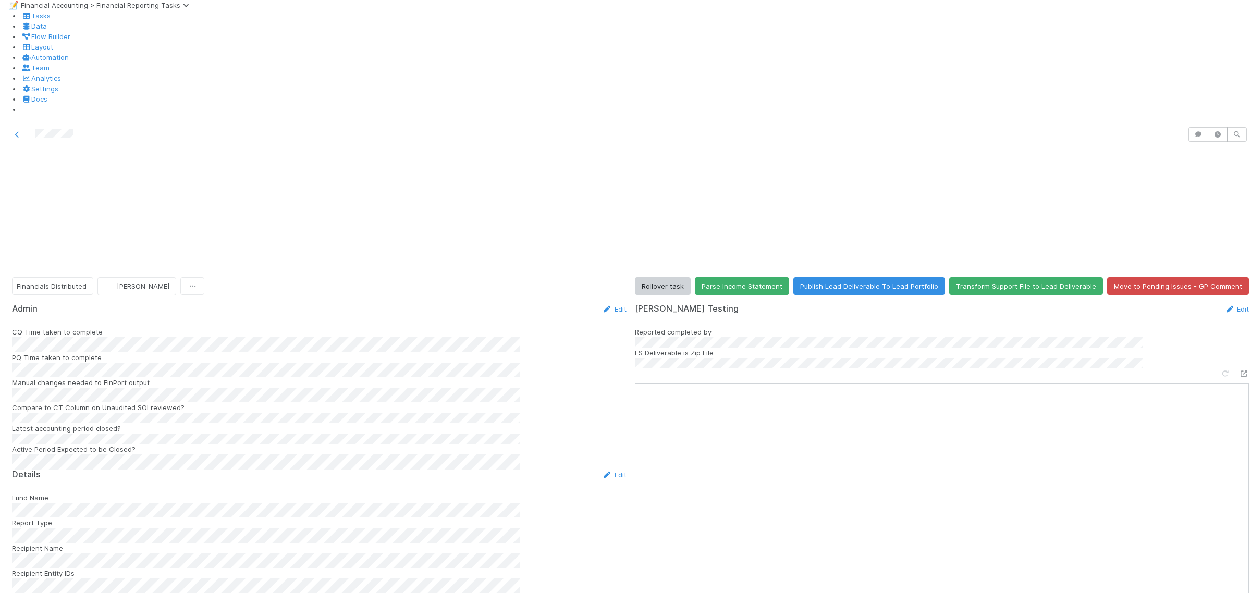
scroll to position [261, 0]
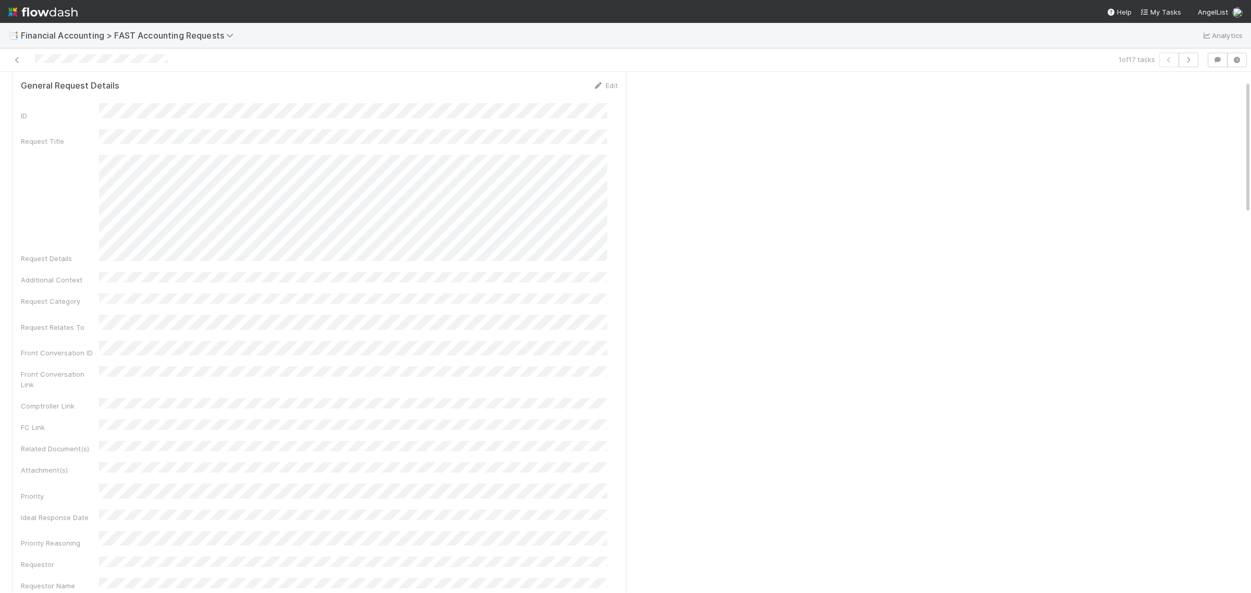
scroll to position [65, 0]
click at [217, 32] on span "Financial Accounting > FAST Accounting Requests" at bounding box center [130, 35] width 218 height 10
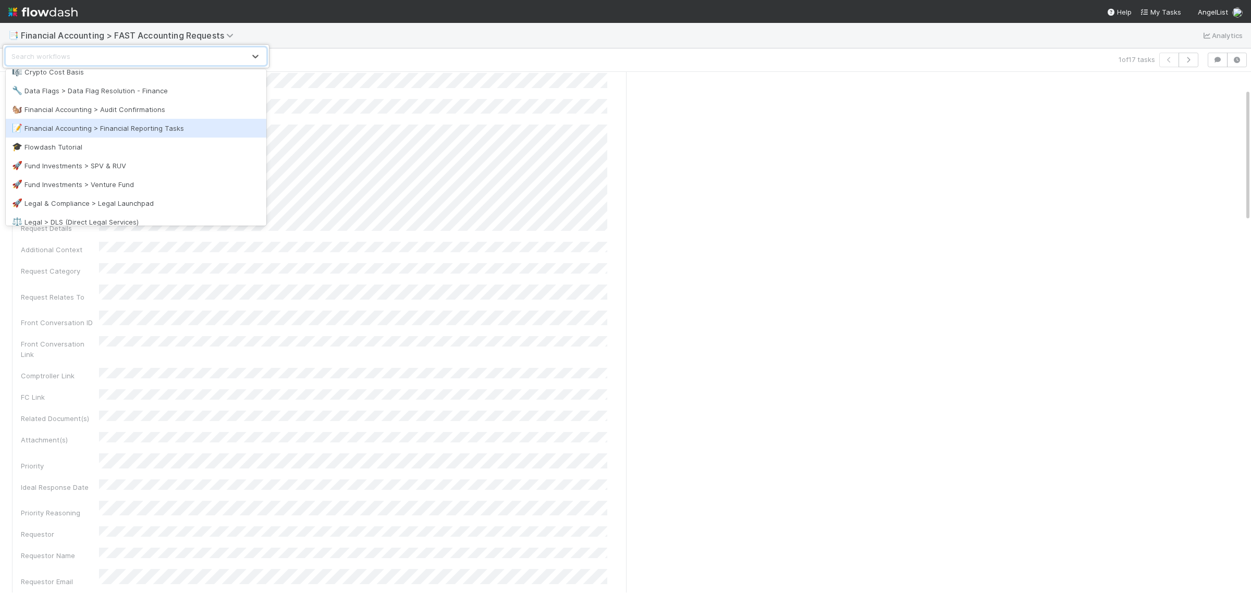
click at [174, 129] on div "📝 Financial Accounting > Financial Reporting Tasks" at bounding box center [136, 128] width 248 height 10
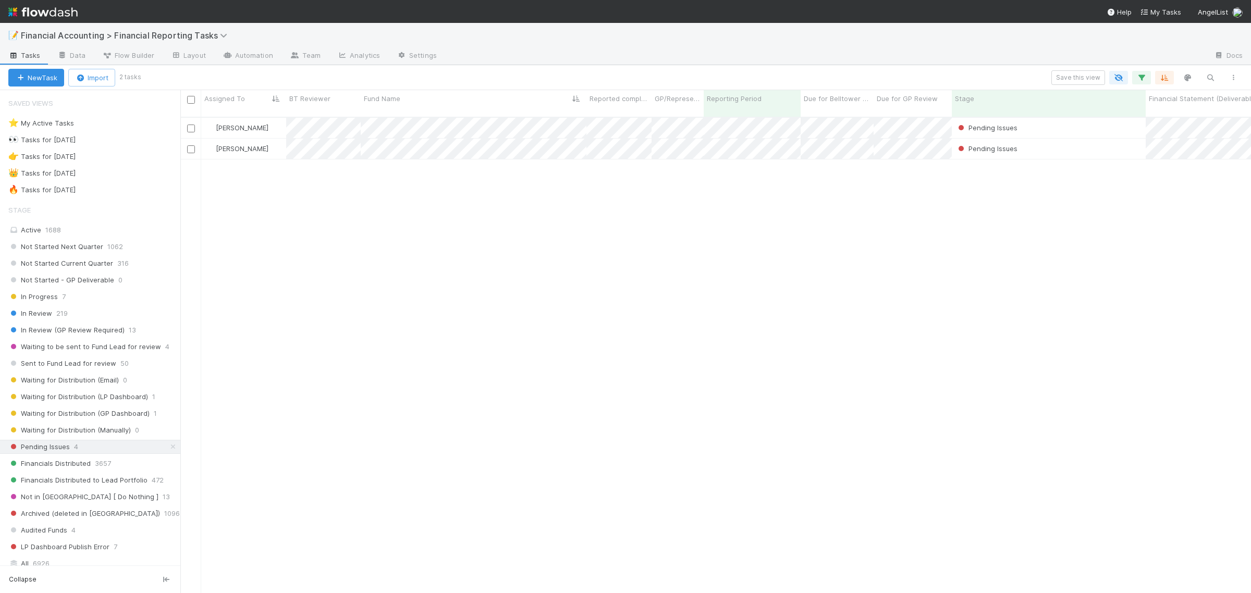
scroll to position [474, 1061]
click at [75, 196] on div "🔥 Tasks for 2025-06-30" at bounding box center [41, 190] width 67 height 13
click at [69, 229] on div "Active 1688" at bounding box center [92, 230] width 169 height 13
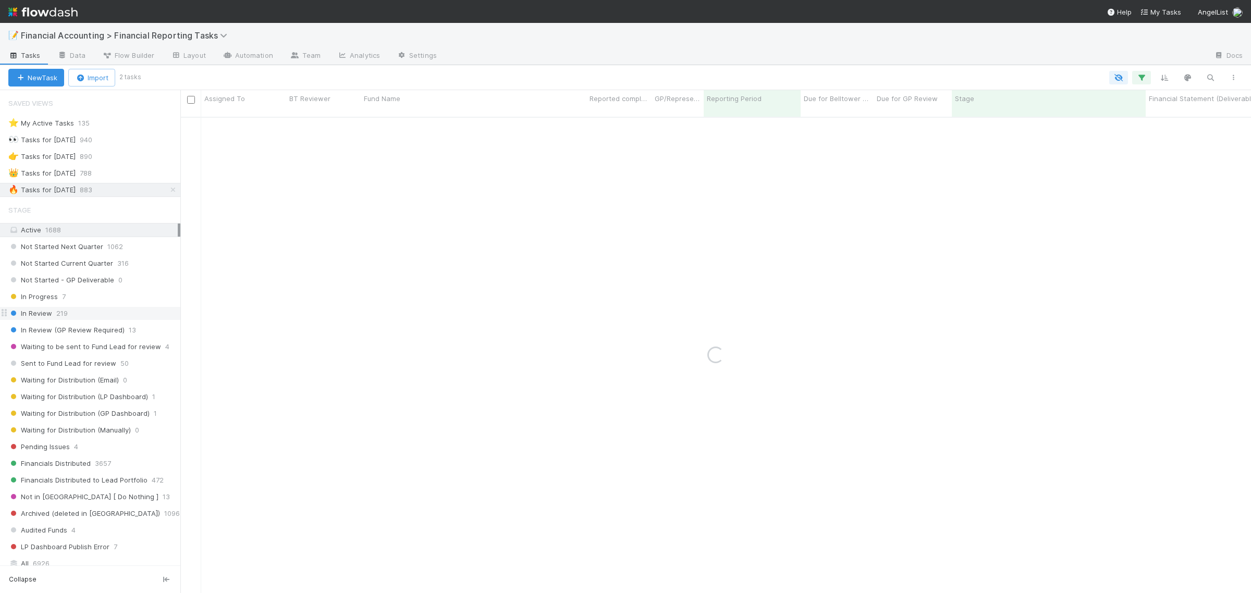
click at [82, 317] on div "In Review 219" at bounding box center [94, 313] width 172 height 13
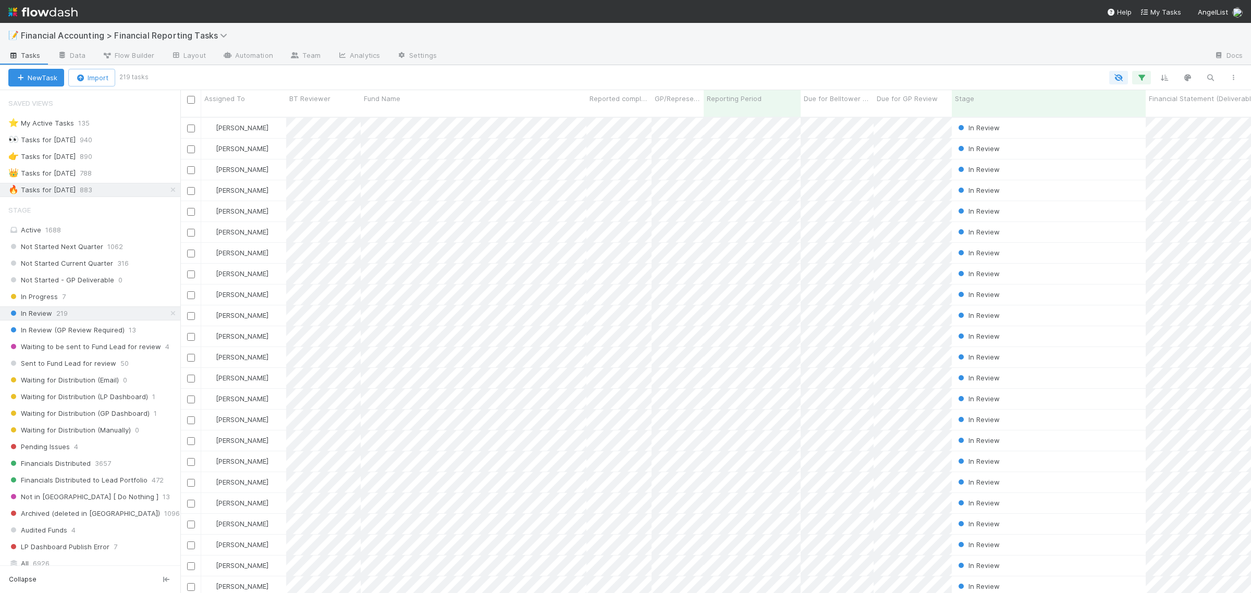
scroll to position [474, 1061]
click at [1143, 81] on icon "button" at bounding box center [1142, 77] width 10 height 9
click at [857, 178] on link "And.." at bounding box center [848, 181] width 33 height 15
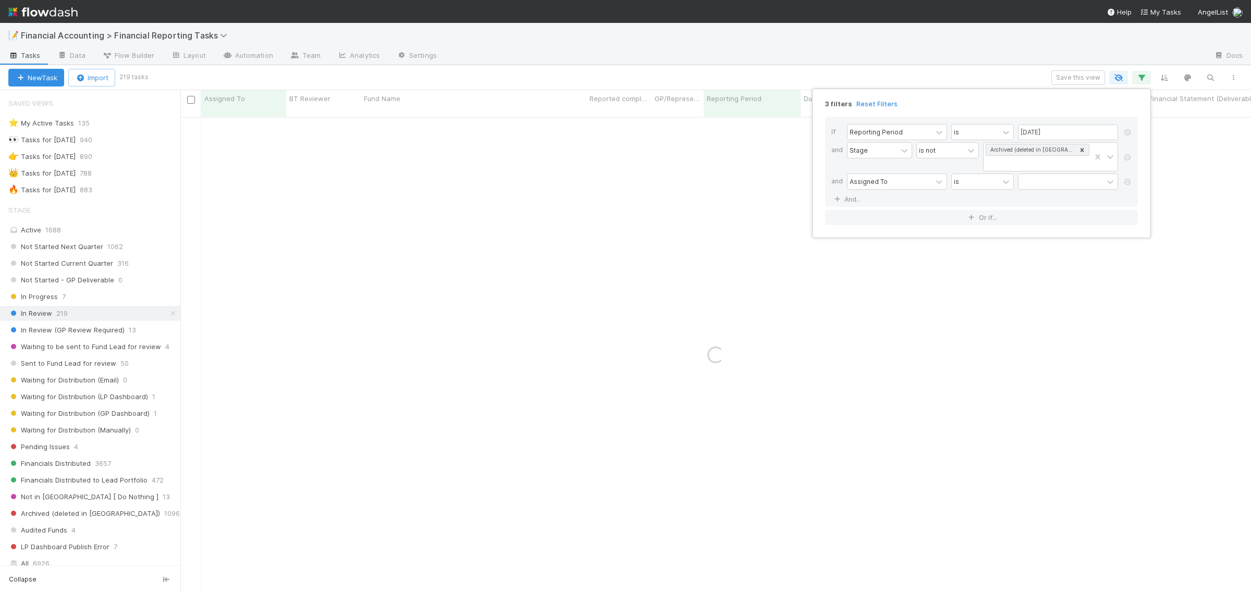
click at [891, 170] on div "Stage" at bounding box center [879, 156] width 65 height 29
click at [895, 184] on div "Assigned To" at bounding box center [890, 181] width 84 height 15
type input "shrug"
type input "fund"
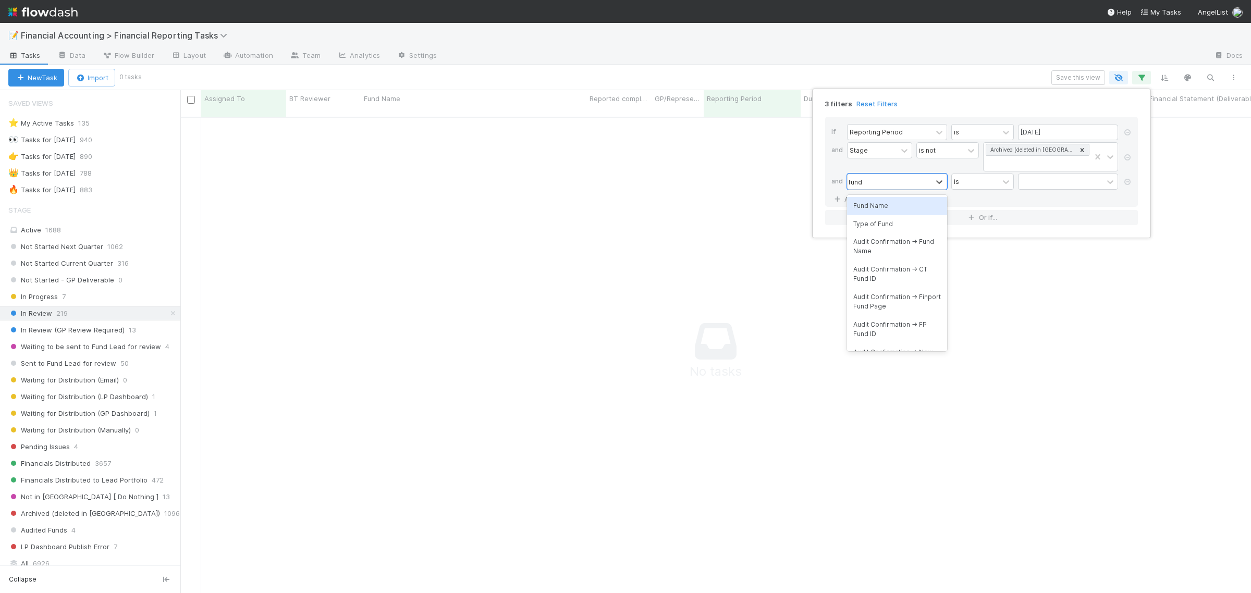
click at [884, 204] on div "Fund Name" at bounding box center [897, 206] width 100 height 18
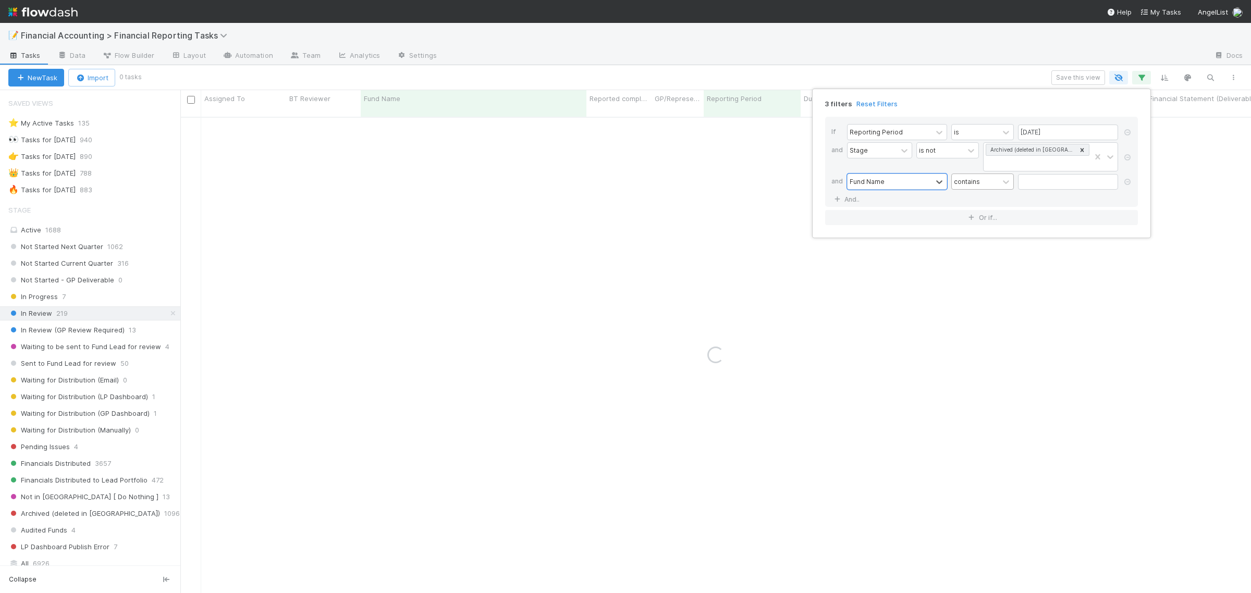
click at [992, 175] on div "contains" at bounding box center [975, 181] width 47 height 15
click at [1046, 178] on input "text" at bounding box center [1068, 182] width 100 height 16
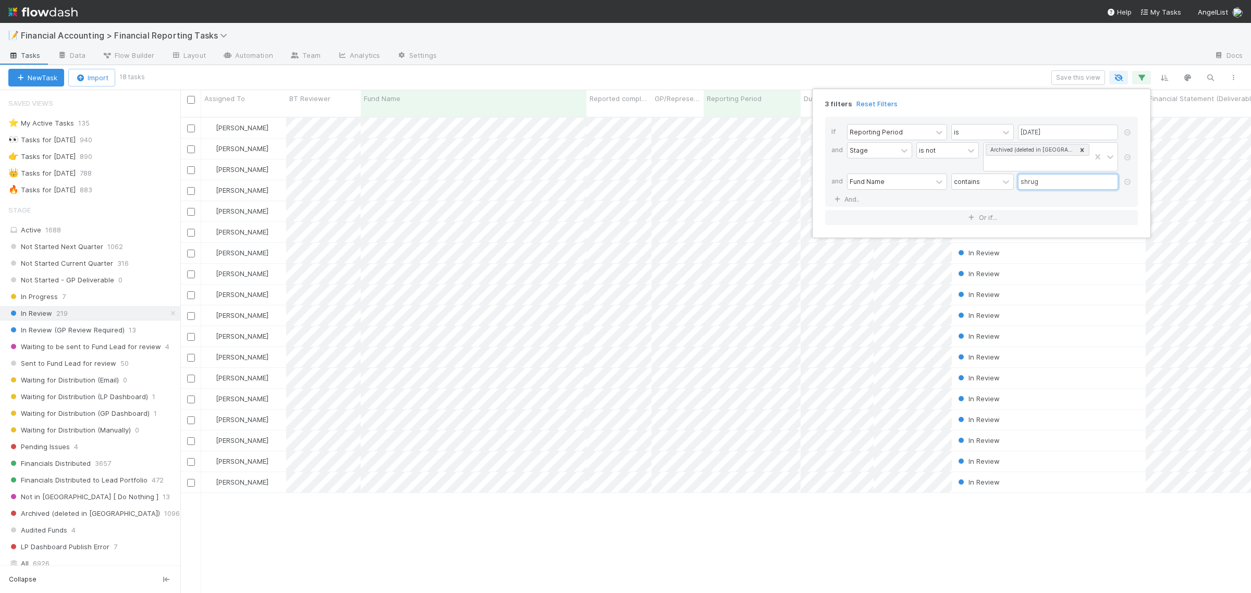
scroll to position [474, 1061]
type input "shrug"
click at [396, 77] on div "3 filters Reset Filters If Reporting Period is 06/30/2025 and Stage is not Arch…" at bounding box center [625, 296] width 1251 height 593
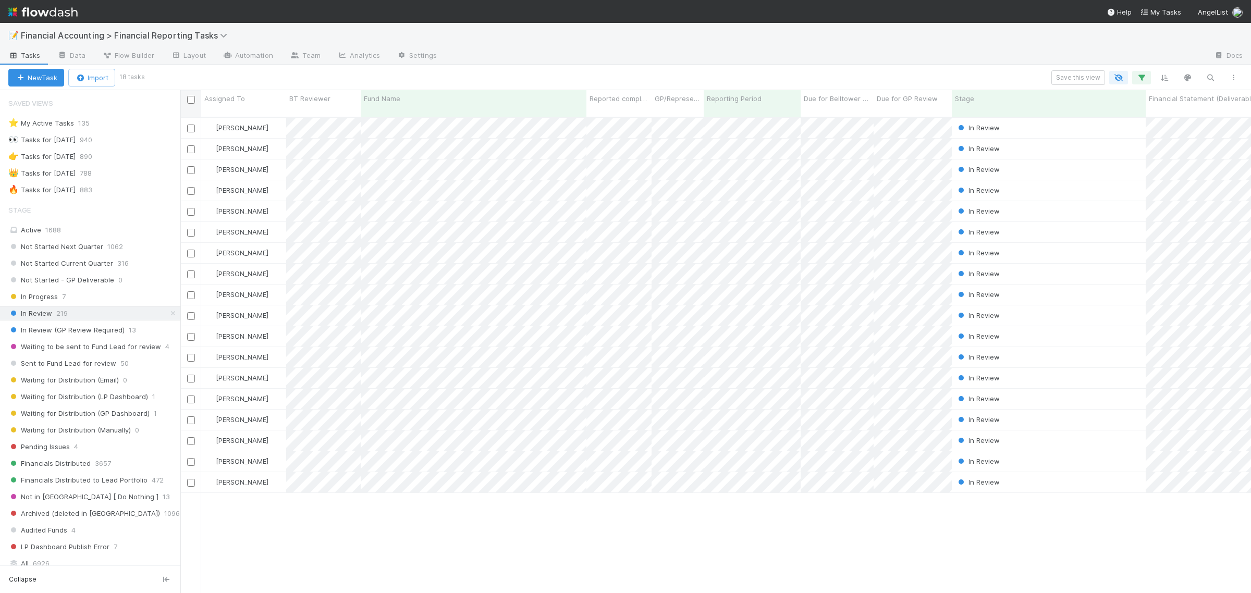
click at [189, 100] on input "checkbox" at bounding box center [191, 100] width 8 height 8
checkbox input "true"
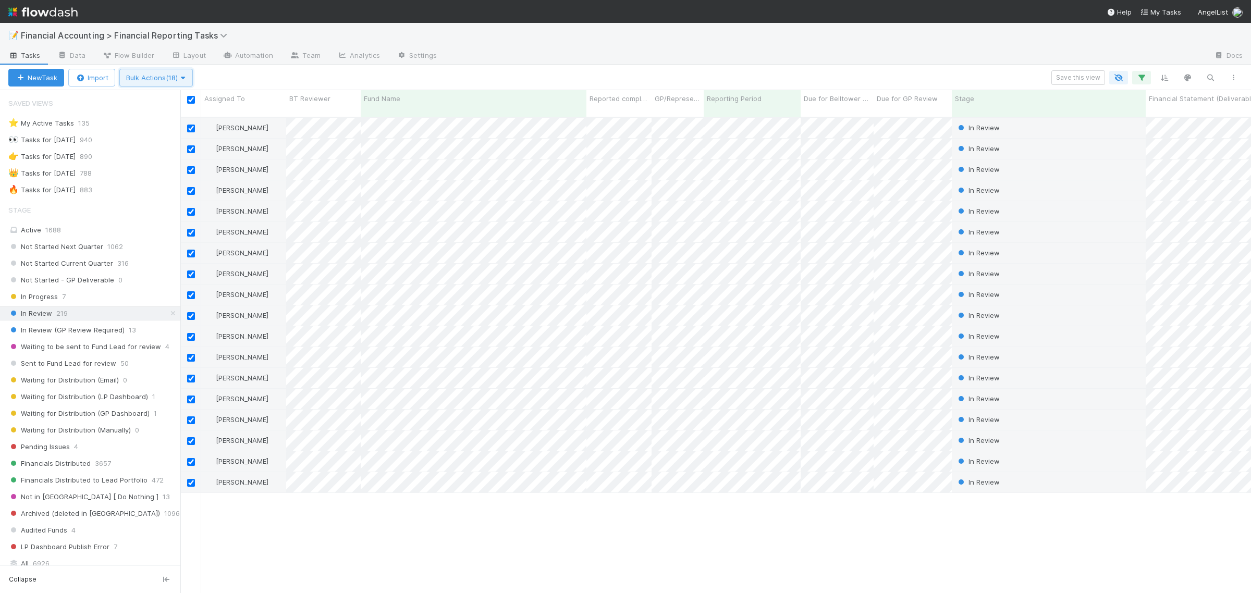
click at [193, 78] on button "Bulk Actions (18)" at bounding box center [156, 78] width 74 height 18
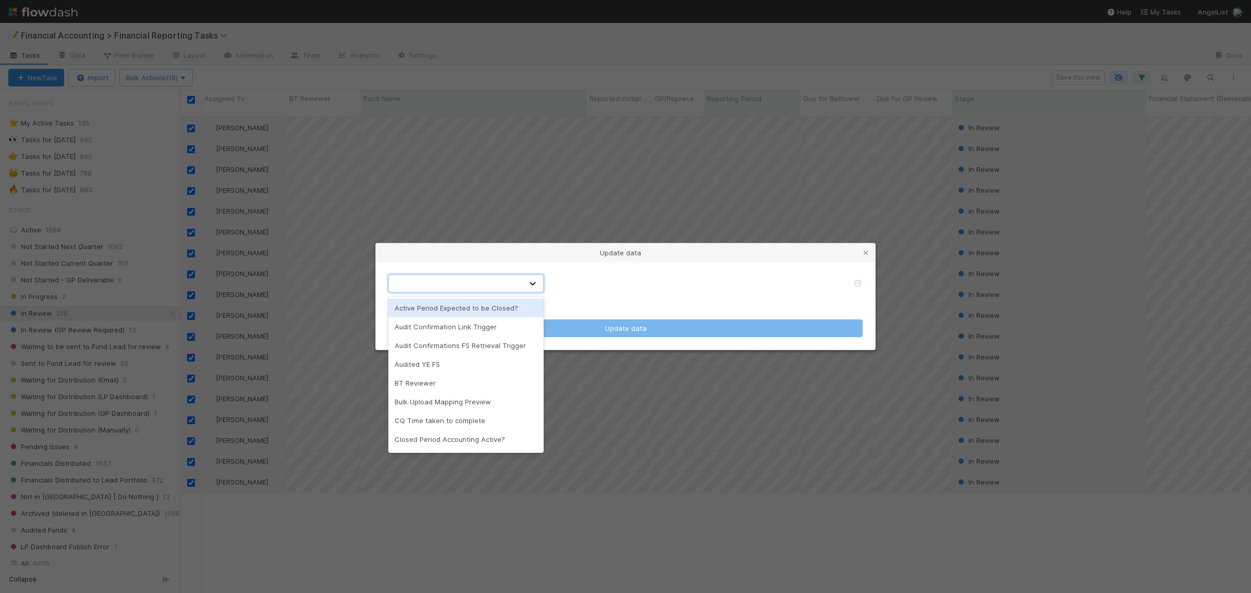
click at [528, 286] on icon at bounding box center [533, 283] width 10 height 10
type input "g"
click at [468, 418] on div "GP/Representative wants to review" at bounding box center [465, 420] width 155 height 19
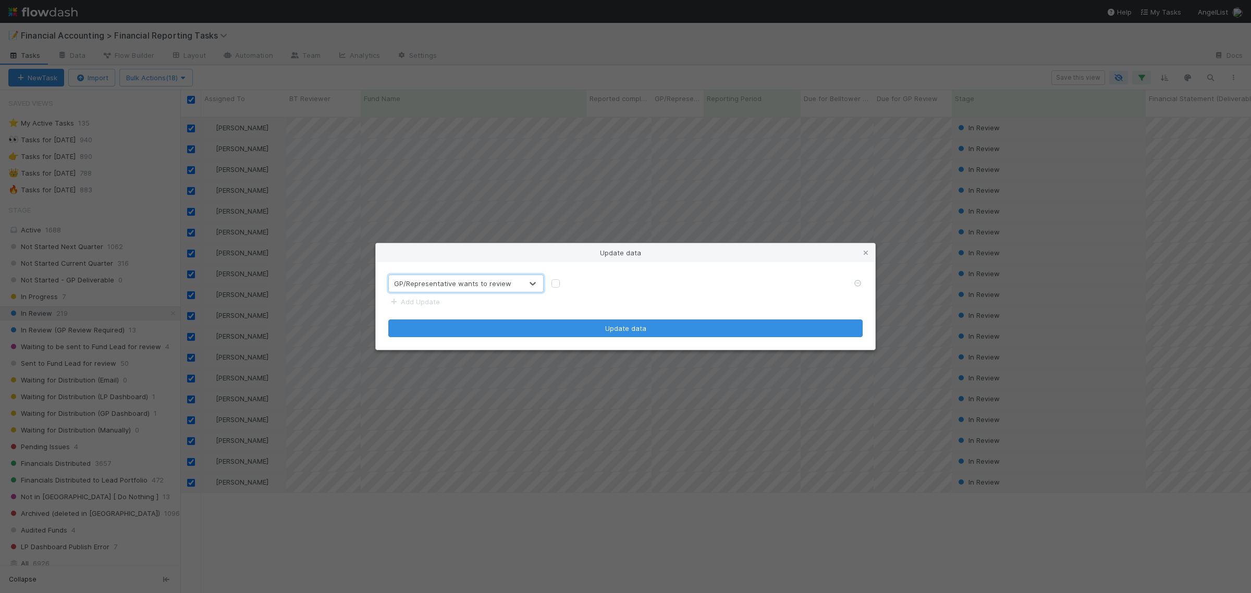
click at [551, 285] on div at bounding box center [698, 283] width 309 height 10
click at [564, 278] on label at bounding box center [564, 278] width 0 height 0
click at [556, 286] on input "checkbox" at bounding box center [556, 282] width 8 height 9
checkbox input "true"
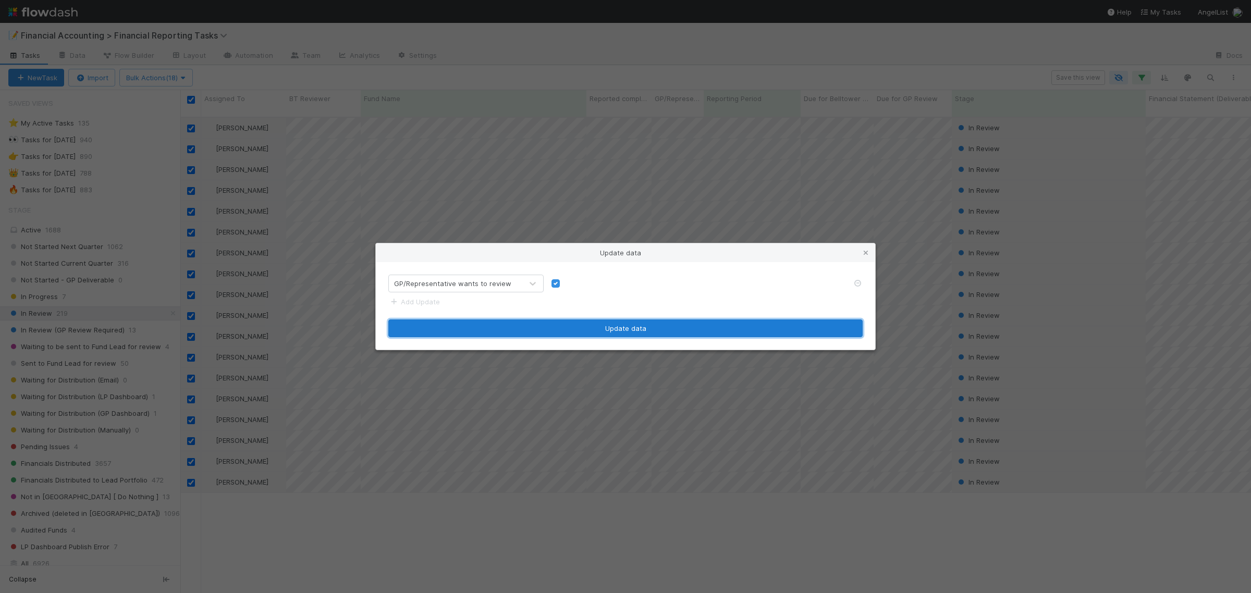
click at [575, 330] on button "Update data" at bounding box center [625, 329] width 474 height 18
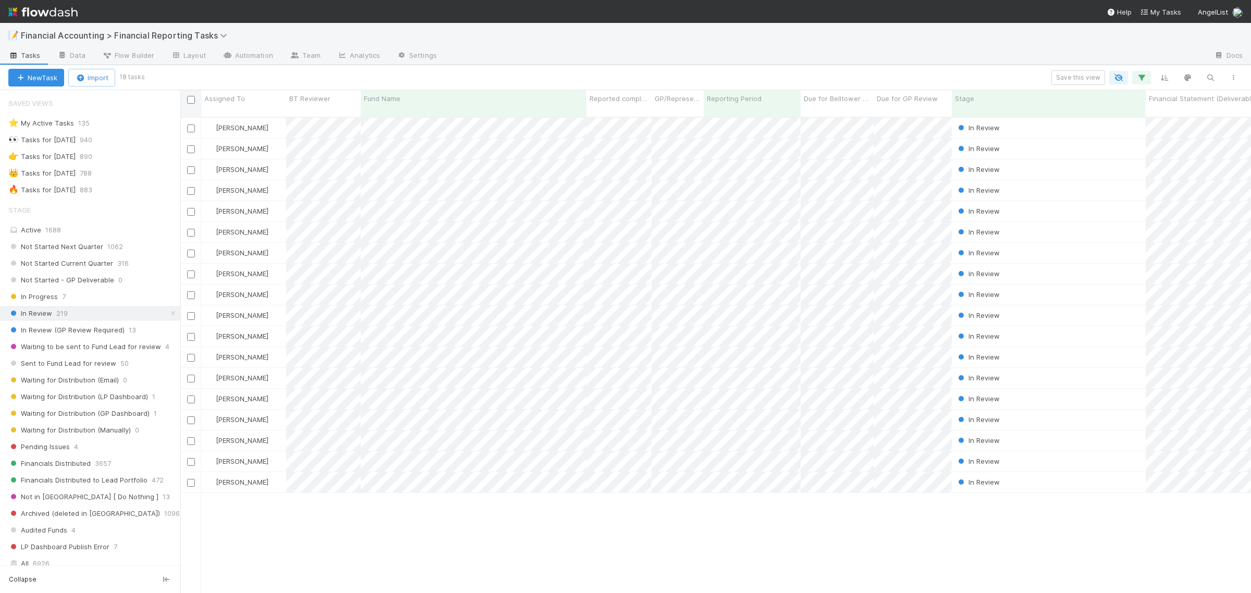
click at [189, 101] on input "checkbox" at bounding box center [191, 100] width 8 height 8
checkbox input "true"
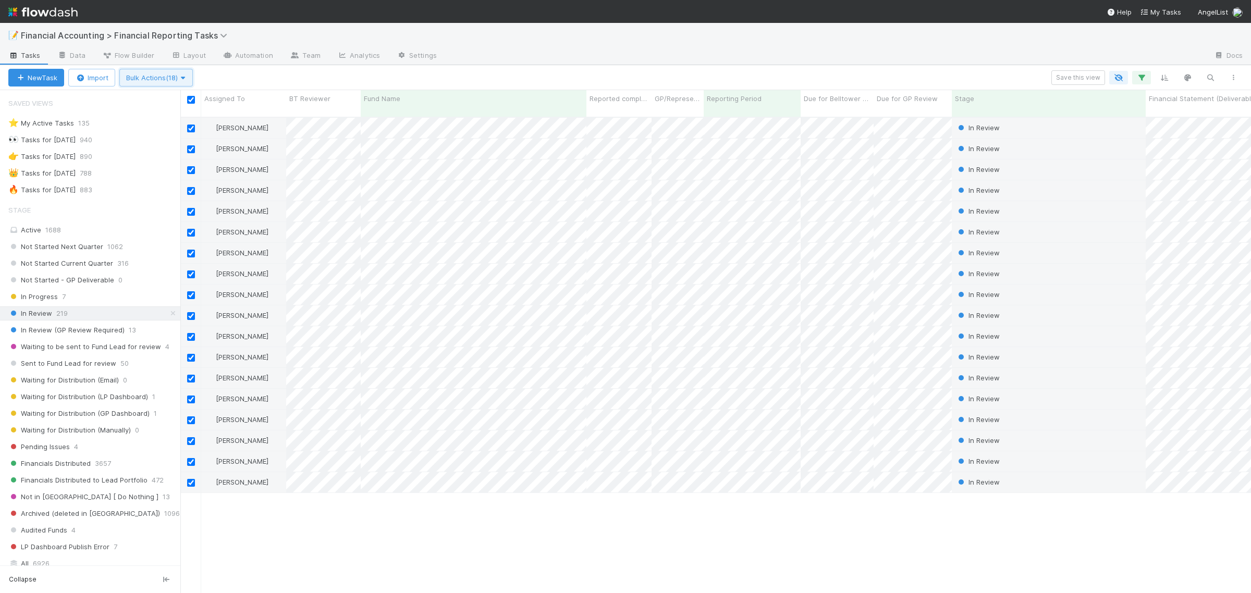
click at [182, 70] on button "Bulk Actions (18)" at bounding box center [156, 78] width 74 height 18
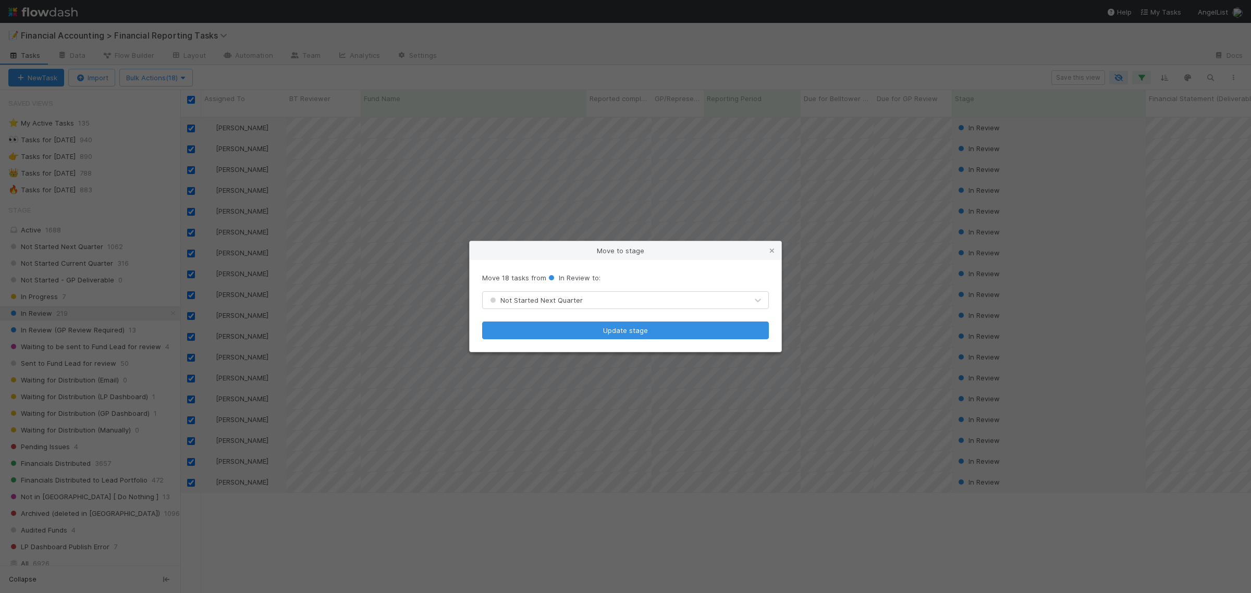
click at [587, 301] on div "Not Started Next Quarter" at bounding box center [615, 300] width 265 height 17
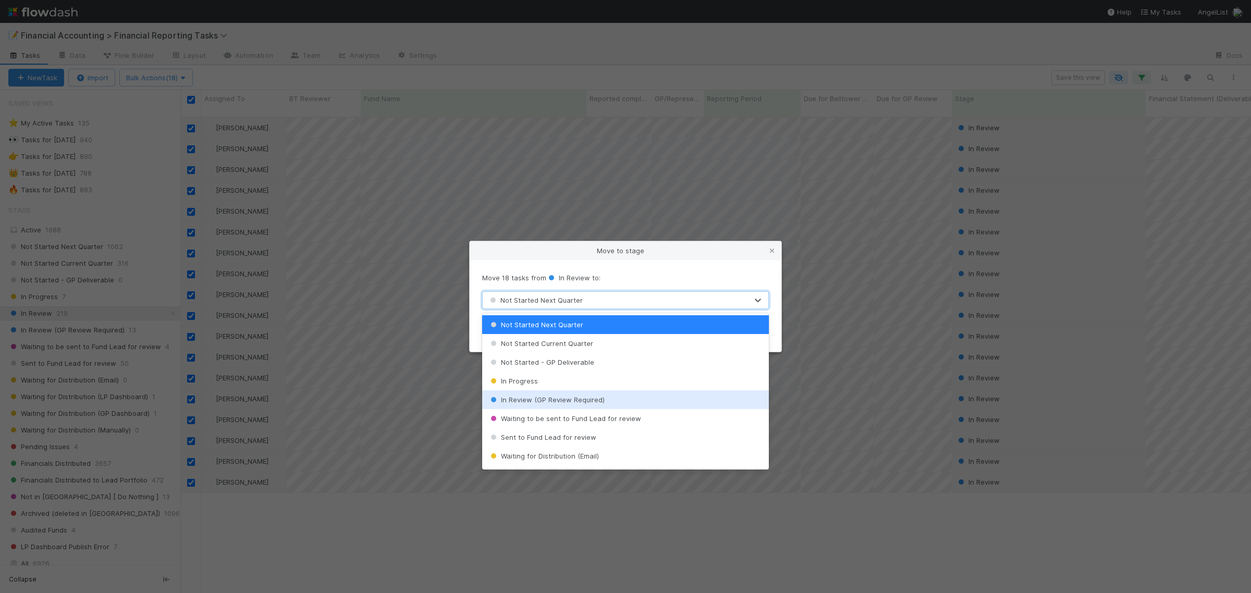
scroll to position [0, 0]
click at [596, 403] on span "In Review (GP Review Required)" at bounding box center [546, 400] width 116 height 8
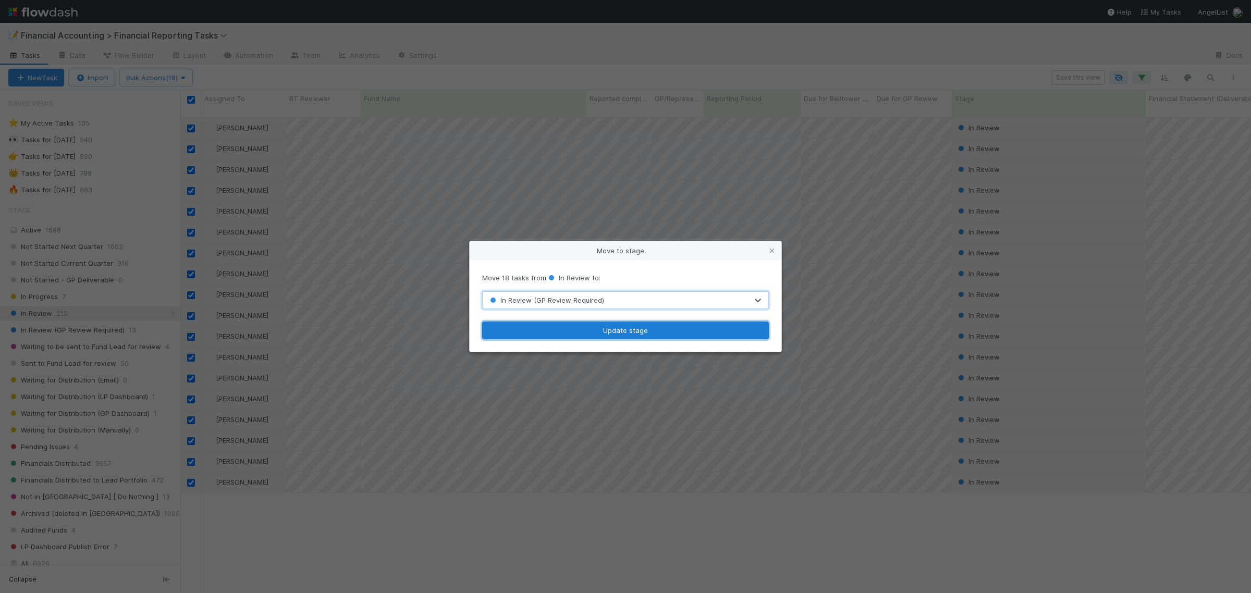
click at [613, 327] on button "Update stage" at bounding box center [625, 331] width 287 height 18
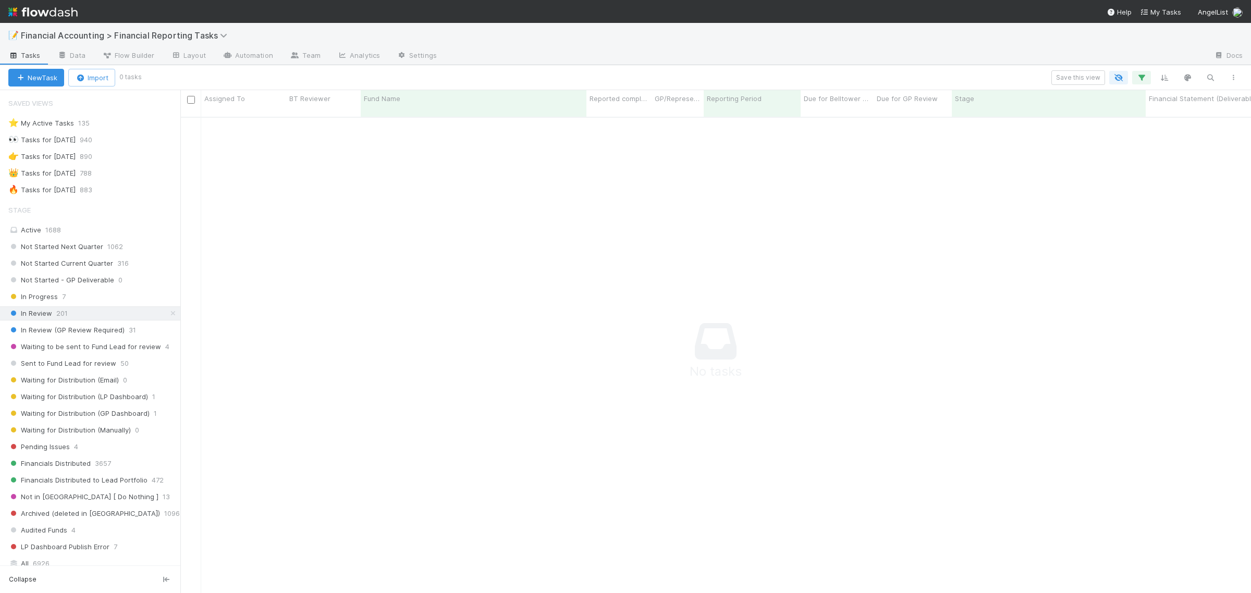
scroll to position [465, 1051]
click at [107, 336] on span "In Review (GP Review Required)" at bounding box center [66, 330] width 116 height 13
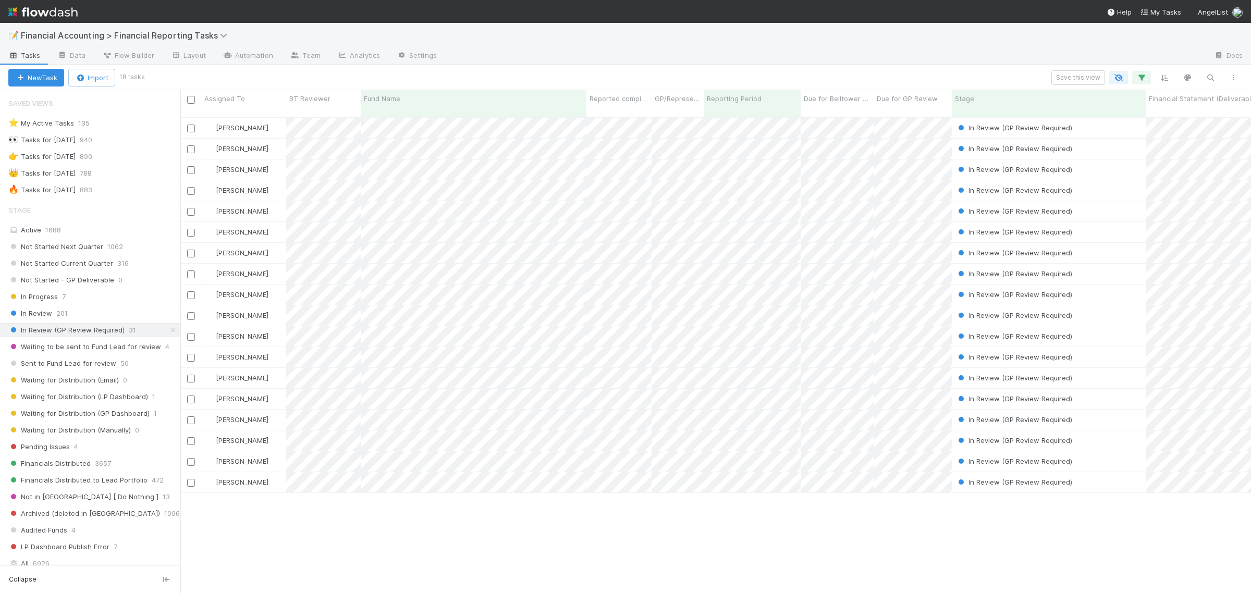
scroll to position [474, 1061]
click at [78, 348] on span "Waiting to be sent to Fund Lead for review" at bounding box center [84, 346] width 153 height 13
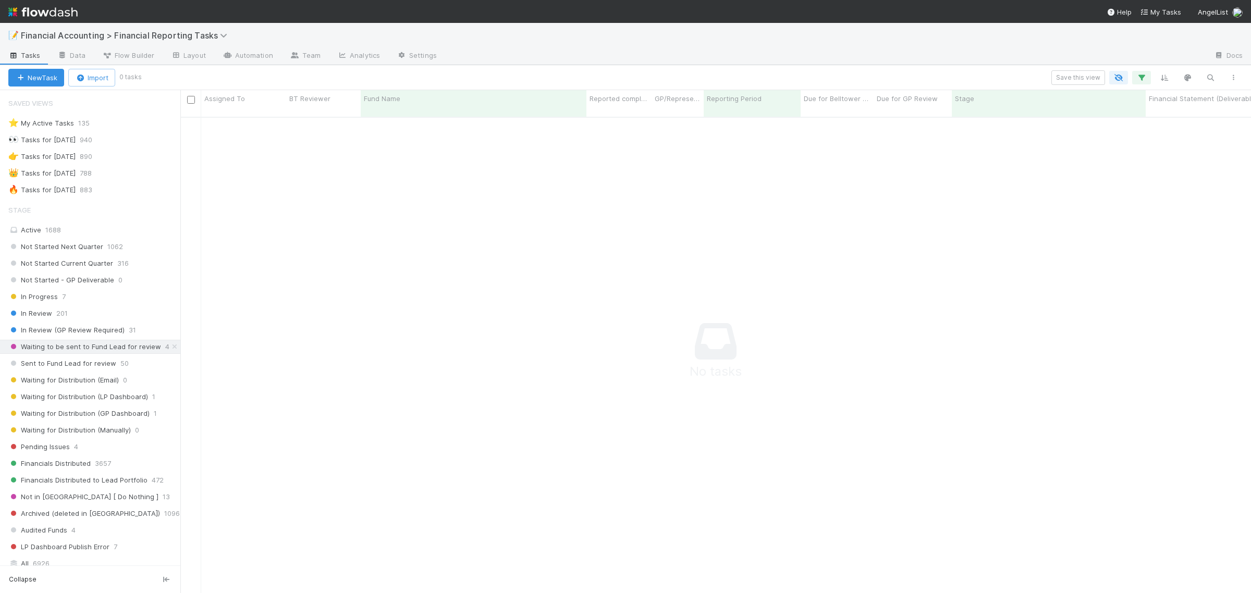
scroll to position [465, 1051]
click at [1146, 71] on button "button" at bounding box center [1141, 78] width 19 height 14
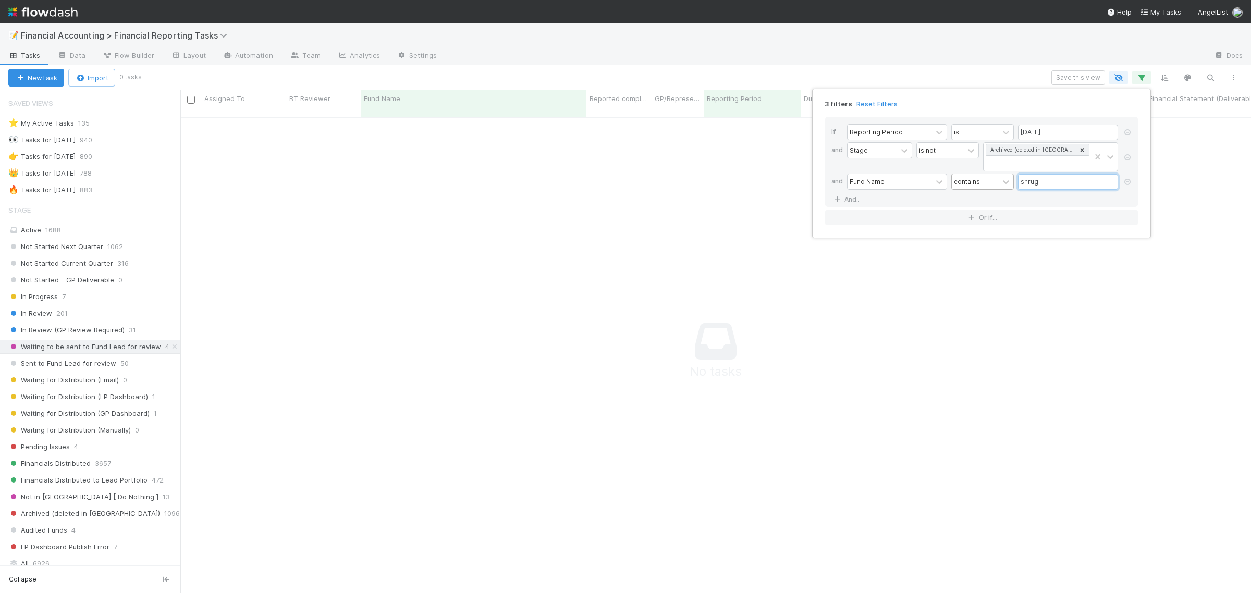
drag, startPoint x: 994, startPoint y: 184, endPoint x: 988, endPoint y: 184, distance: 6.3
click at [991, 184] on div "Fund Name contains shrug" at bounding box center [984, 183] width 275 height 18
type input "new n"
click at [120, 352] on div "3 filters Reset Filters If Reporting Period is 06/30/2025 and Stage is not Arch…" at bounding box center [625, 296] width 1251 height 593
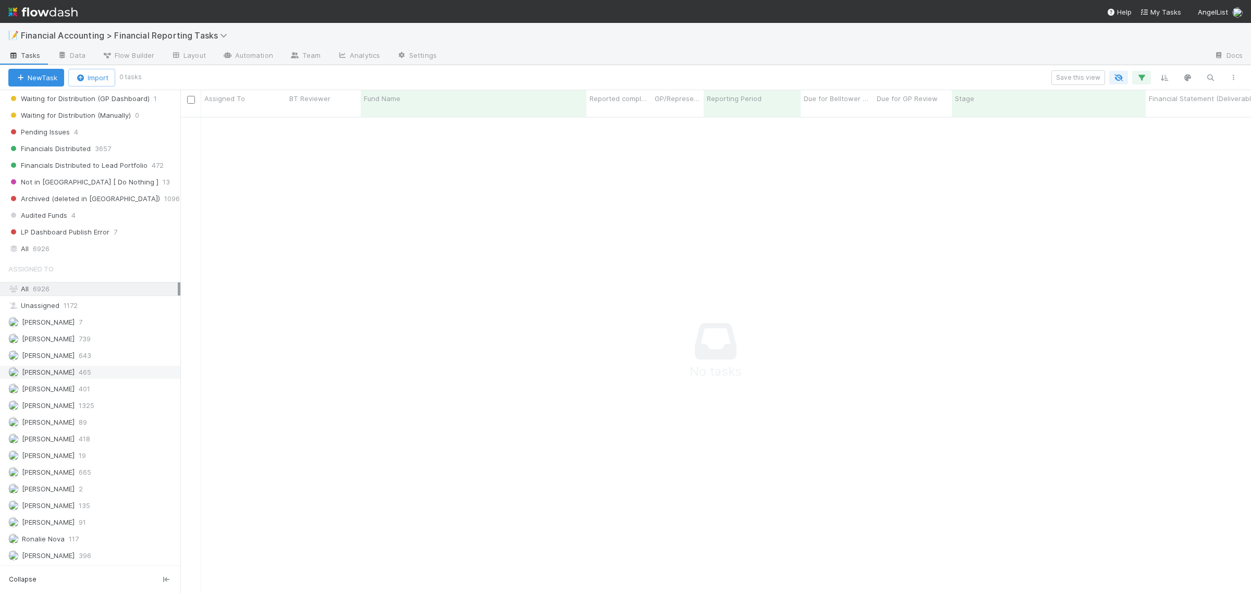
scroll to position [326, 0]
click at [48, 244] on span "6926" at bounding box center [41, 248] width 17 height 13
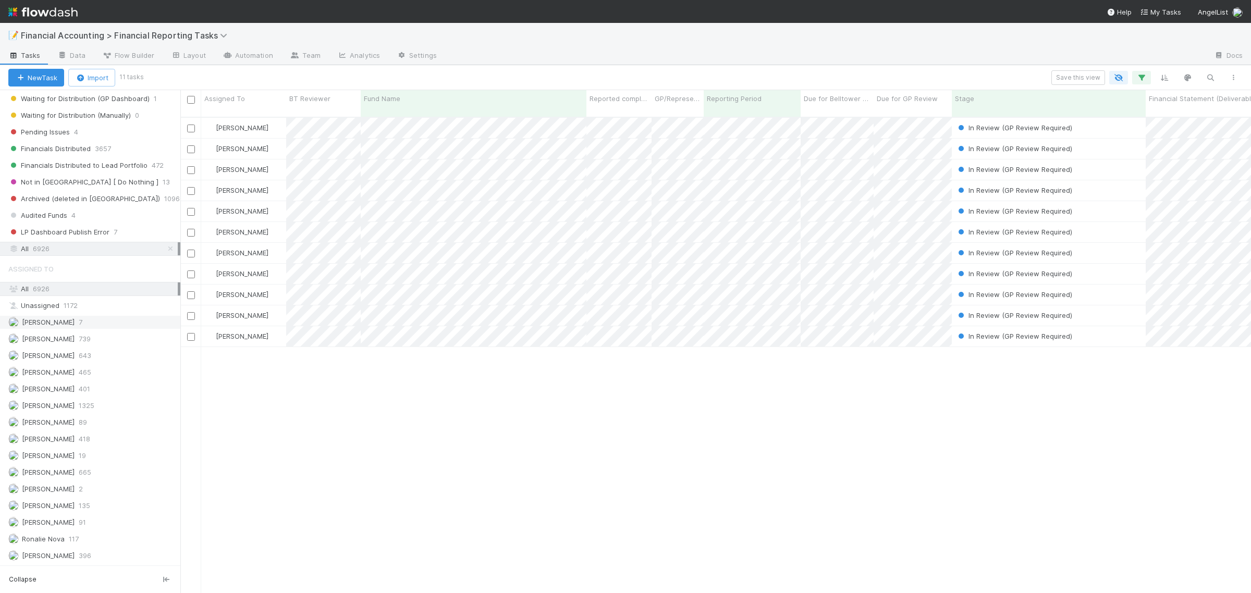
scroll to position [326, 0]
click at [51, 287] on div "All 6926" at bounding box center [92, 289] width 169 height 13
click at [191, 100] on input "checkbox" at bounding box center [191, 100] width 8 height 8
checkbox input "true"
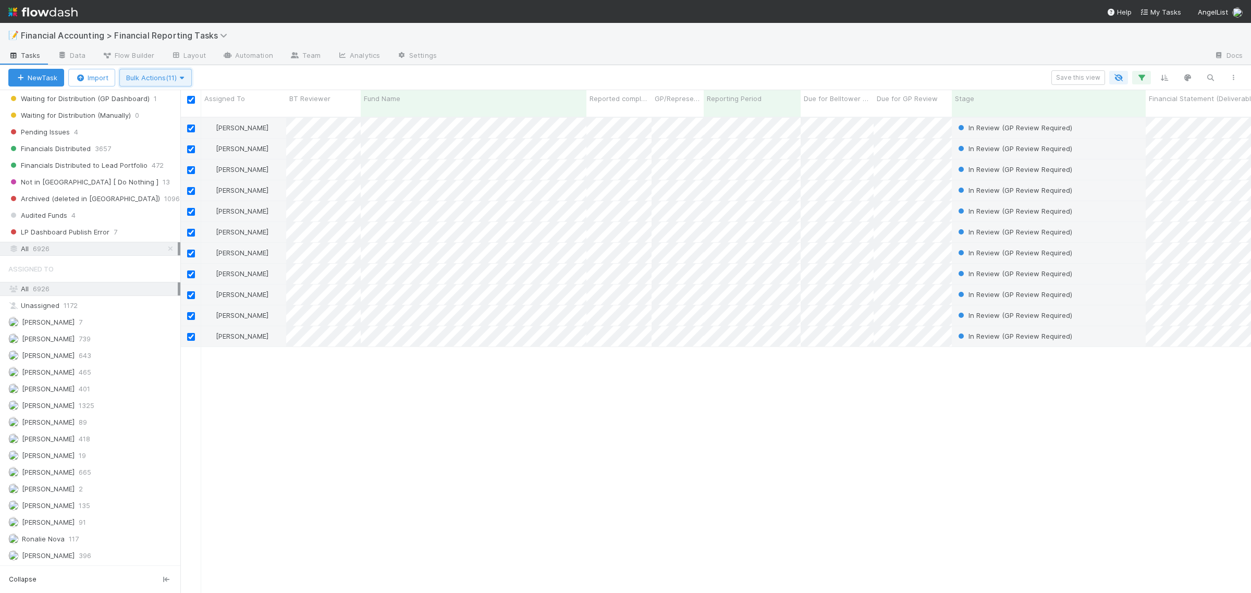
click at [187, 77] on icon "button" at bounding box center [182, 78] width 10 height 7
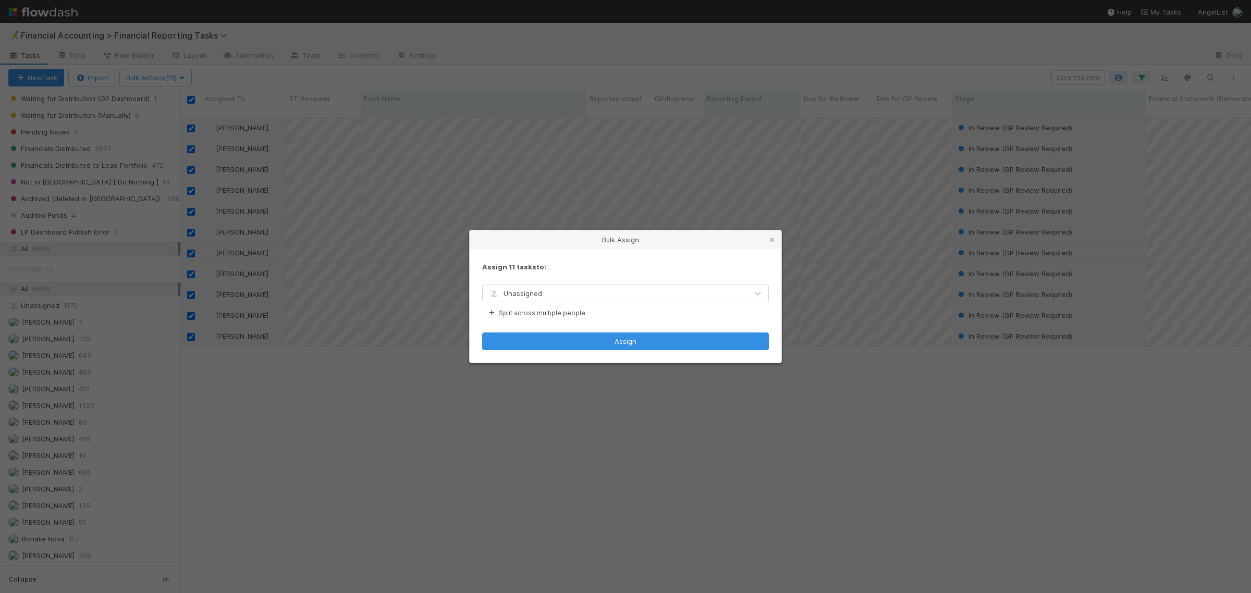
click at [512, 291] on span "Unassigned" at bounding box center [515, 293] width 54 height 8
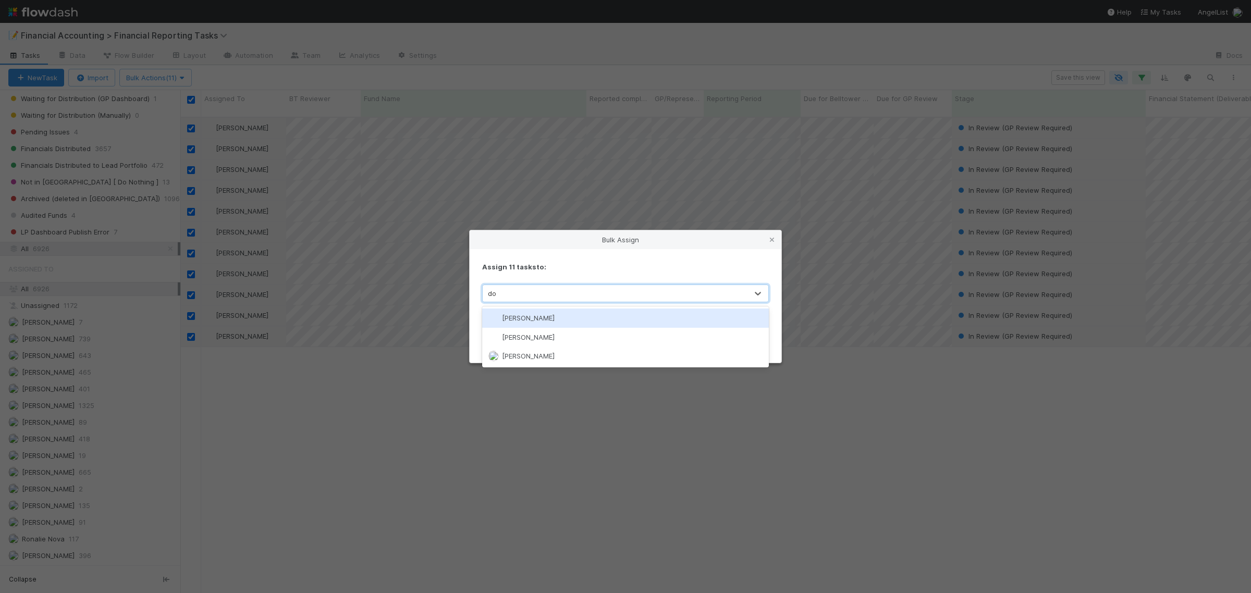
type input "don"
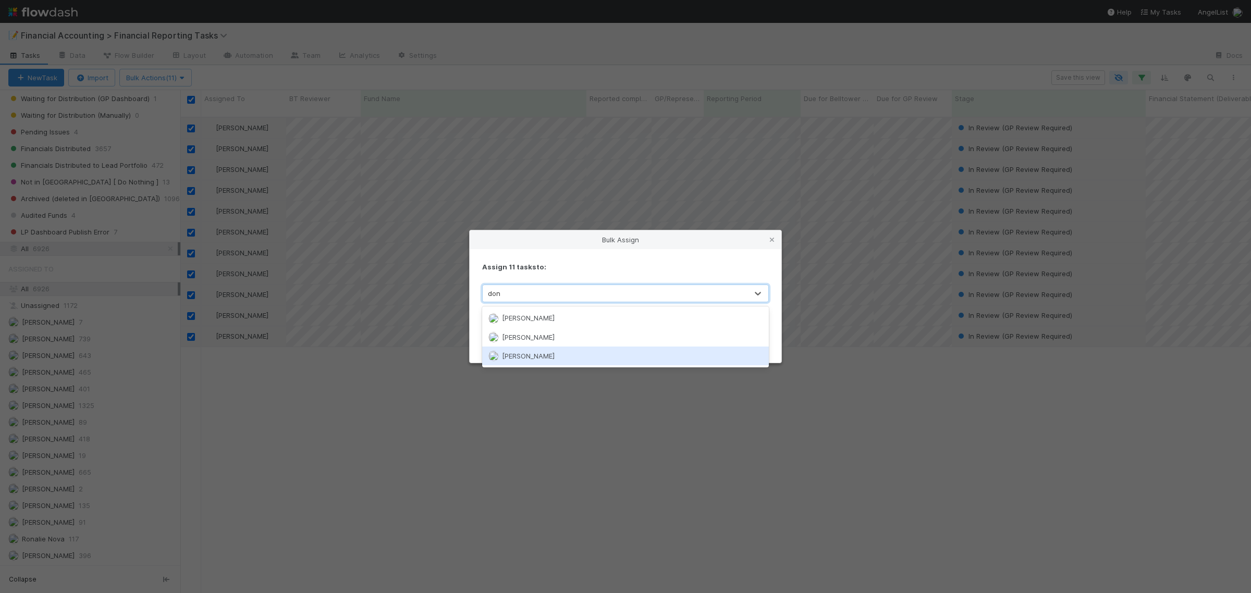
click at [514, 356] on span "[PERSON_NAME]" at bounding box center [528, 356] width 53 height 8
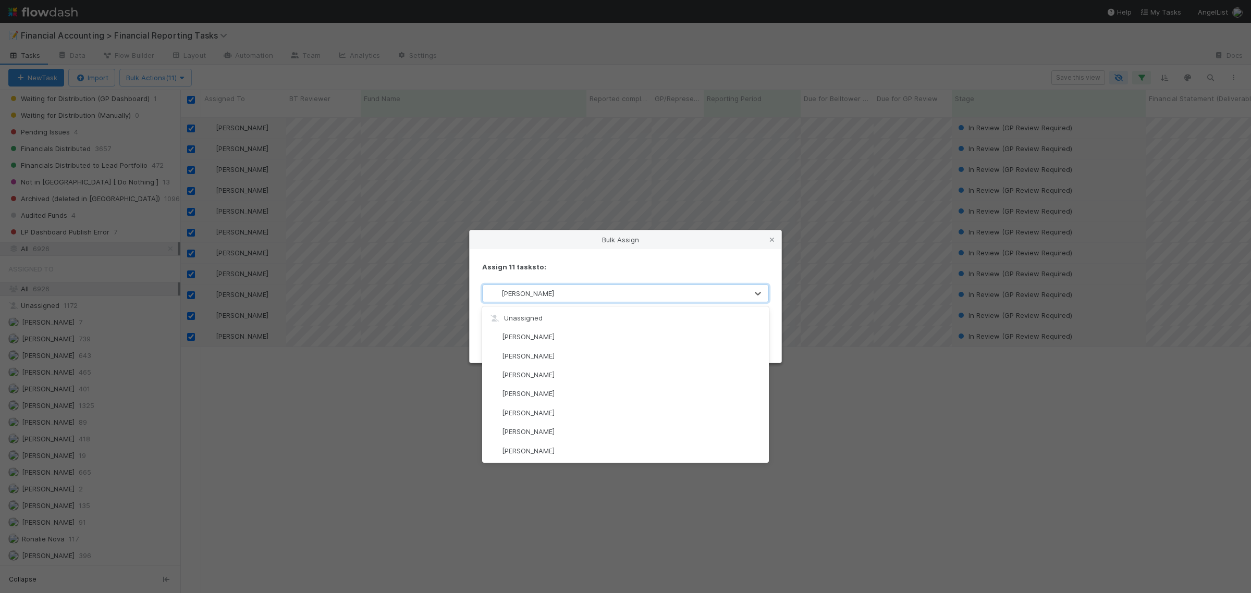
click at [585, 293] on div "[PERSON_NAME]" at bounding box center [615, 293] width 265 height 17
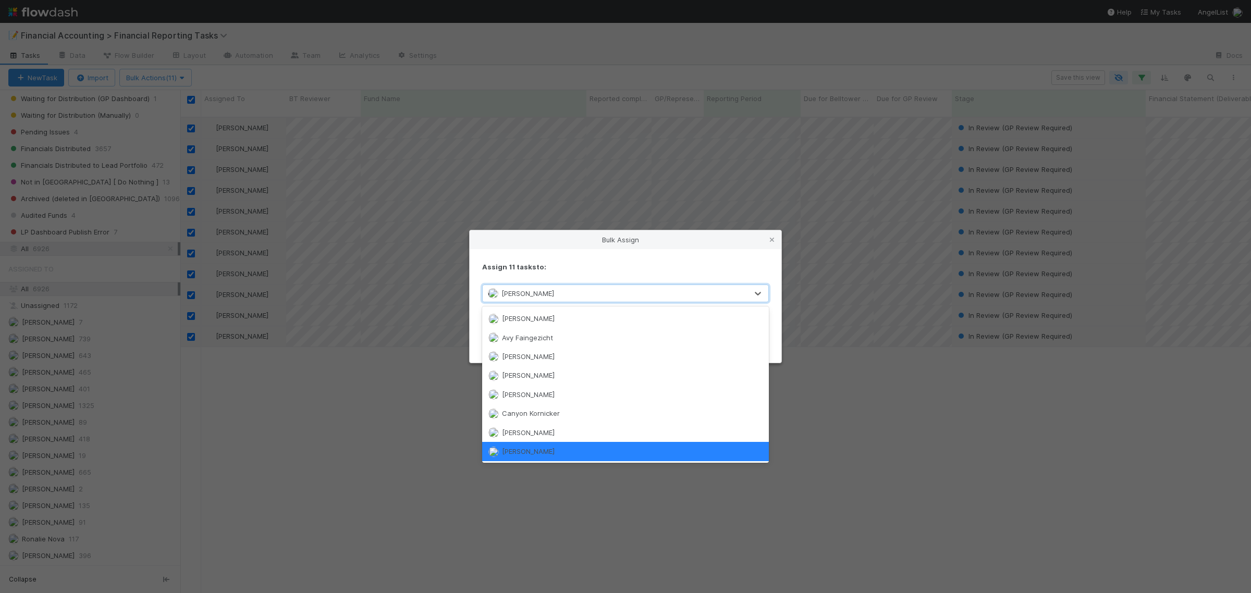
scroll to position [115, 0]
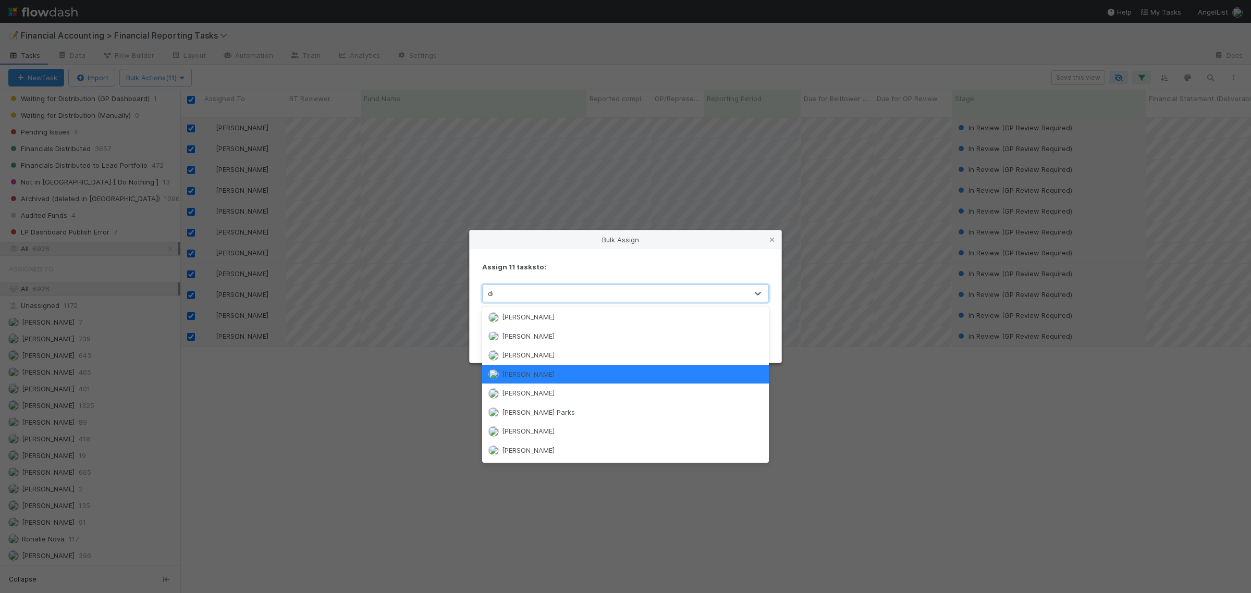
type input "don"
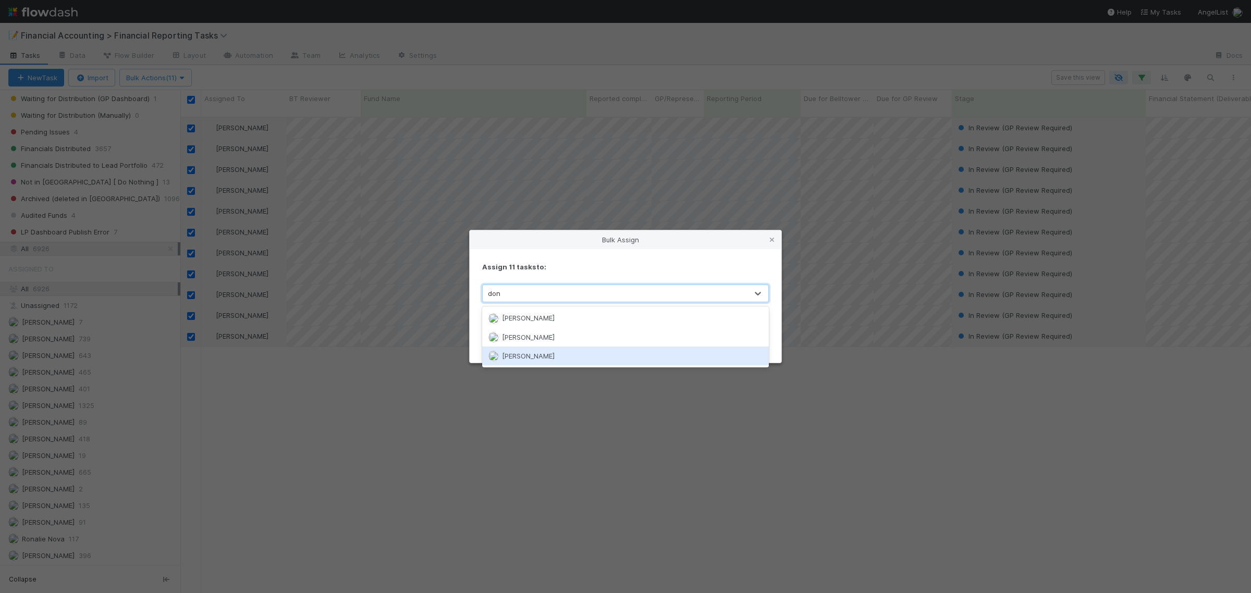
click at [542, 352] on div "[PERSON_NAME]" at bounding box center [625, 356] width 287 height 19
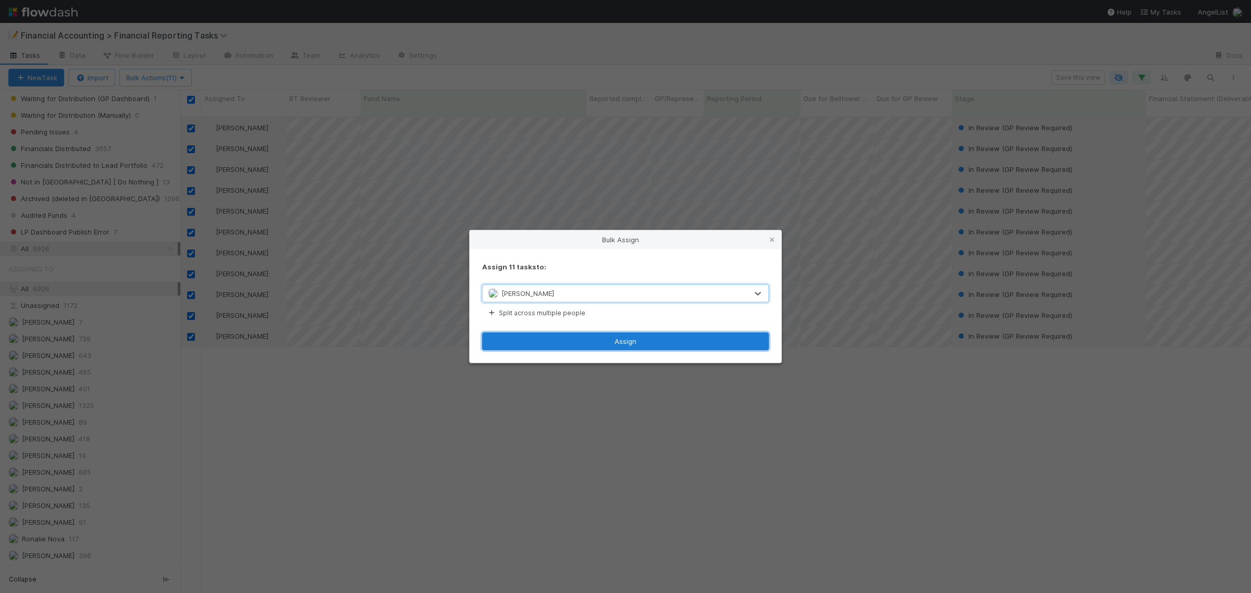
click at [559, 339] on button "Assign" at bounding box center [625, 342] width 287 height 18
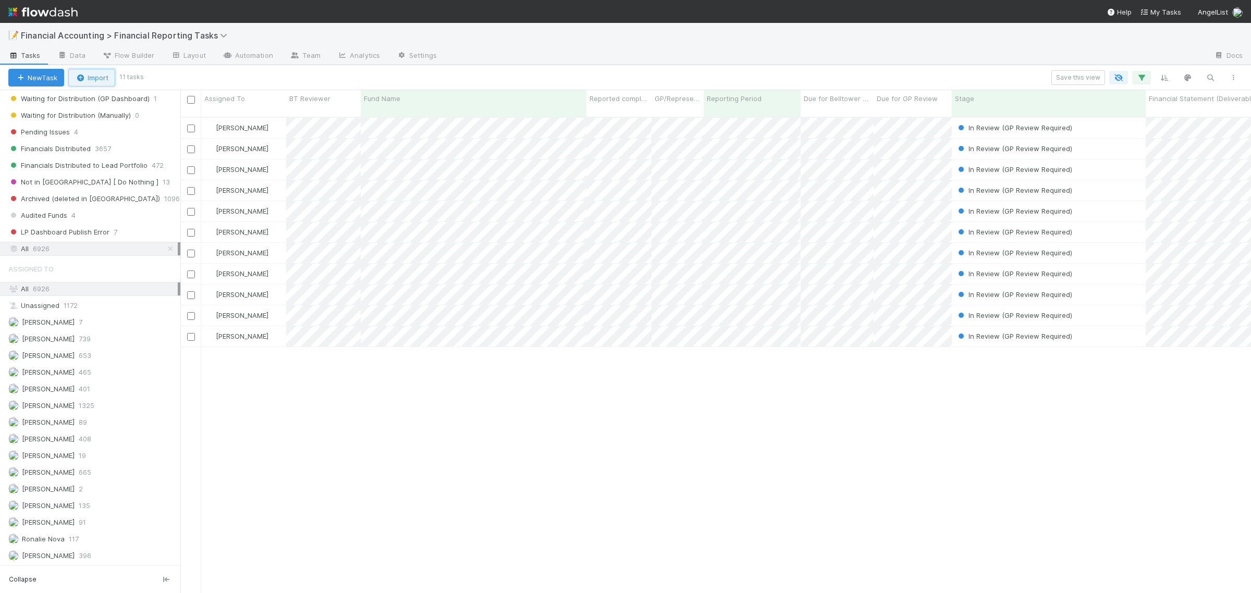
click at [110, 77] on button "Import" at bounding box center [91, 78] width 47 height 18
click at [167, 77] on div "Import from CSV Import from Form Import from API" at bounding box center [625, 296] width 1251 height 593
click at [190, 99] on input "checkbox" at bounding box center [191, 100] width 8 height 8
checkbox input "true"
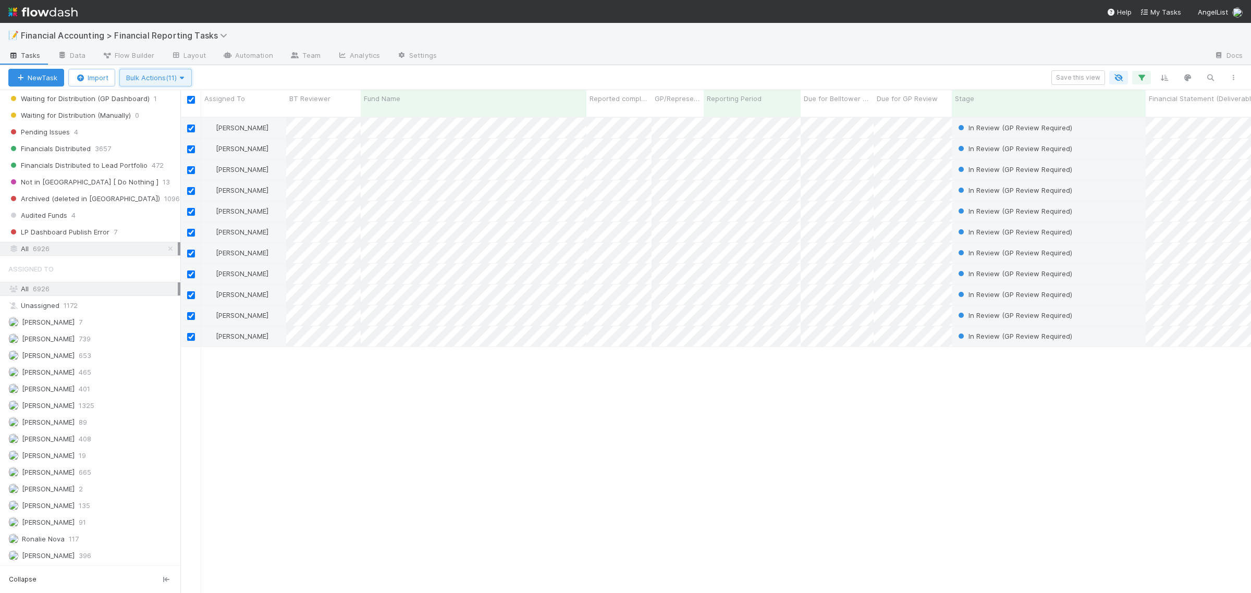
click at [186, 69] on button "Bulk Actions (11)" at bounding box center [155, 78] width 72 height 18
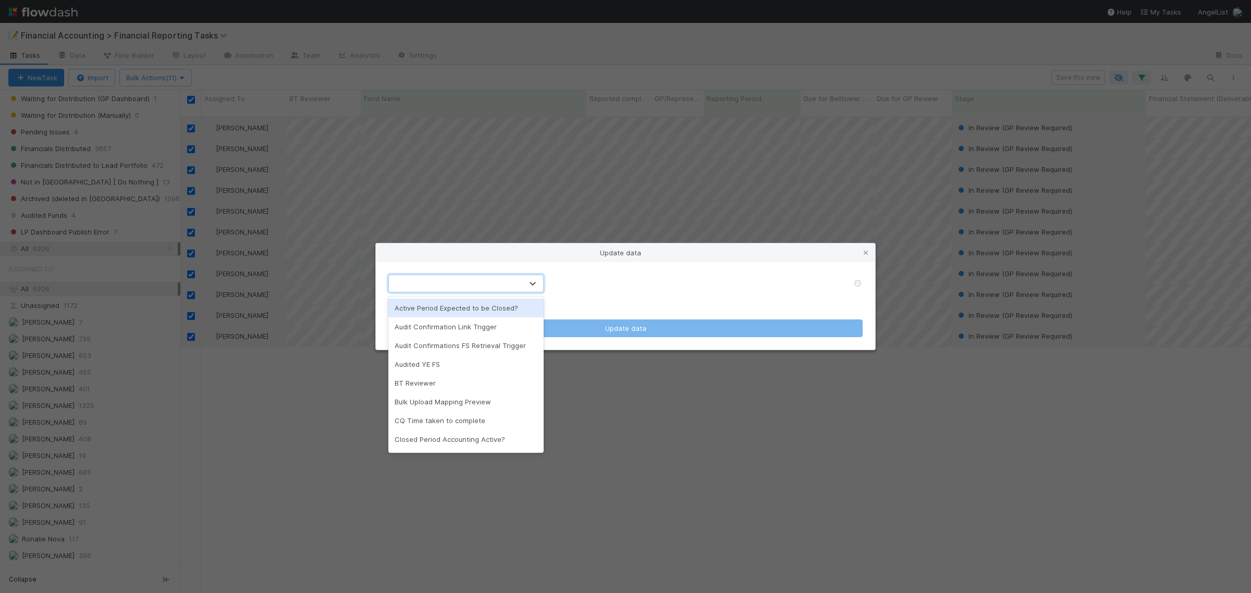
click at [457, 285] on div at bounding box center [455, 283] width 133 height 17
type input "bt"
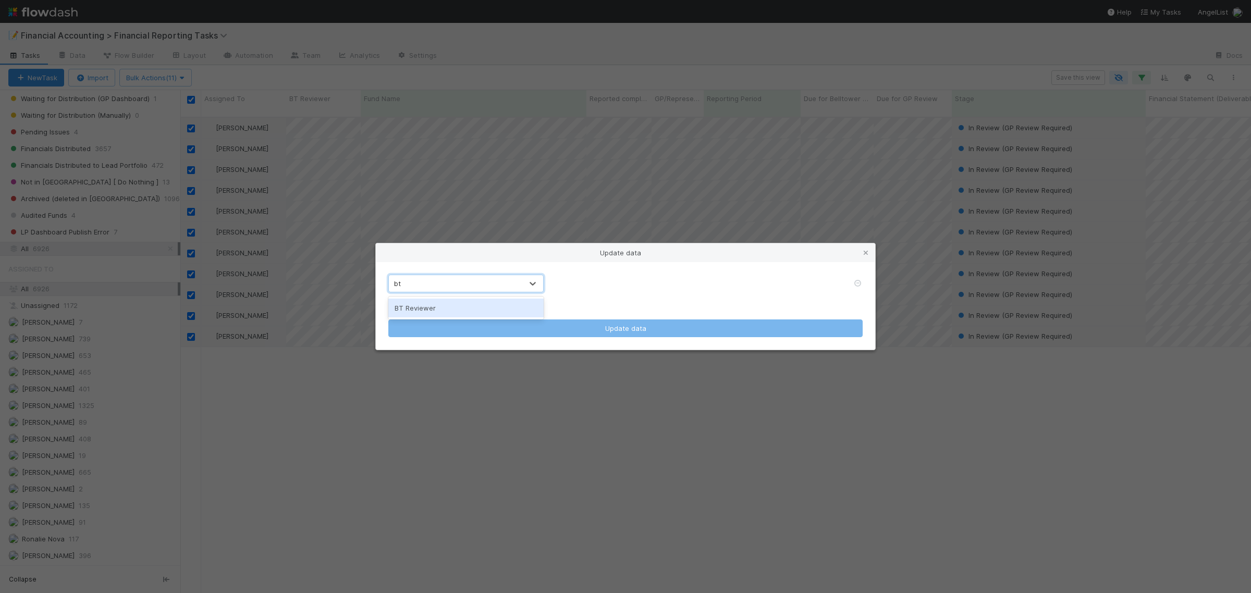
click at [424, 310] on div "BT Reviewer" at bounding box center [465, 308] width 155 height 19
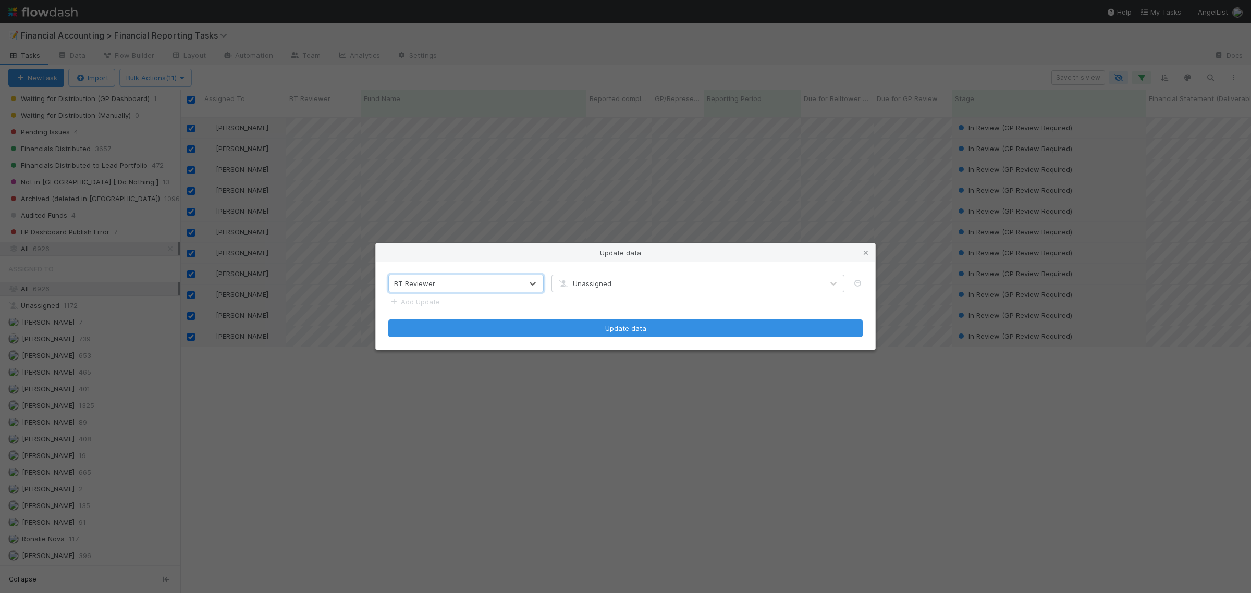
click at [593, 278] on div "Unassigned" at bounding box center [584, 283] width 54 height 10
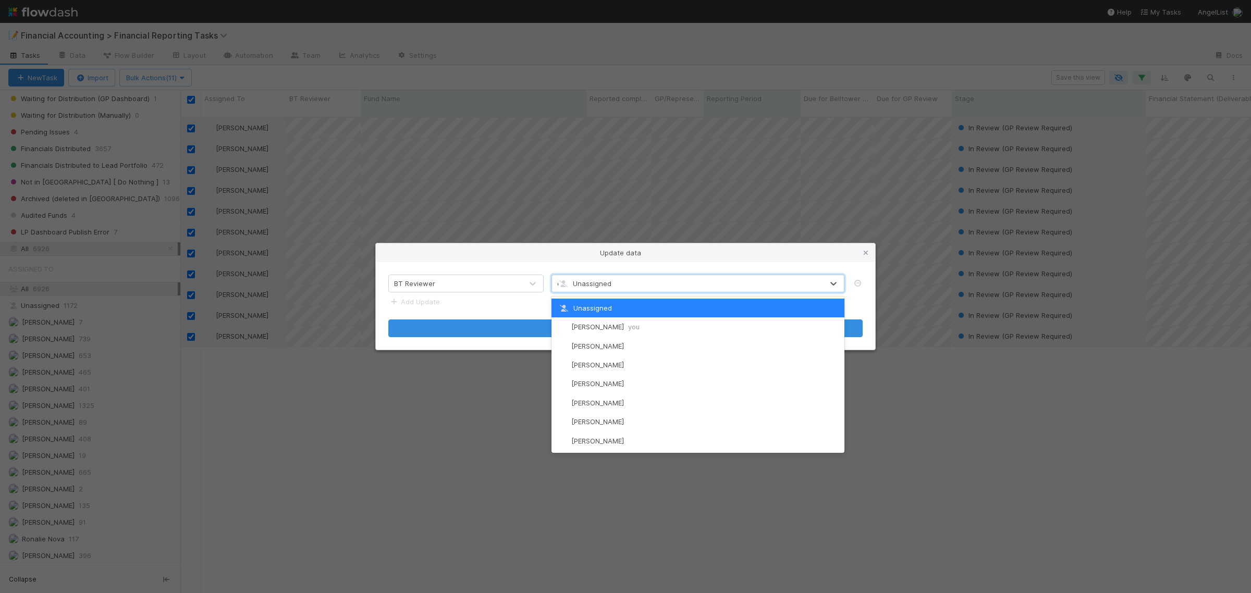
type input "con"
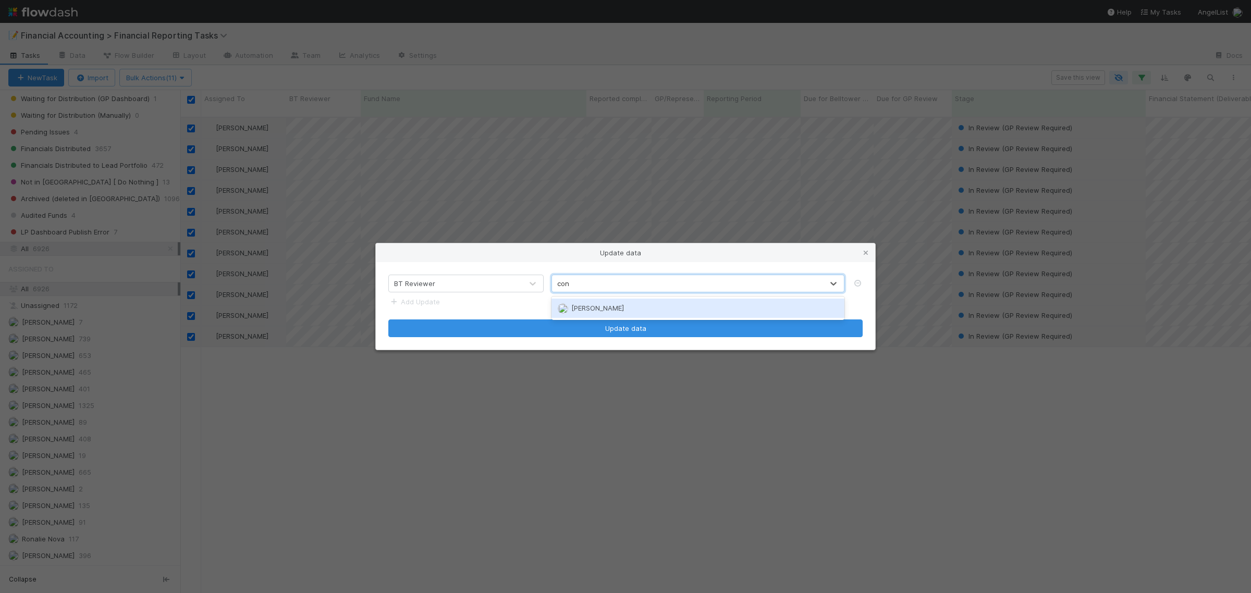
click at [601, 304] on span "[PERSON_NAME]" at bounding box center [597, 308] width 53 height 8
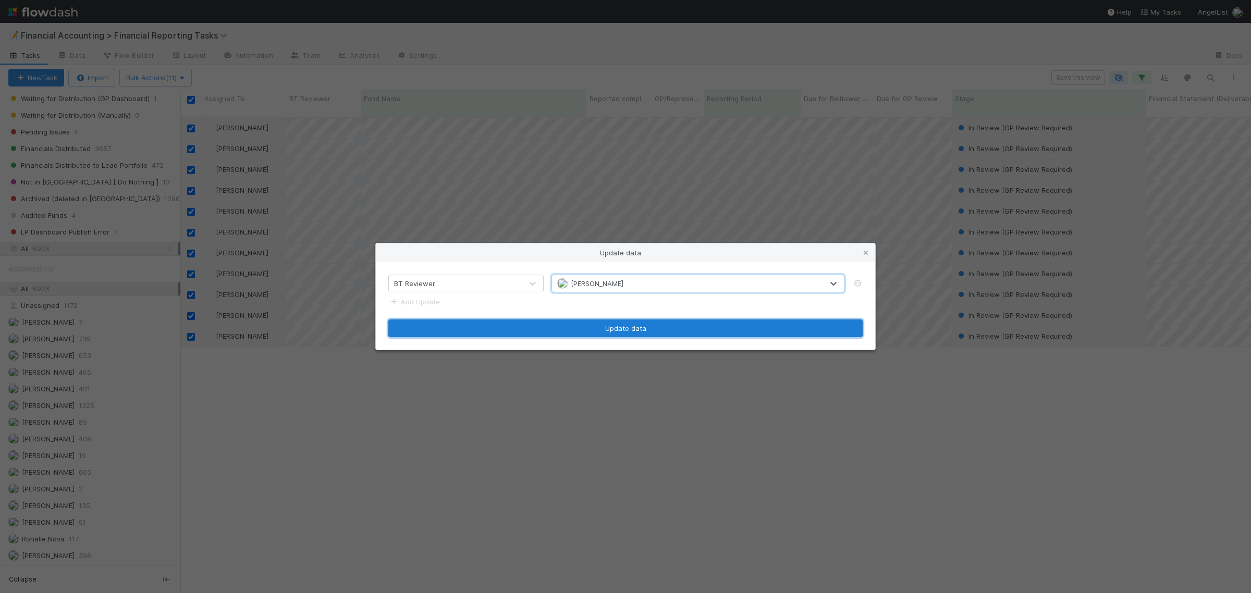
click at [614, 329] on button "Update data" at bounding box center [625, 329] width 474 height 18
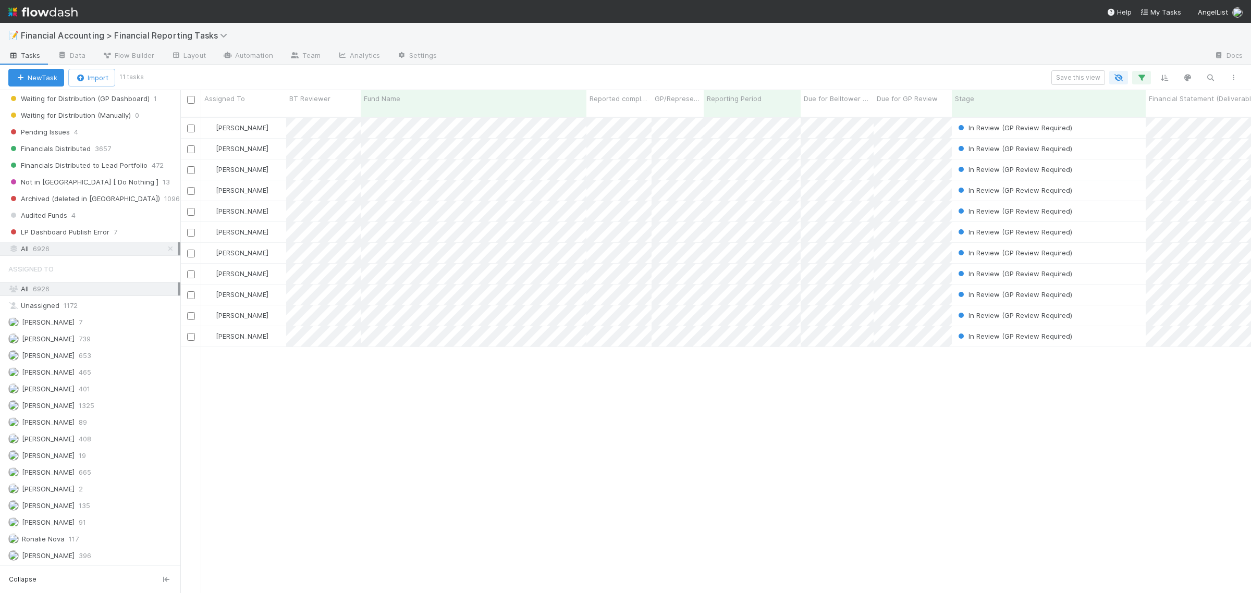
drag, startPoint x: 791, startPoint y: 389, endPoint x: 196, endPoint y: 319, distance: 600.0
click at [791, 389] on div "Don Walker In Review (GP Review Required) 4/1/25, 1:02:18 AM 8/11/25, 12:31:53 …" at bounding box center [715, 360] width 1071 height 484
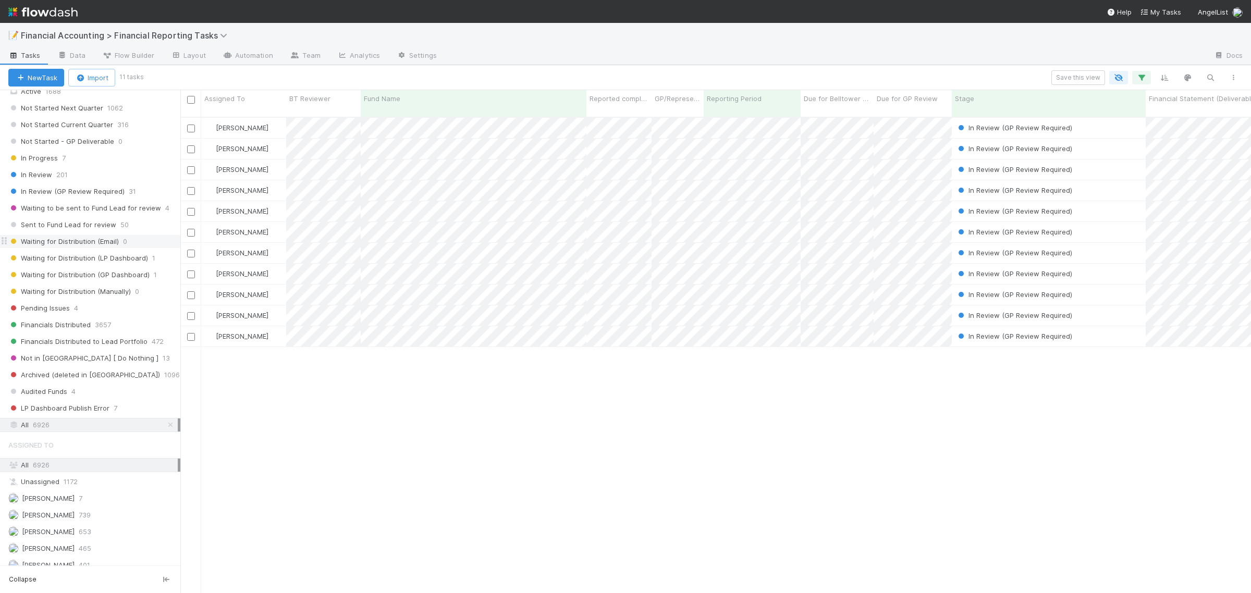
scroll to position [131, 0]
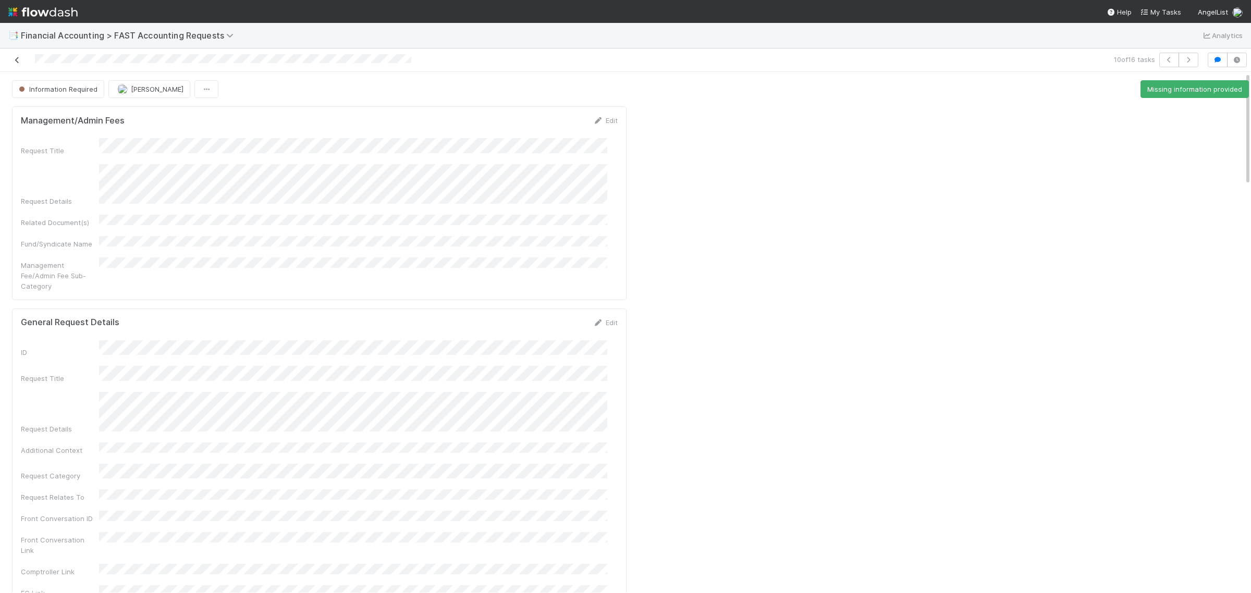
click at [21, 57] on icon at bounding box center [17, 60] width 10 height 7
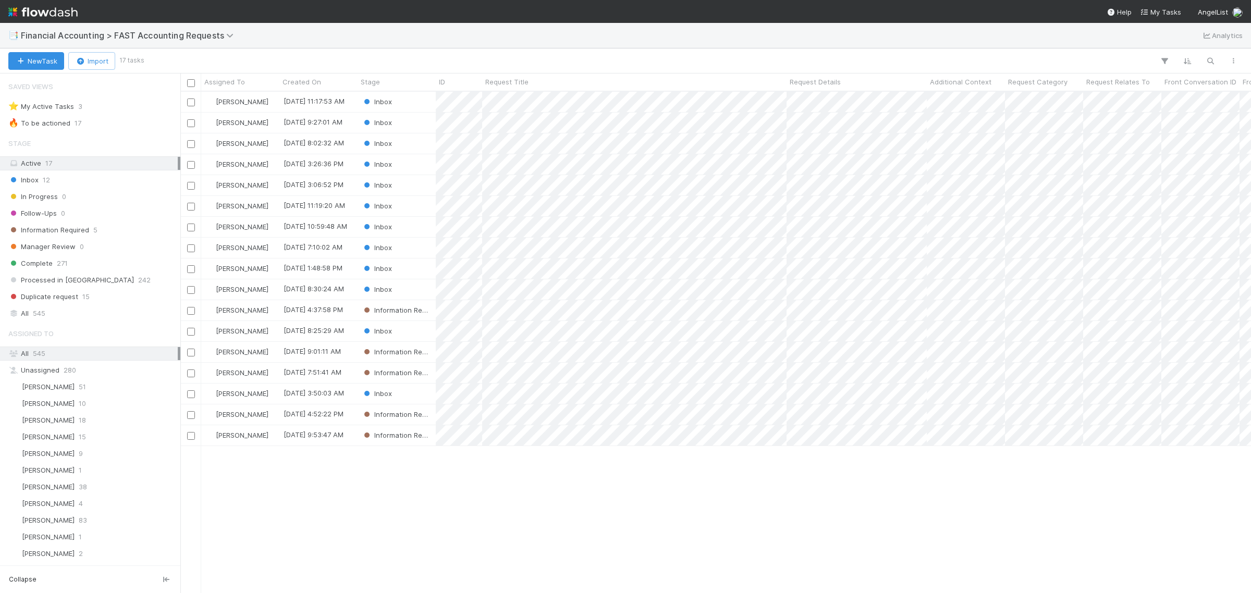
scroll to position [492, 1061]
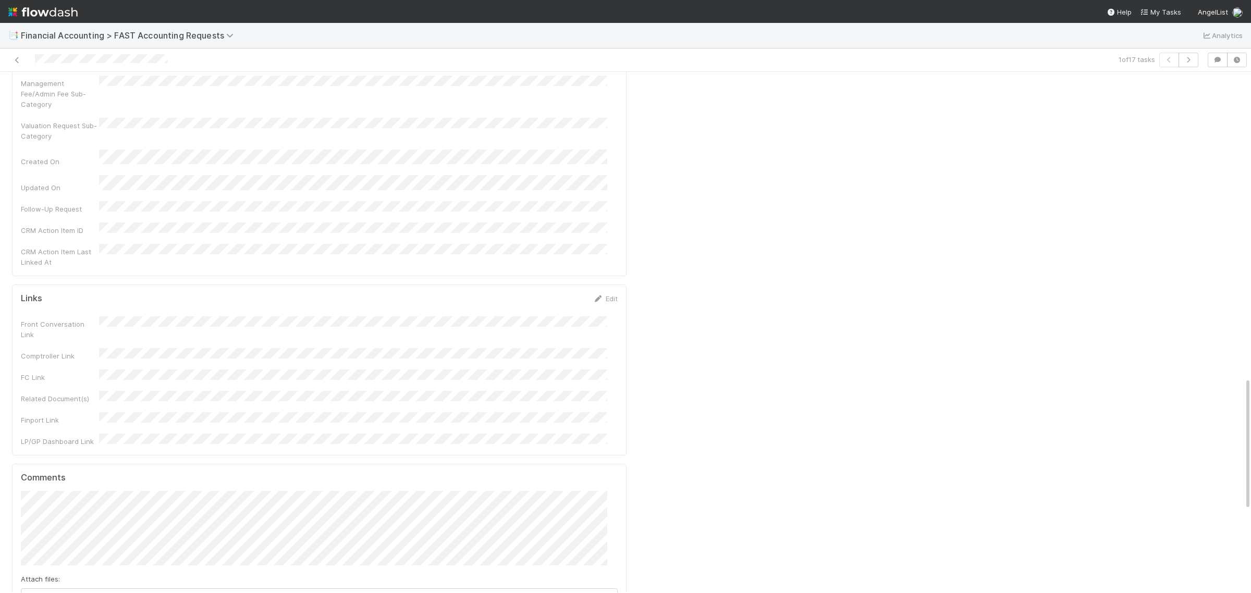
scroll to position [1257, 0]
click at [53, 566] on button "Add Comment" at bounding box center [51, 575] width 60 height 18
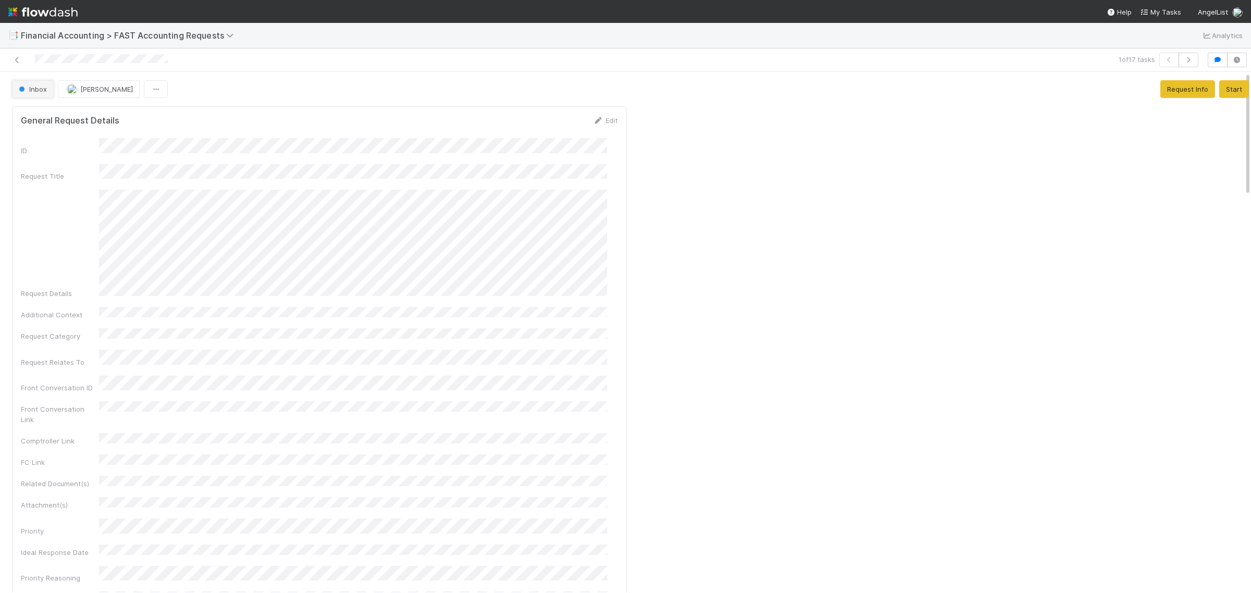
click at [31, 87] on span "Inbox" at bounding box center [32, 89] width 30 height 8
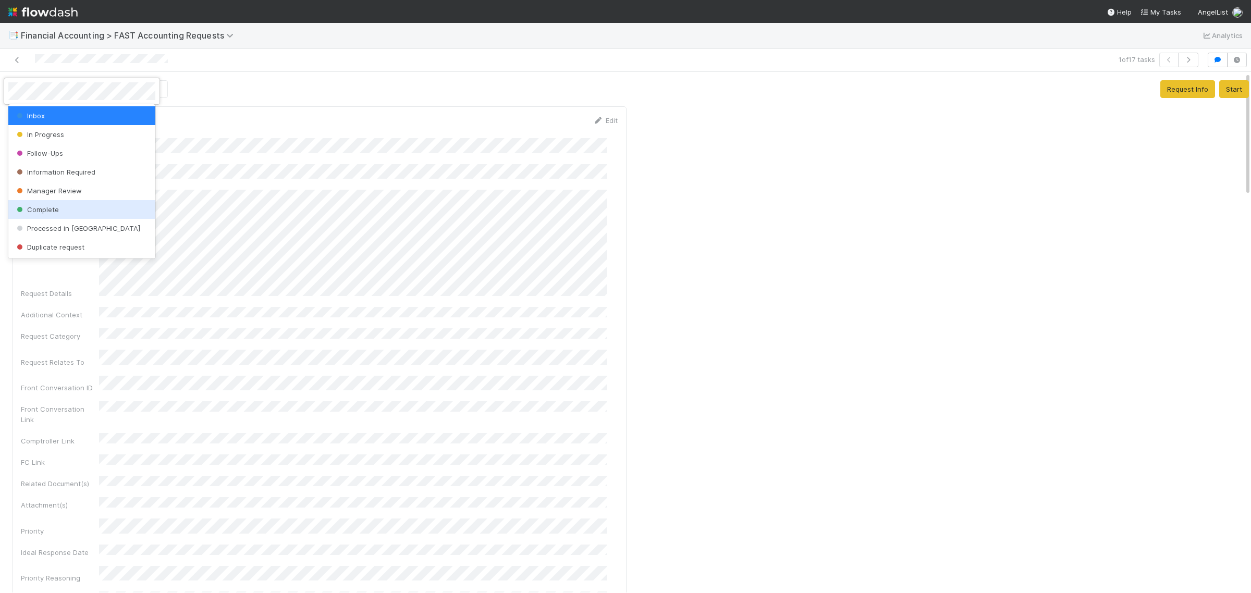
click at [761, 191] on div at bounding box center [625, 296] width 1251 height 593
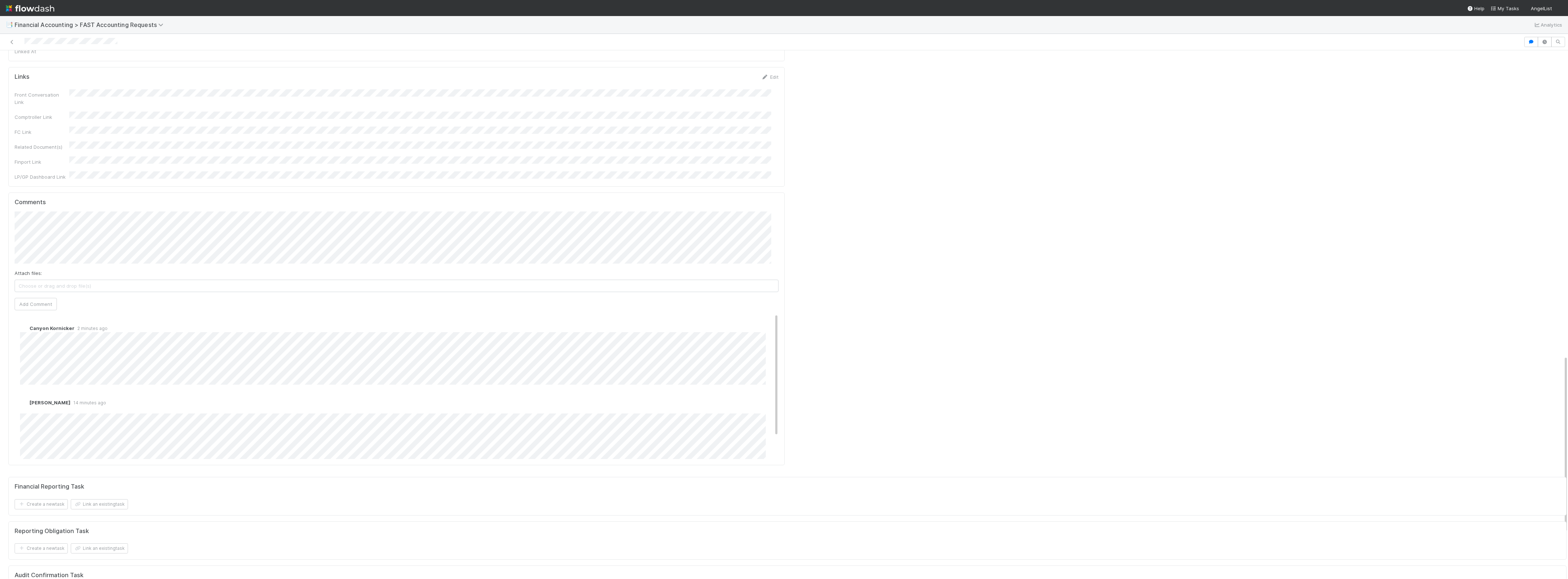
scroll to position [907, 0]
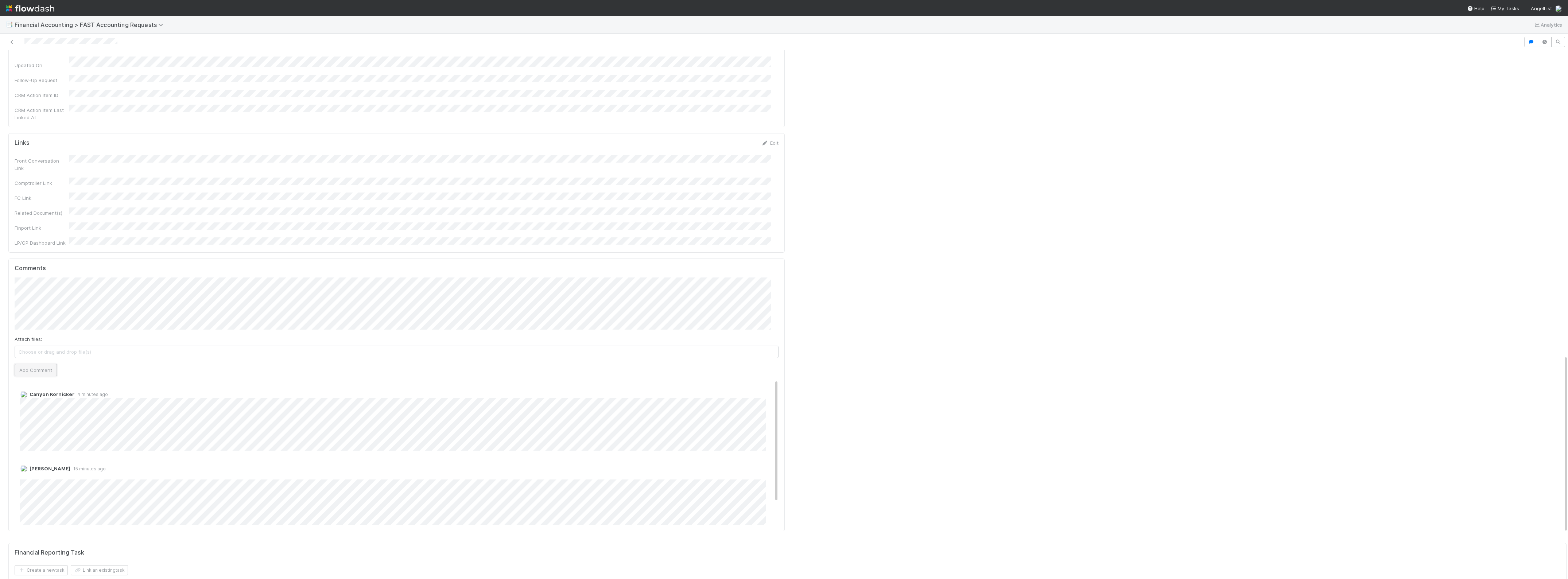
click at [37, 364] on button "Add Comment" at bounding box center [36, 370] width 42 height 13
click at [31, 399] on link "Edit" at bounding box center [30, 401] width 8 height 6
click at [45, 409] on button "Add Comment" at bounding box center [36, 415] width 42 height 13
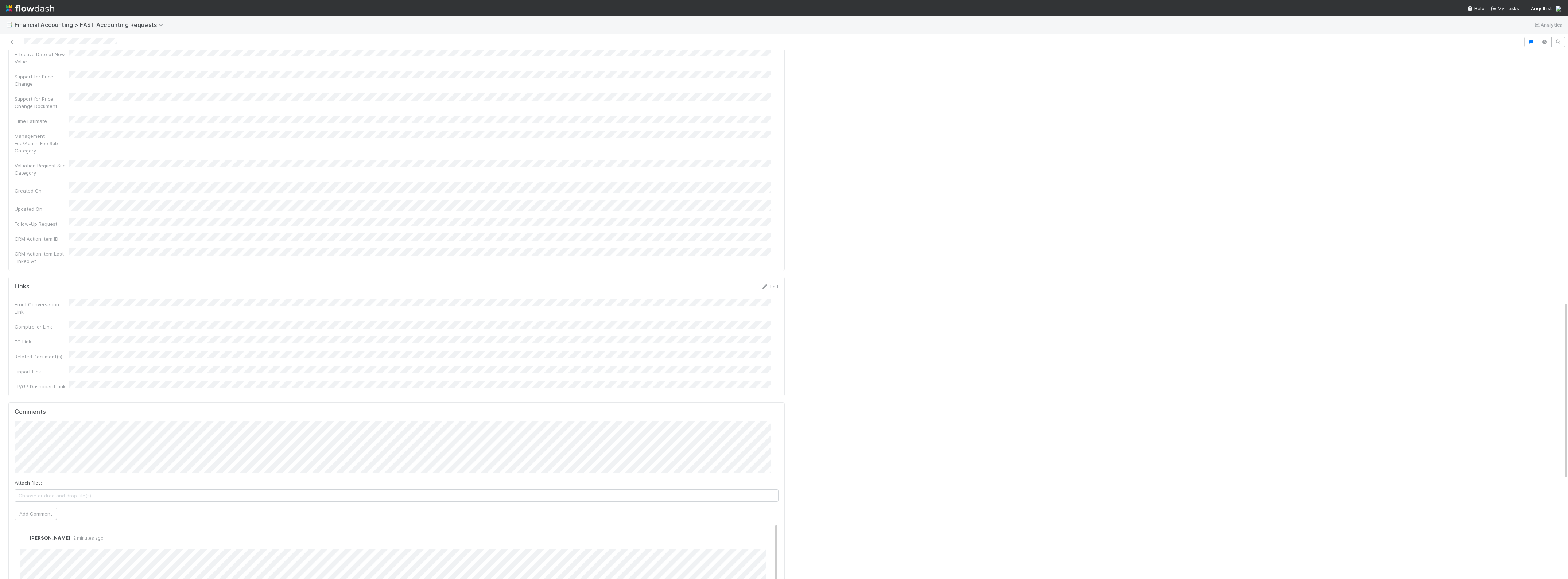
scroll to position [775, 0]
click at [48, 415] on button "Add Comment" at bounding box center [36, 502] width 42 height 13
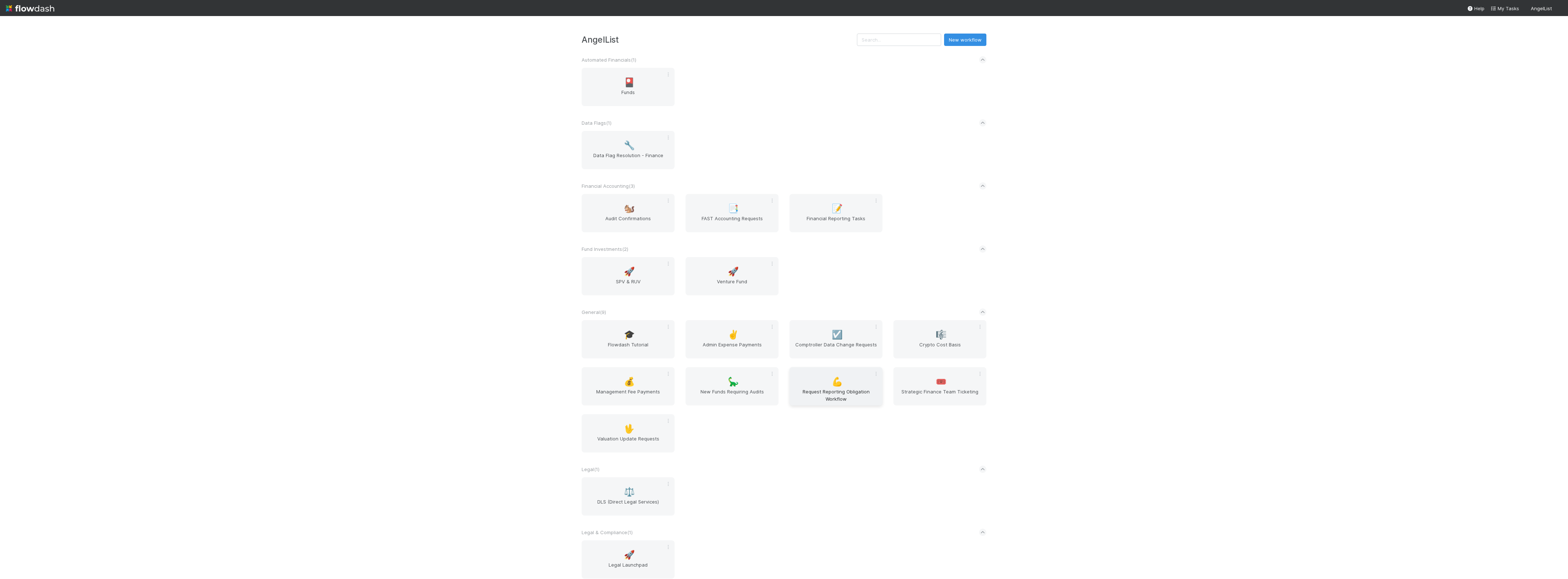
click at [830, 396] on span "Request Reporting Obligation Workflow" at bounding box center [836, 395] width 87 height 15
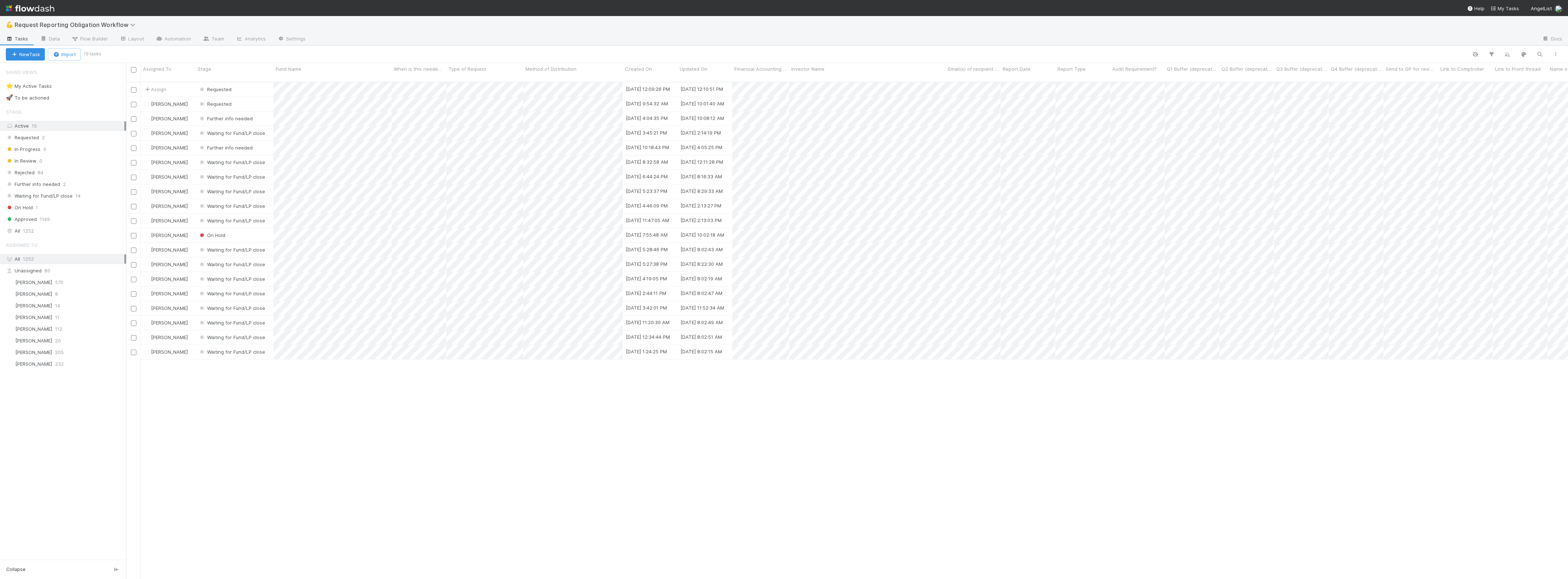
scroll to position [496, 1434]
click at [27, 236] on span "1252" at bounding box center [29, 231] width 11 height 9
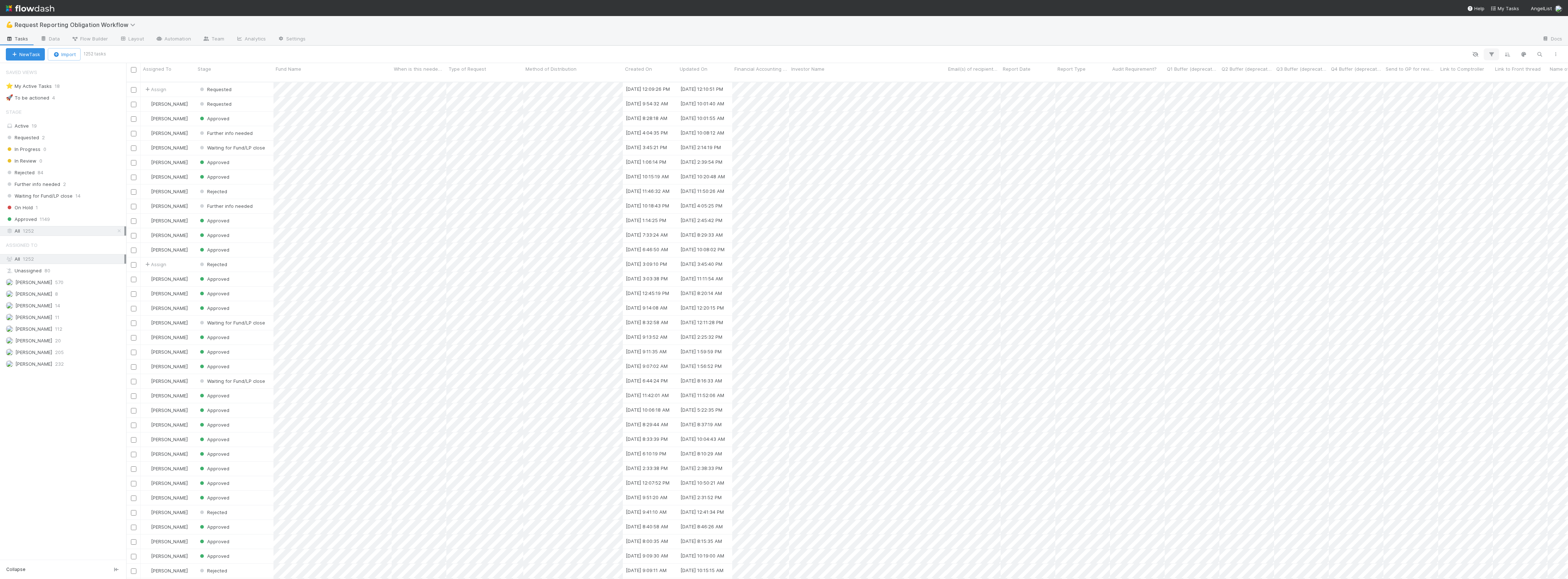
click at [1489, 54] on icon "button" at bounding box center [1491, 54] width 7 height 6
click at [1367, 78] on icon "button" at bounding box center [1368, 76] width 7 height 4
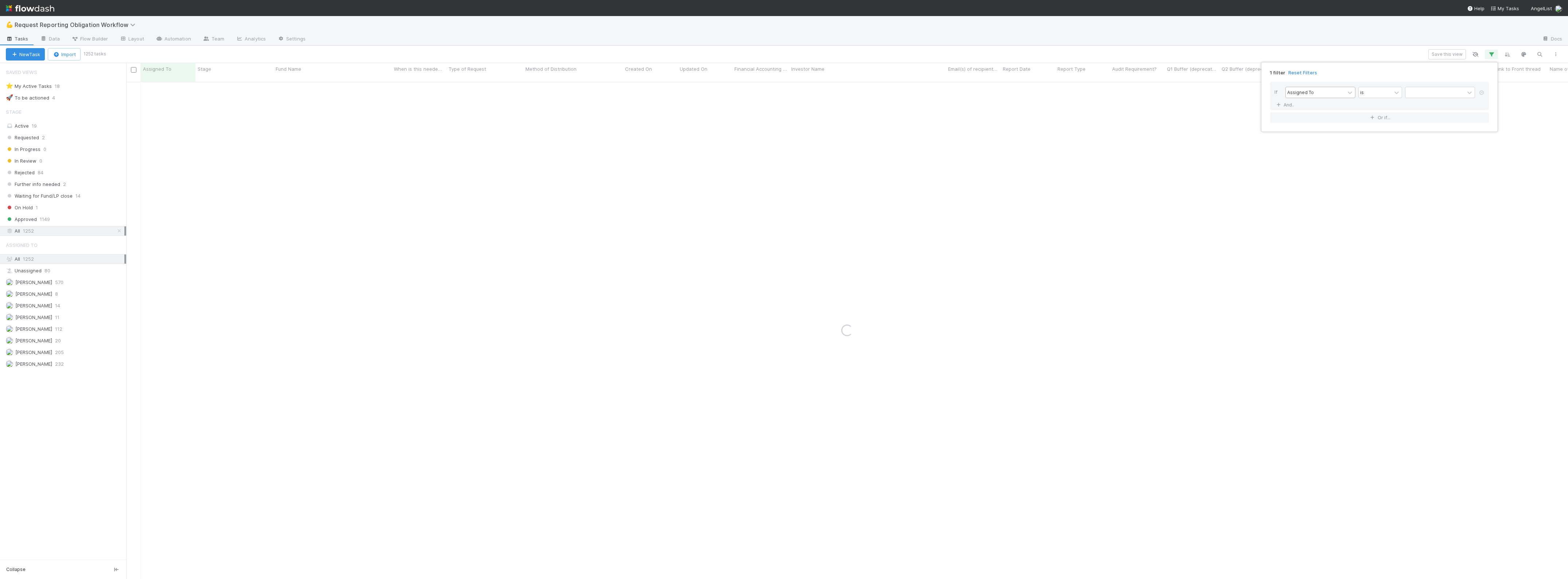
click at [1299, 92] on div "Assigned To" at bounding box center [1300, 92] width 27 height 6
click at [1304, 168] on div "Fund Name" at bounding box center [1320, 166] width 70 height 13
click at [1413, 93] on input "text" at bounding box center [1440, 93] width 70 height 11
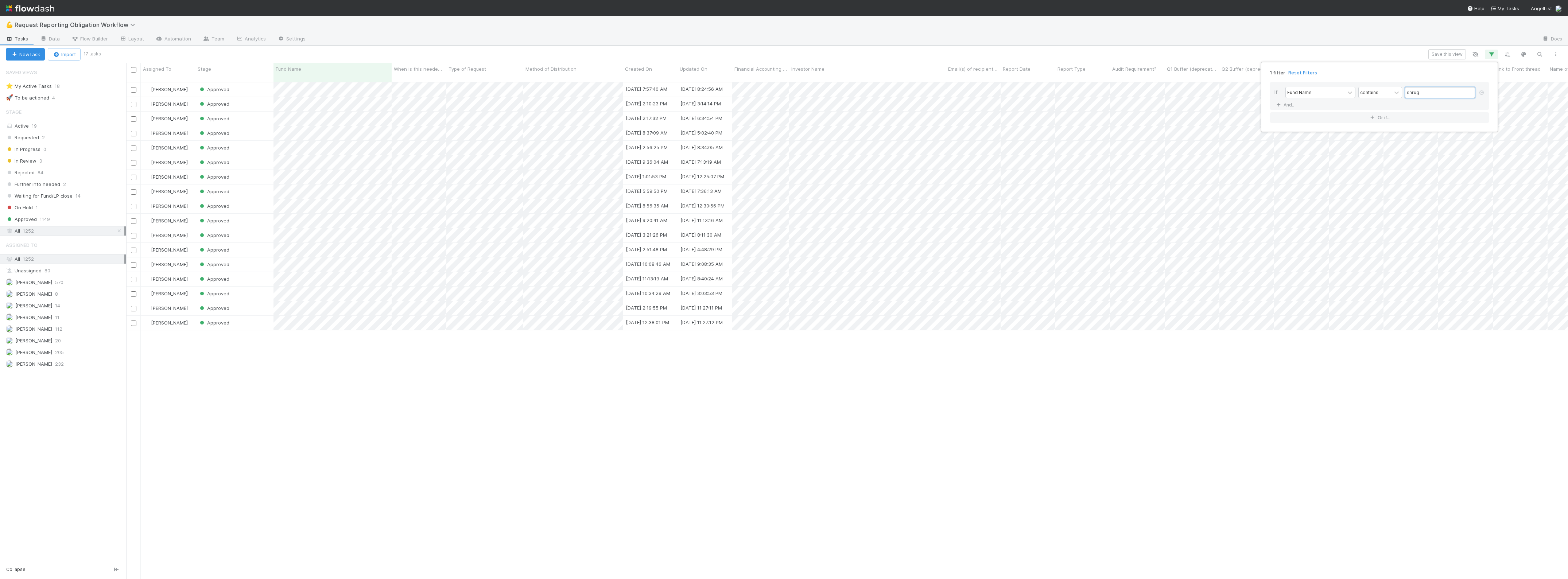
scroll to position [496, 1434]
type input "shrug"
click at [357, 85] on div "1 filter Reset Filters If Fund Name contains shrug And.. Or if..." at bounding box center [784, 290] width 1568 height 579
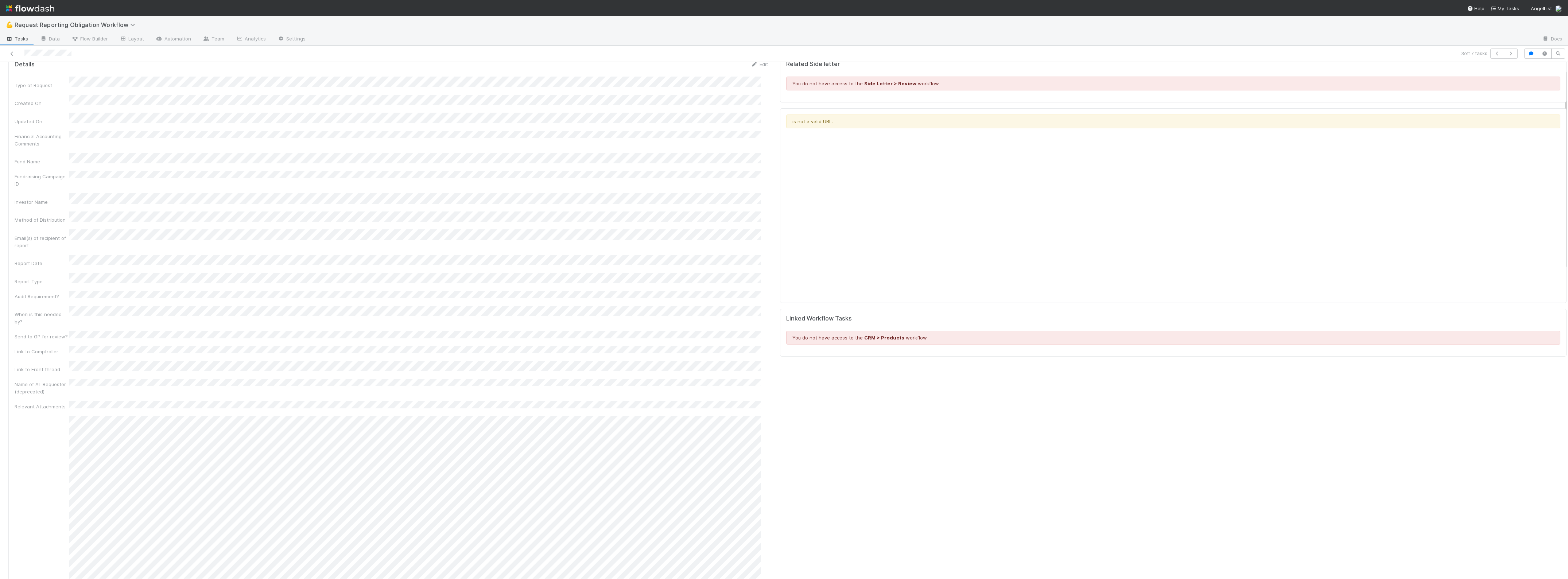
scroll to position [45, 0]
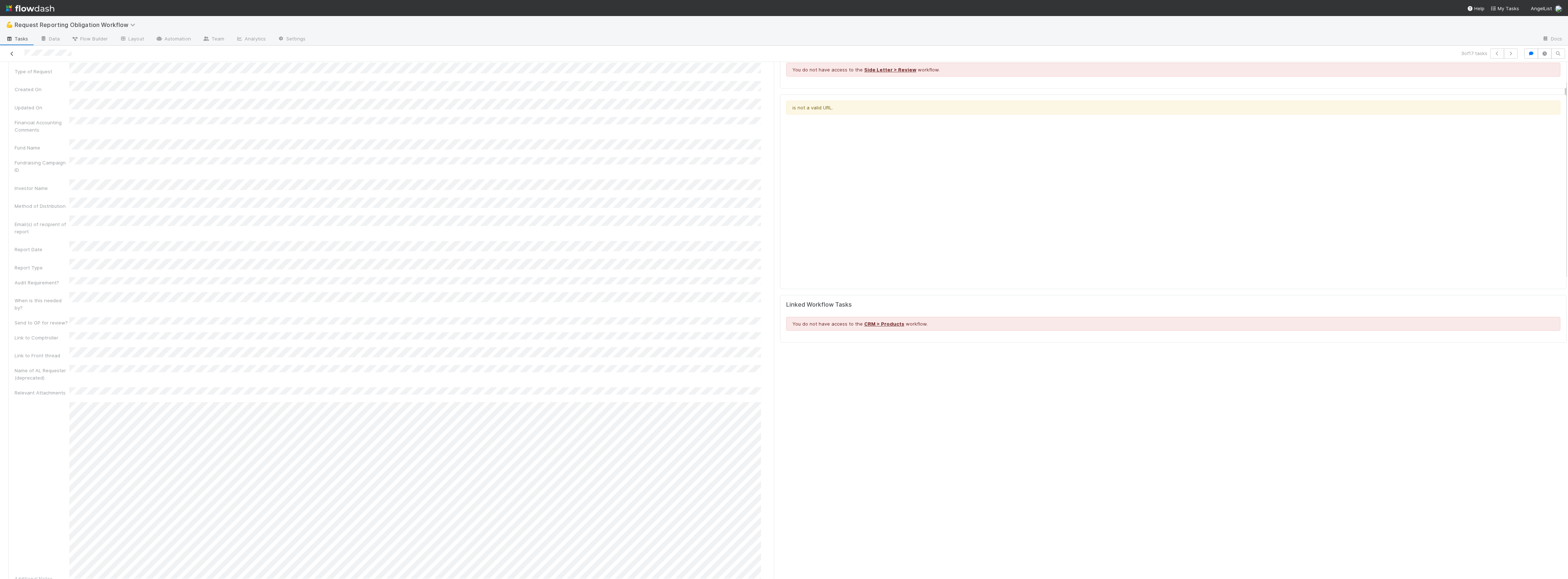
click at [13, 53] on icon at bounding box center [12, 54] width 7 height 5
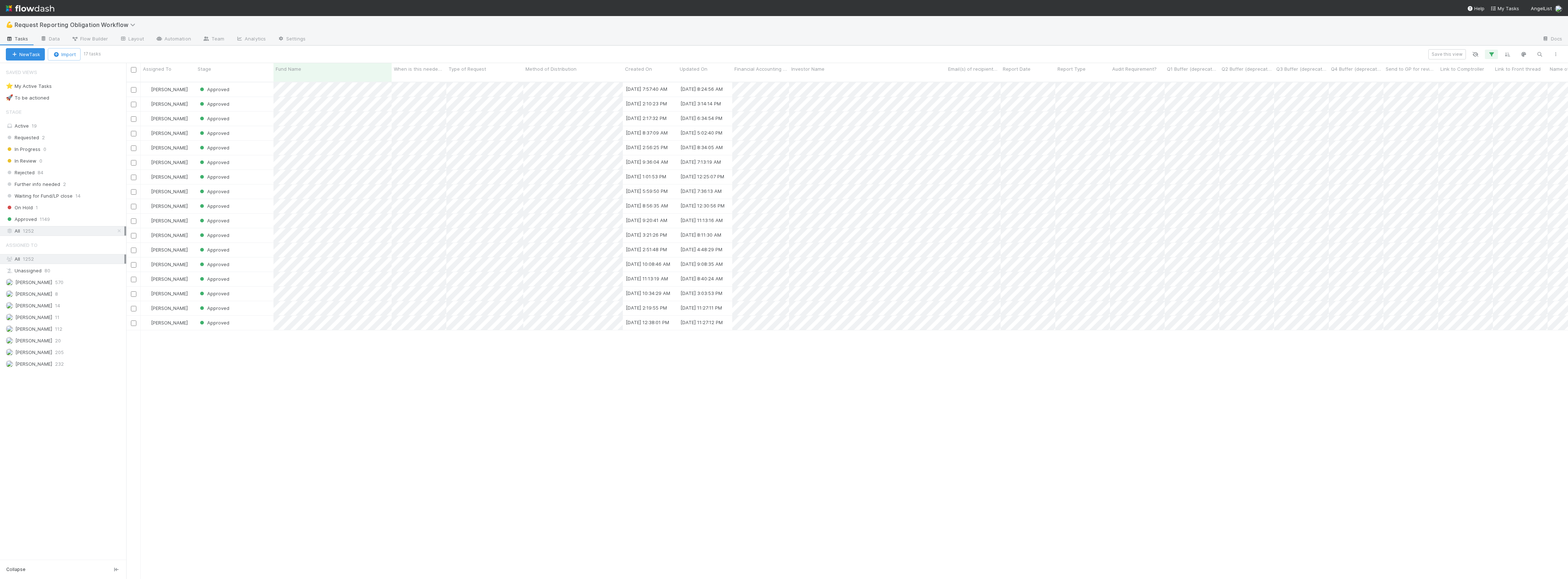
scroll to position [496, 1434]
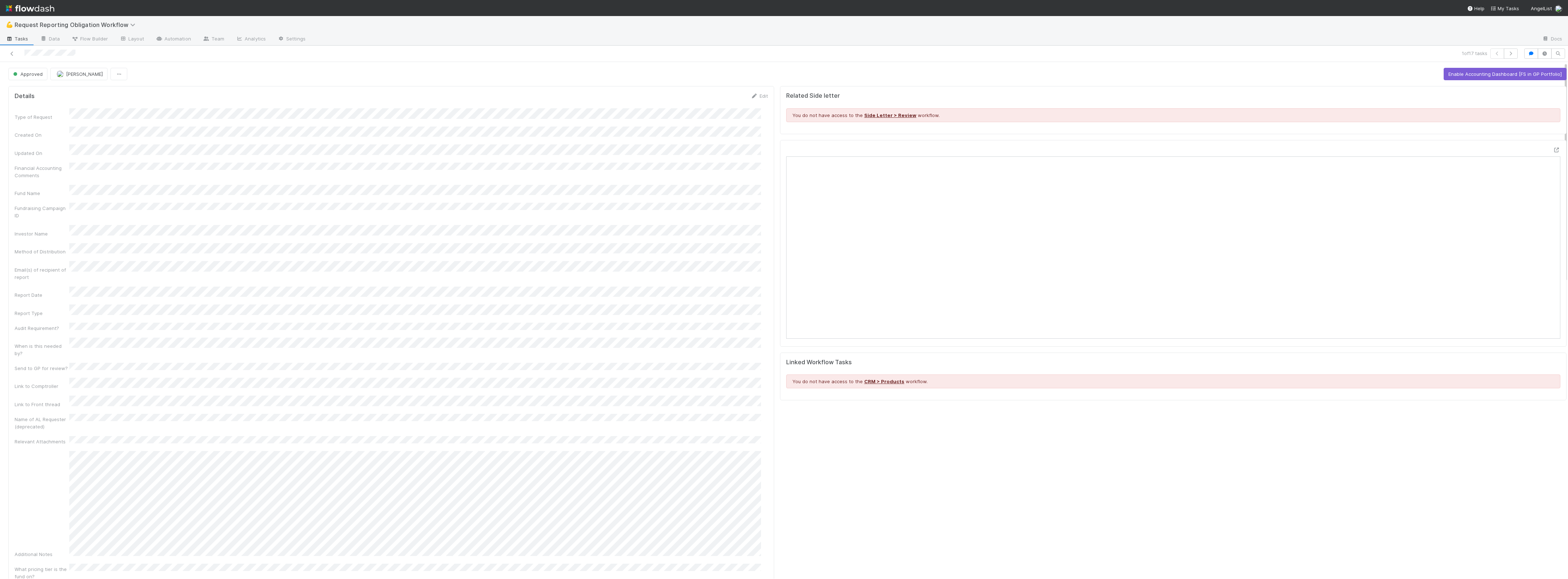
click at [13, 52] on icon at bounding box center [12, 54] width 7 height 5
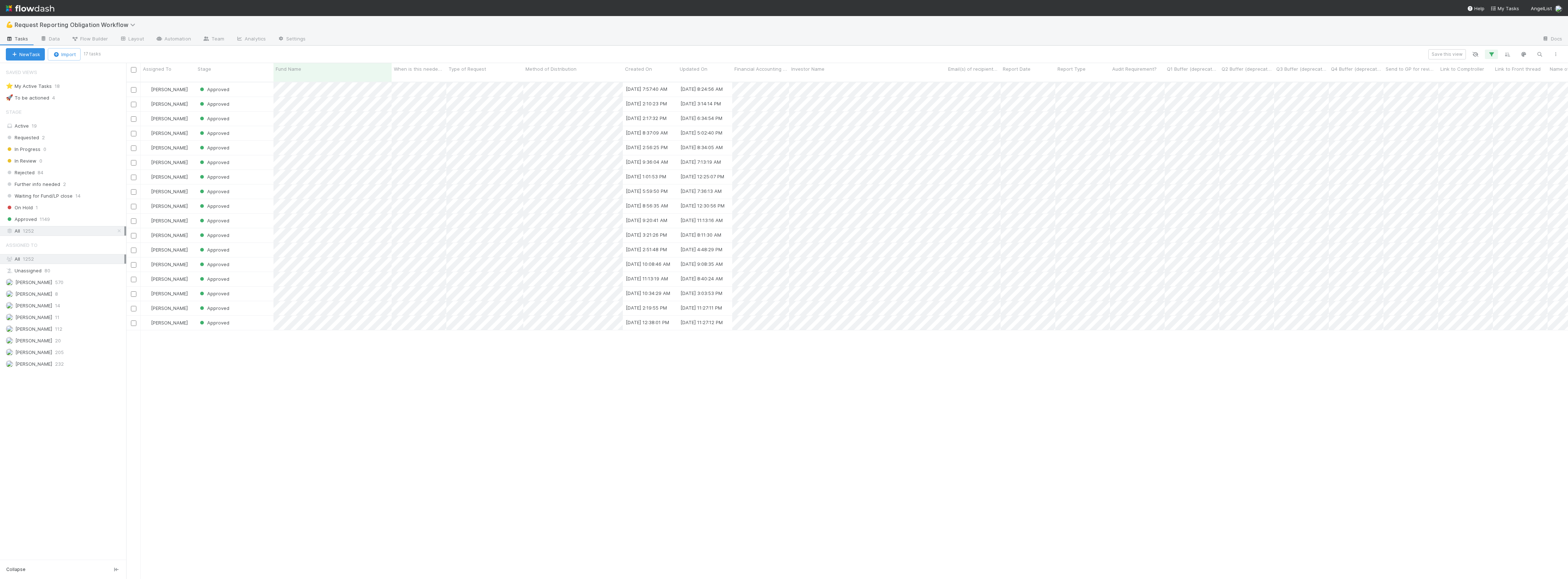
scroll to position [496, 1434]
click at [55, 210] on div "On Hold 1" at bounding box center [66, 207] width 120 height 9
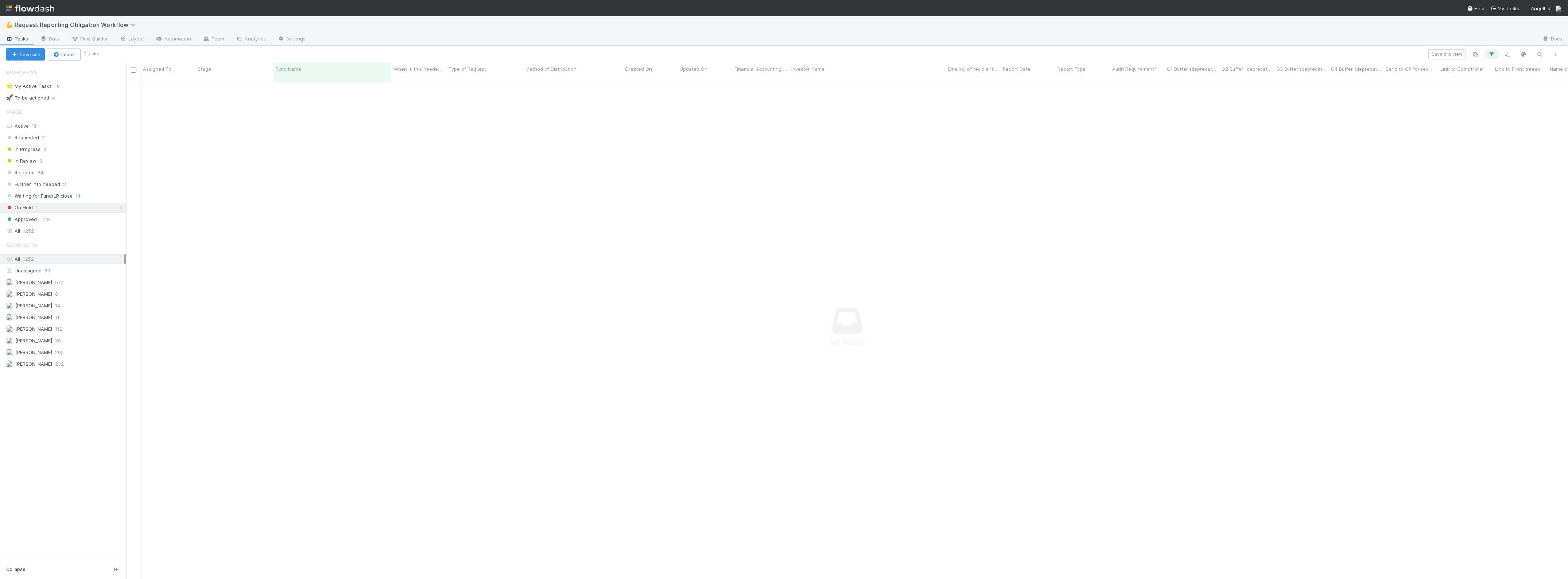
scroll to position [489, 1428]
click at [64, 201] on span "Waiting for Fund/LP close" at bounding box center [38, 196] width 66 height 9
click at [48, 183] on span "Further info needed" at bounding box center [33, 184] width 55 height 9
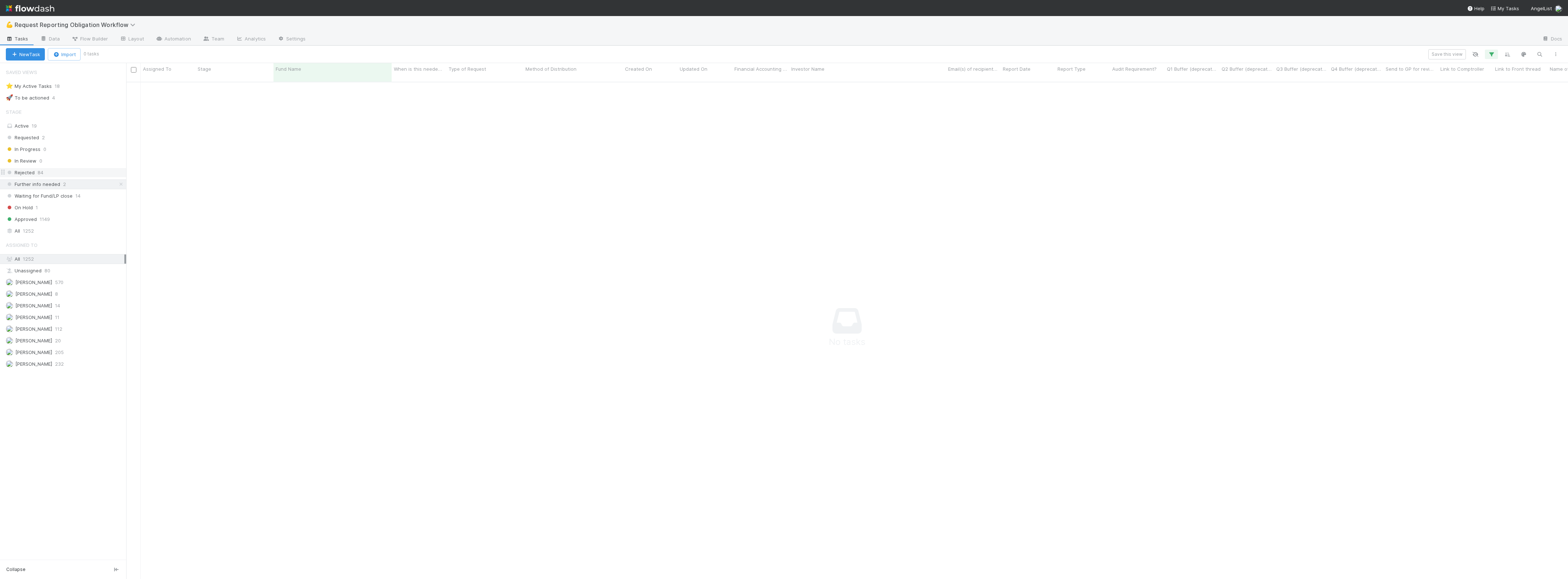
click at [44, 176] on div "Rejected 84" at bounding box center [66, 172] width 120 height 9
click at [24, 234] on span "1252" at bounding box center [29, 231] width 11 height 9
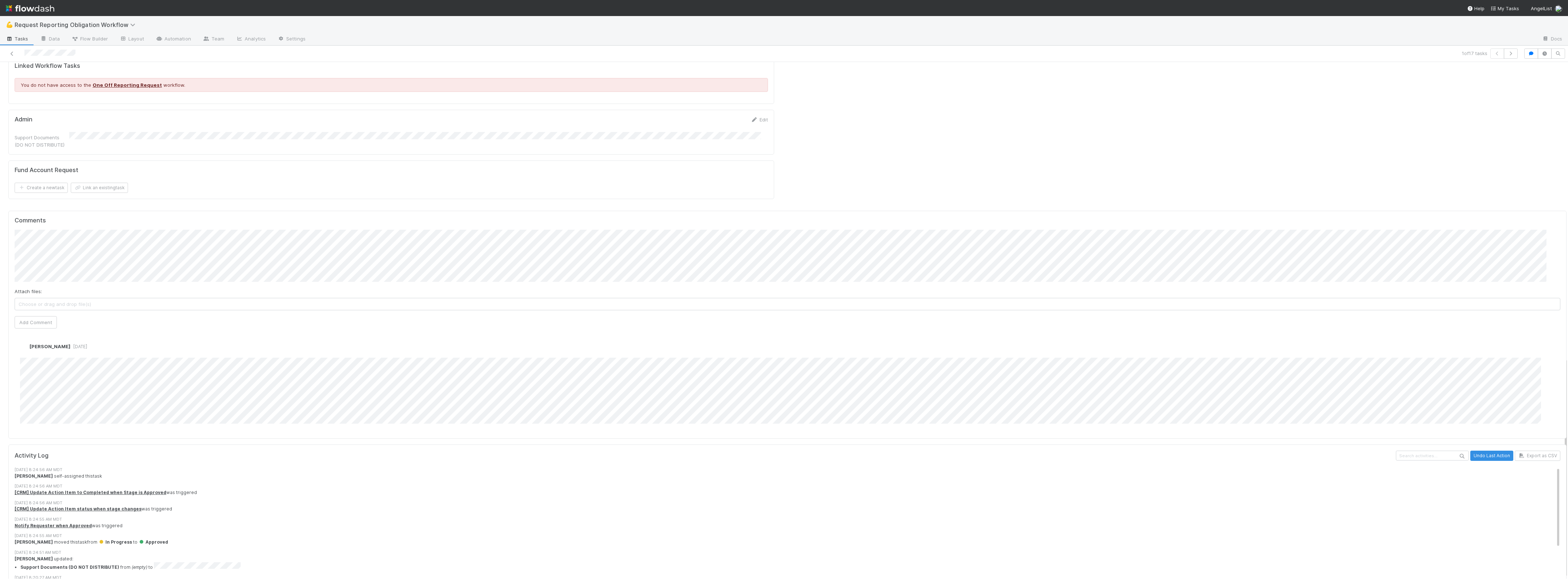
scroll to position [647, 0]
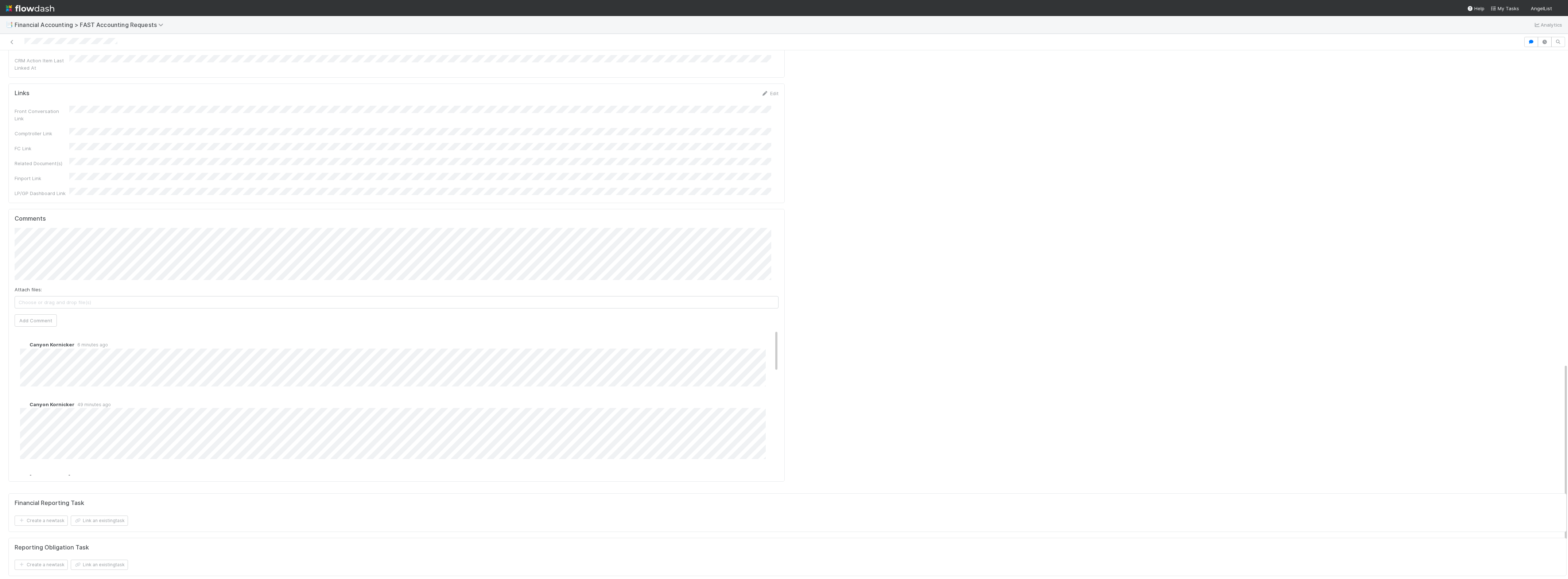
scroll to position [907, 0]
click at [27, 364] on button "Add Comment" at bounding box center [36, 370] width 42 height 13
drag, startPoint x: 935, startPoint y: 276, endPoint x: 930, endPoint y: 279, distance: 5.8
